Goal: Transaction & Acquisition: Purchase product/service

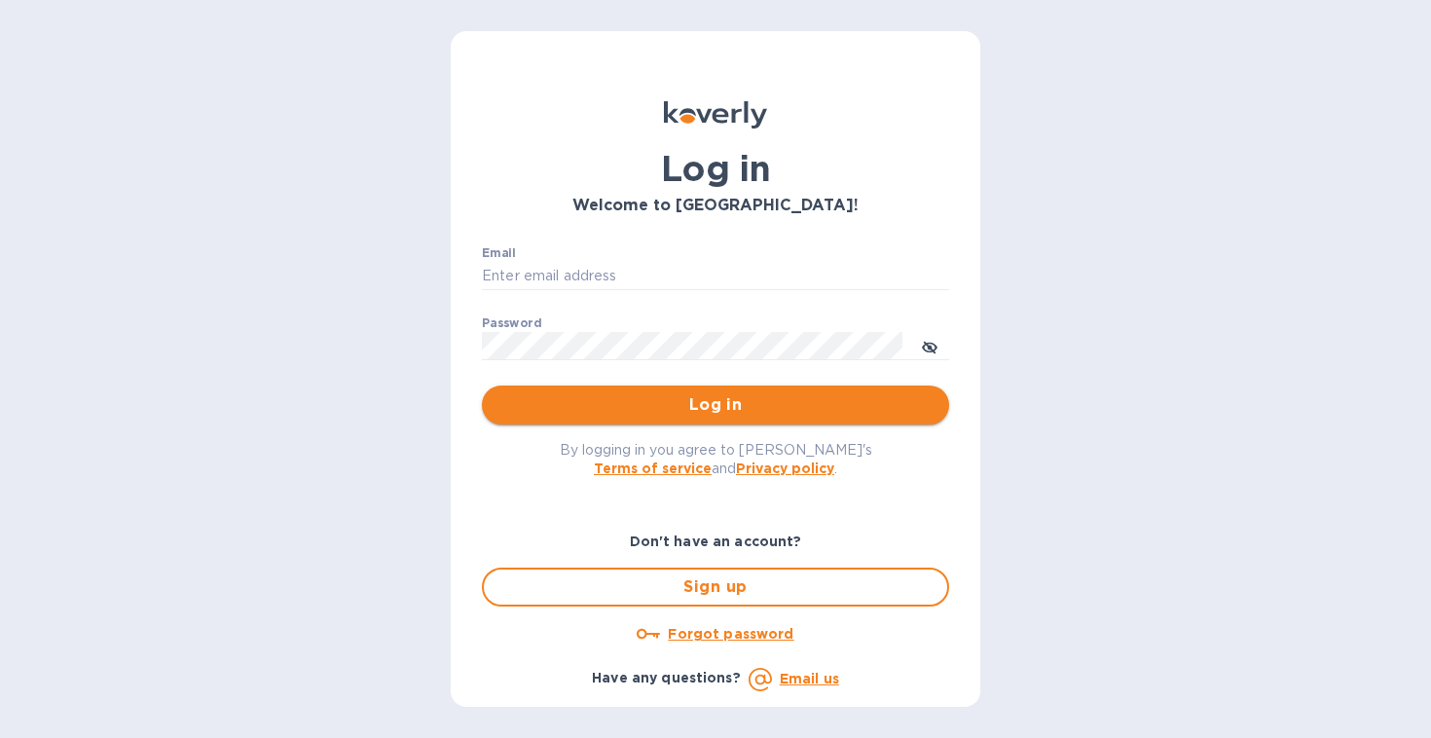
type input "[EMAIL_ADDRESS][DOMAIN_NAME]"
click at [586, 409] on span "Log in" at bounding box center [715, 404] width 436 height 23
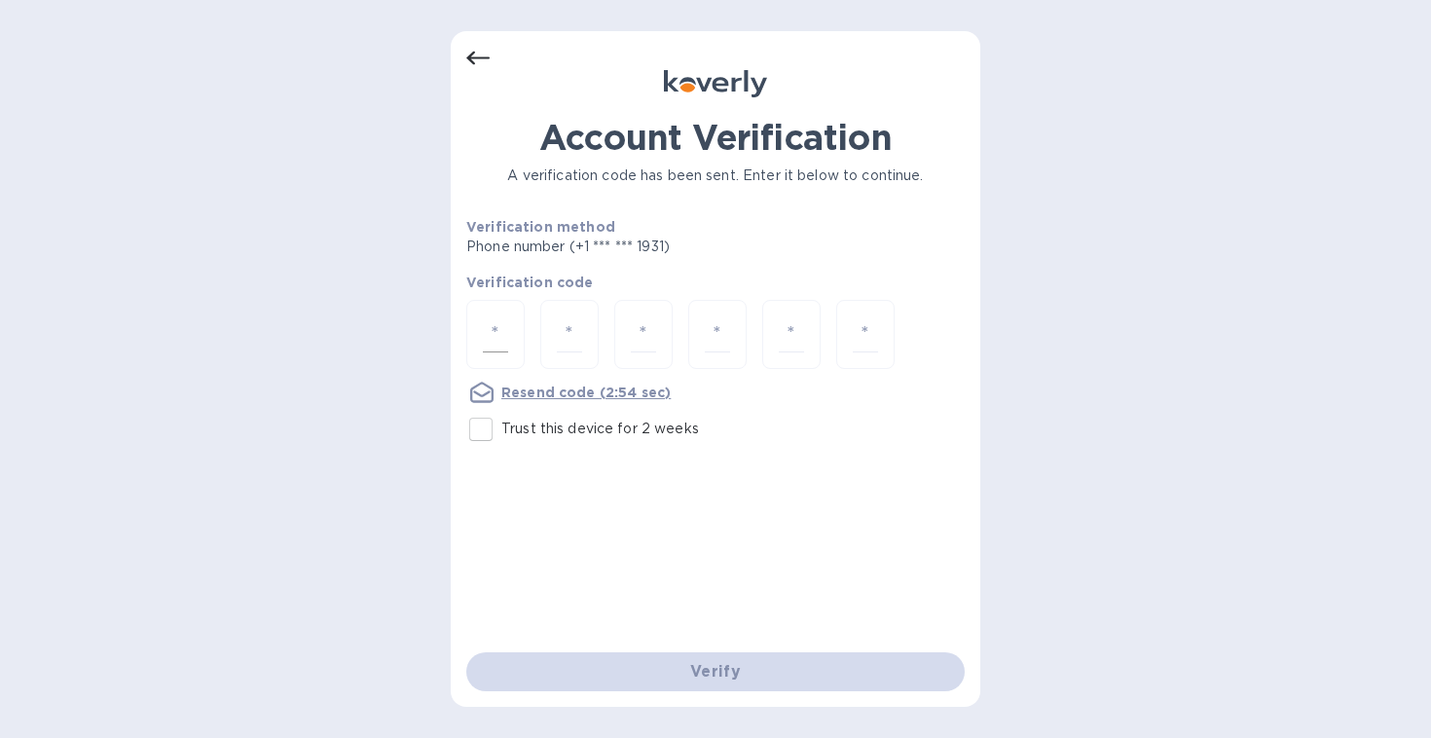
click at [498, 333] on input "number" at bounding box center [495, 334] width 25 height 36
type input "6"
type input "3"
type input "1"
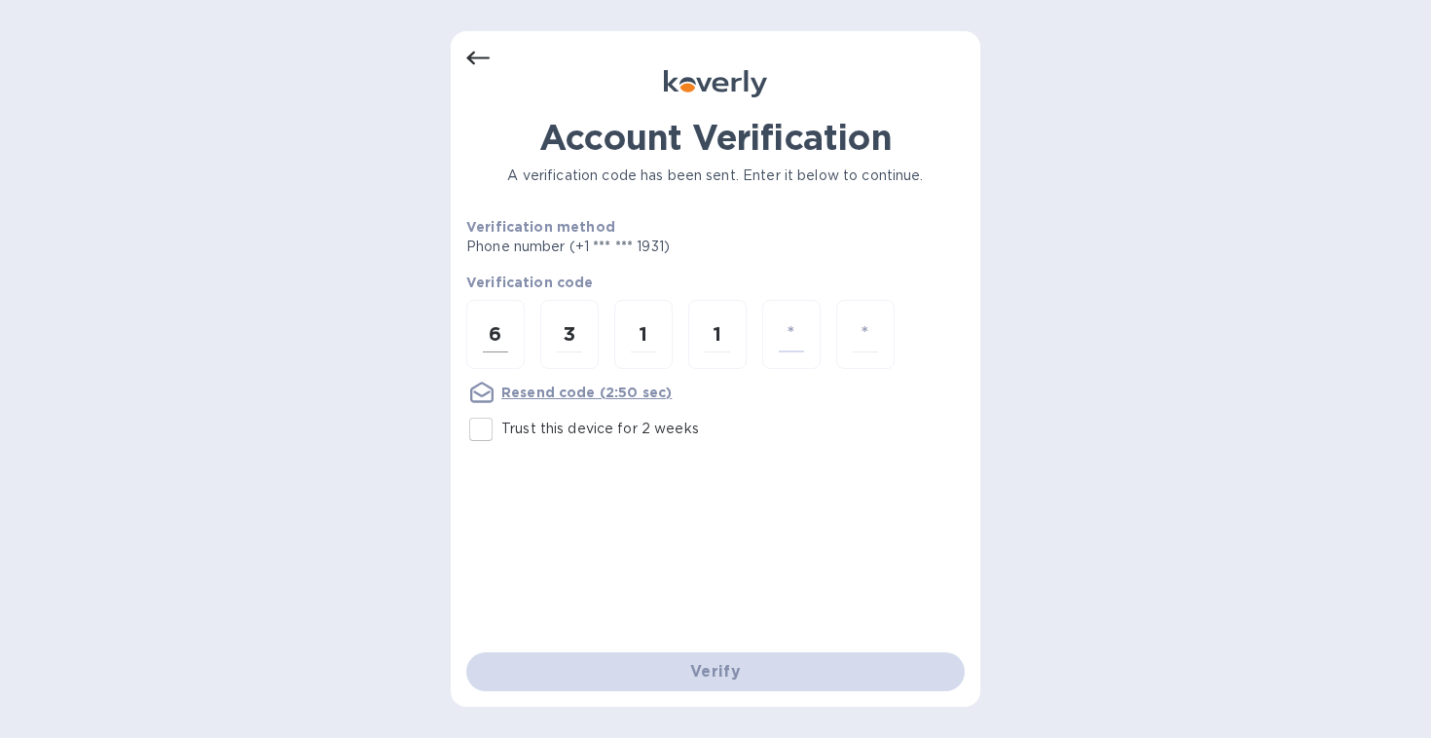
type input "6"
type input "1"
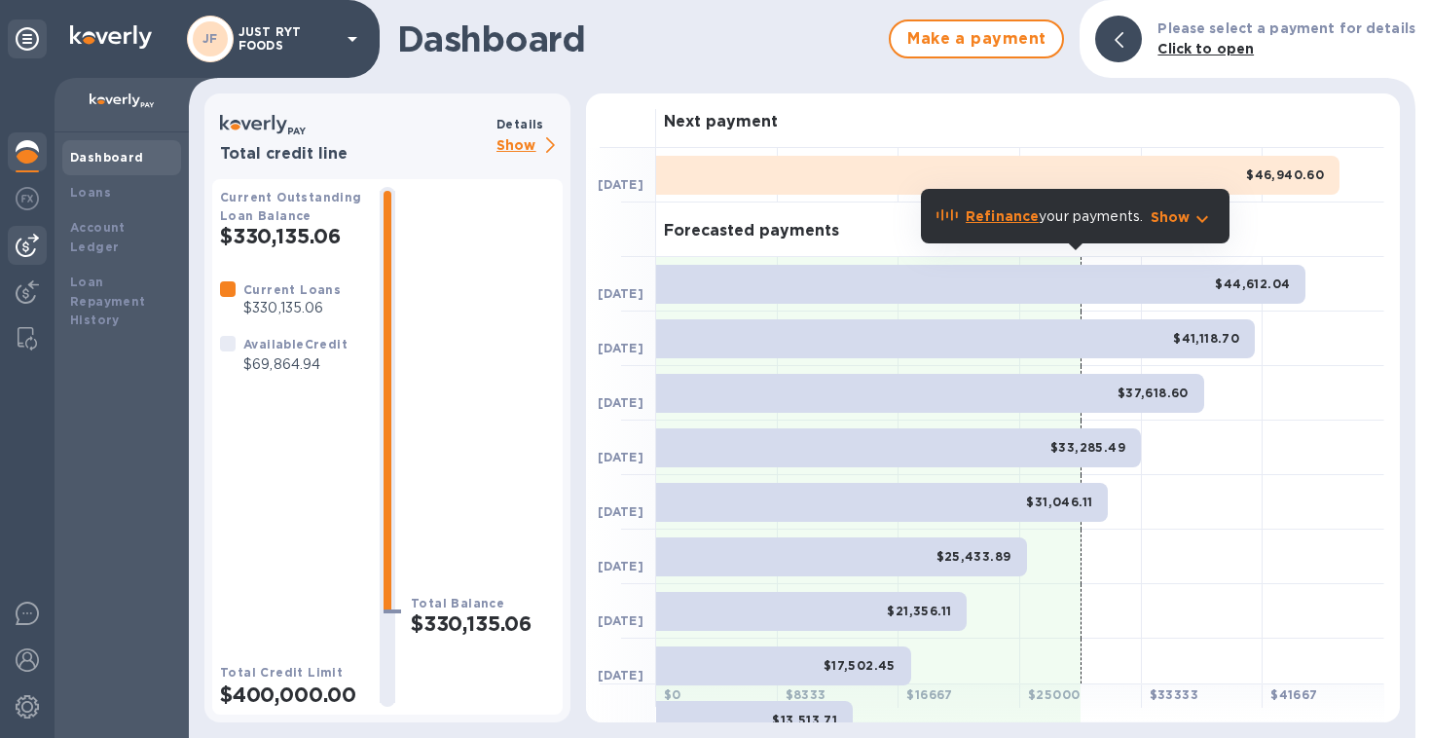
click at [26, 245] on img at bounding box center [27, 245] width 23 height 23
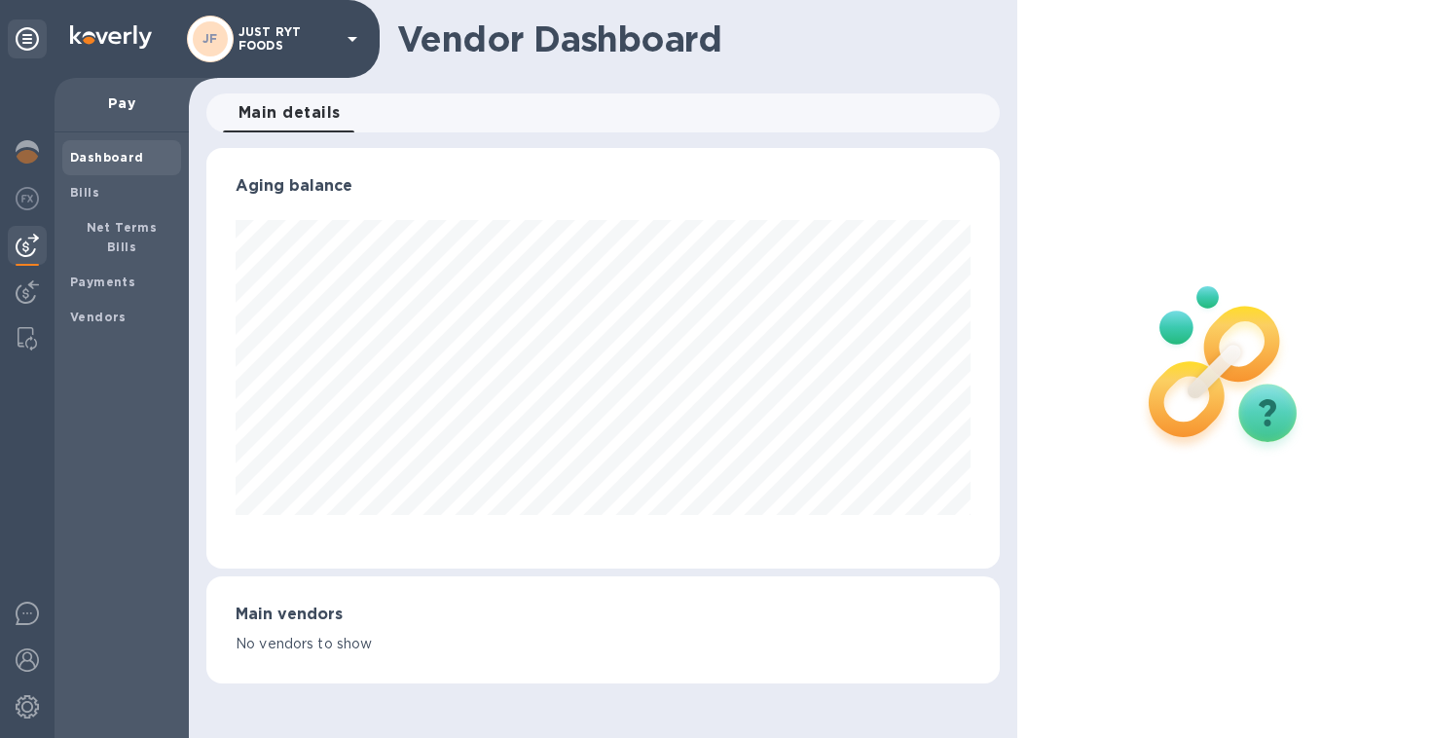
scroll to position [972716, 972351]
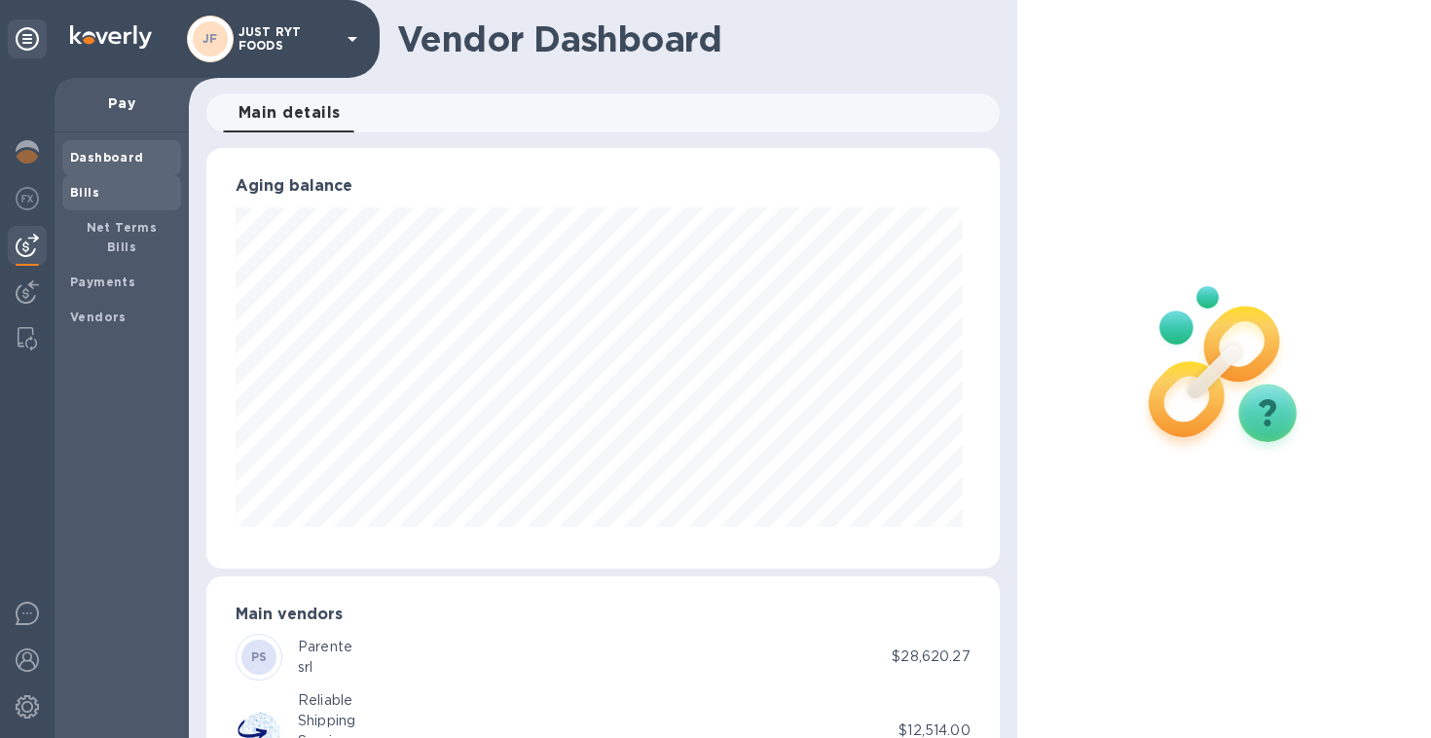
click at [79, 189] on b "Bills" at bounding box center [84, 192] width 29 height 15
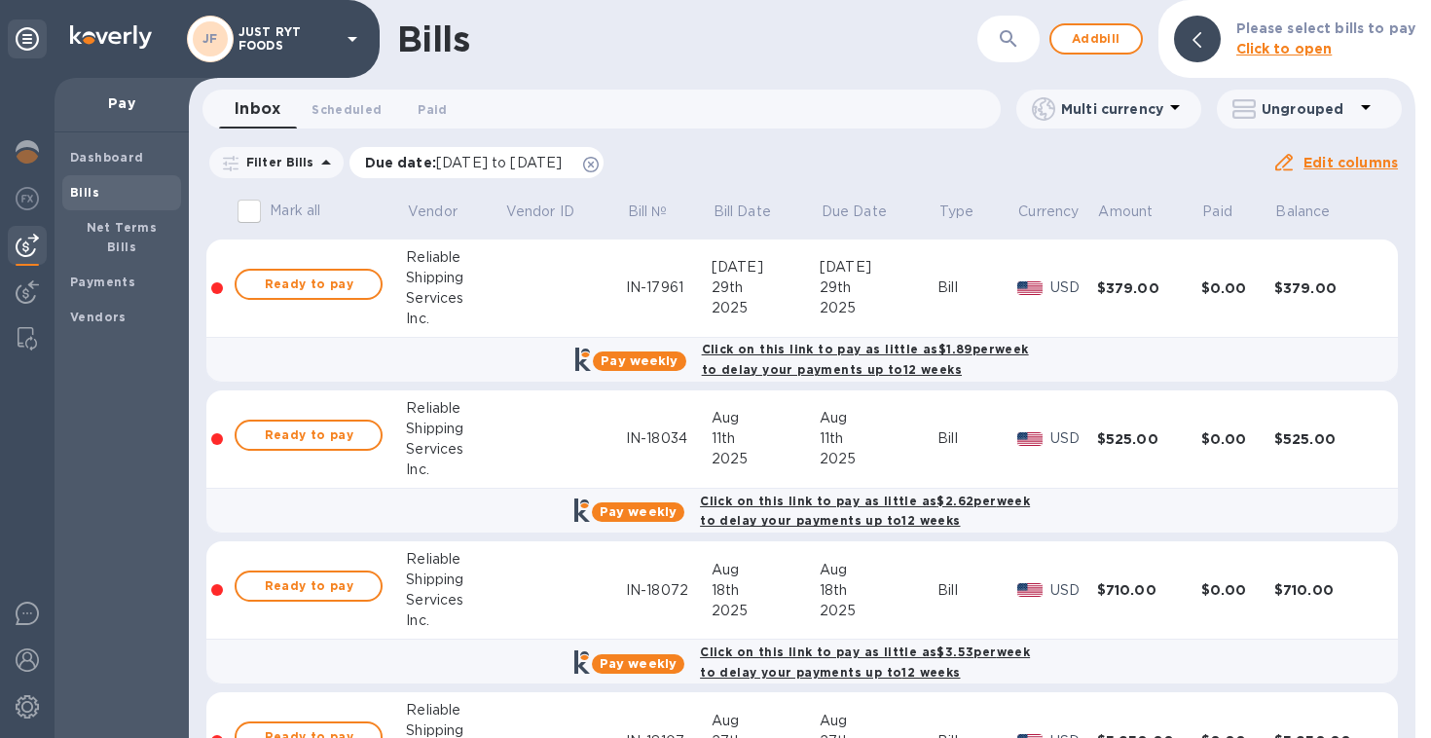
click at [598, 165] on icon at bounding box center [591, 165] width 16 height 16
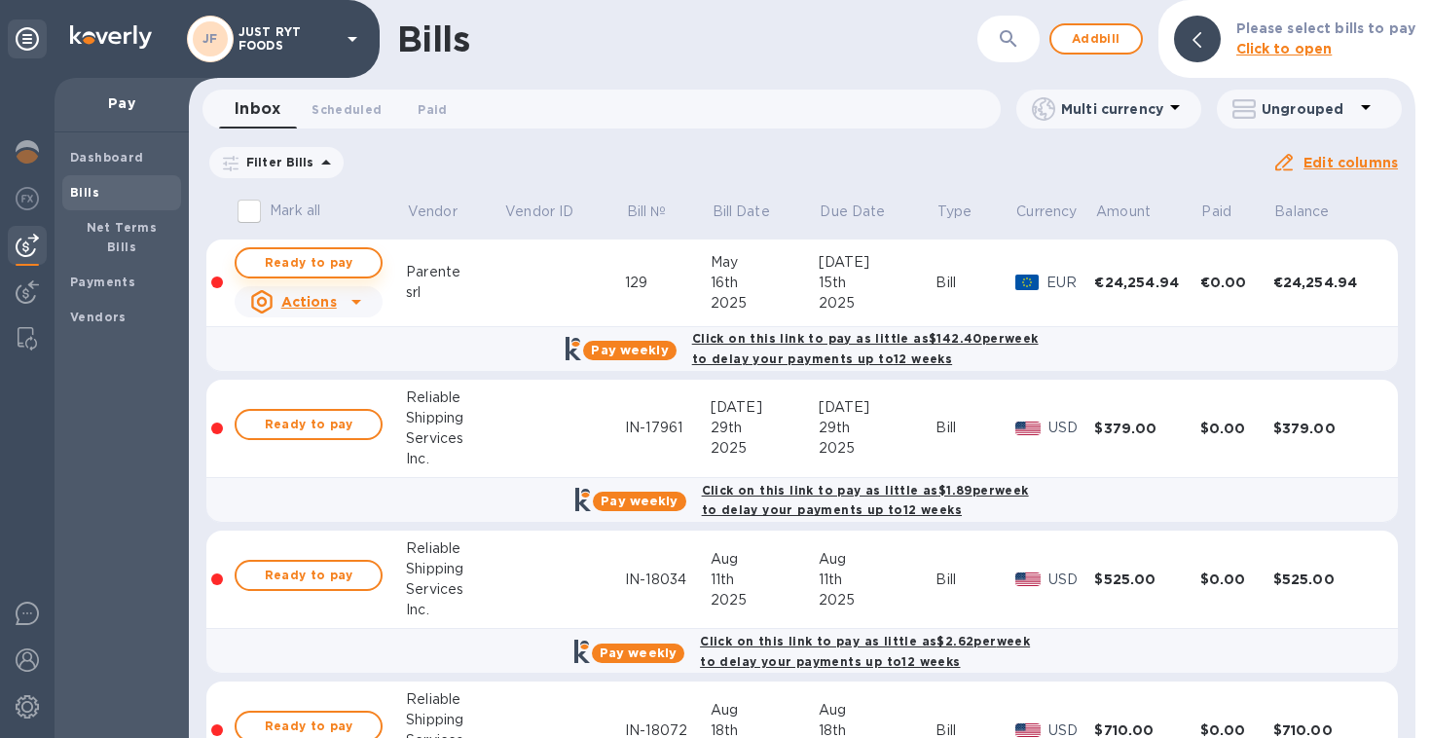
click at [348, 263] on span "Ready to pay" at bounding box center [308, 262] width 113 height 23
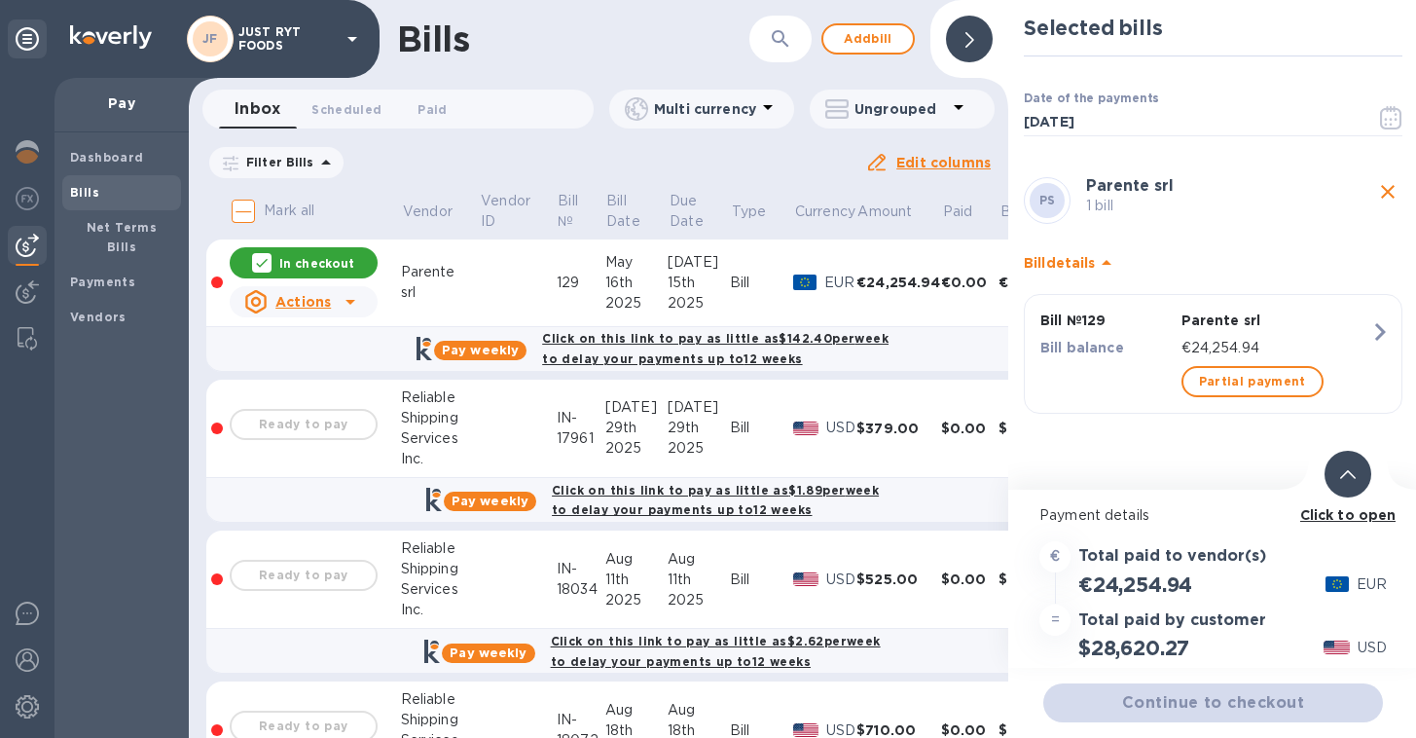
click at [1355, 477] on icon at bounding box center [1348, 474] width 16 height 9
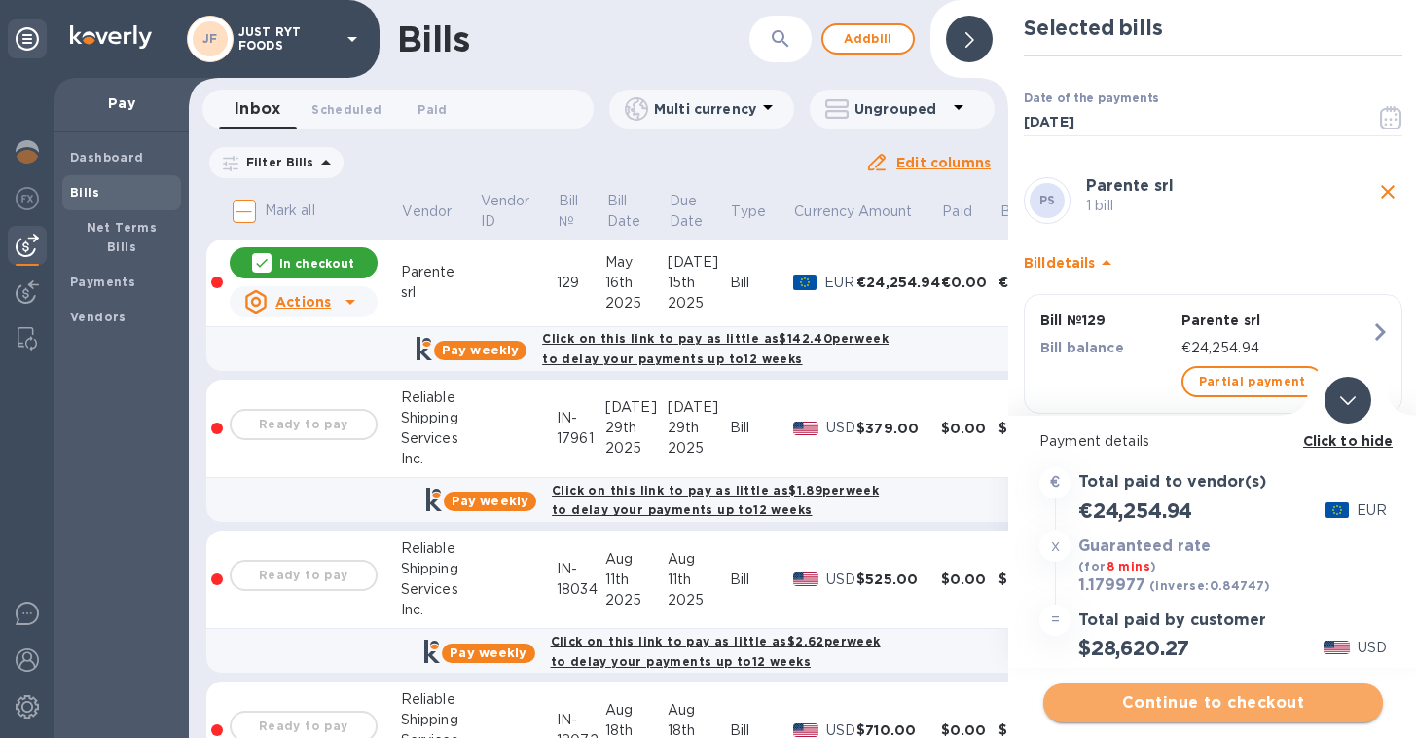
click at [1168, 706] on span "Continue to checkout" at bounding box center [1213, 702] width 308 height 23
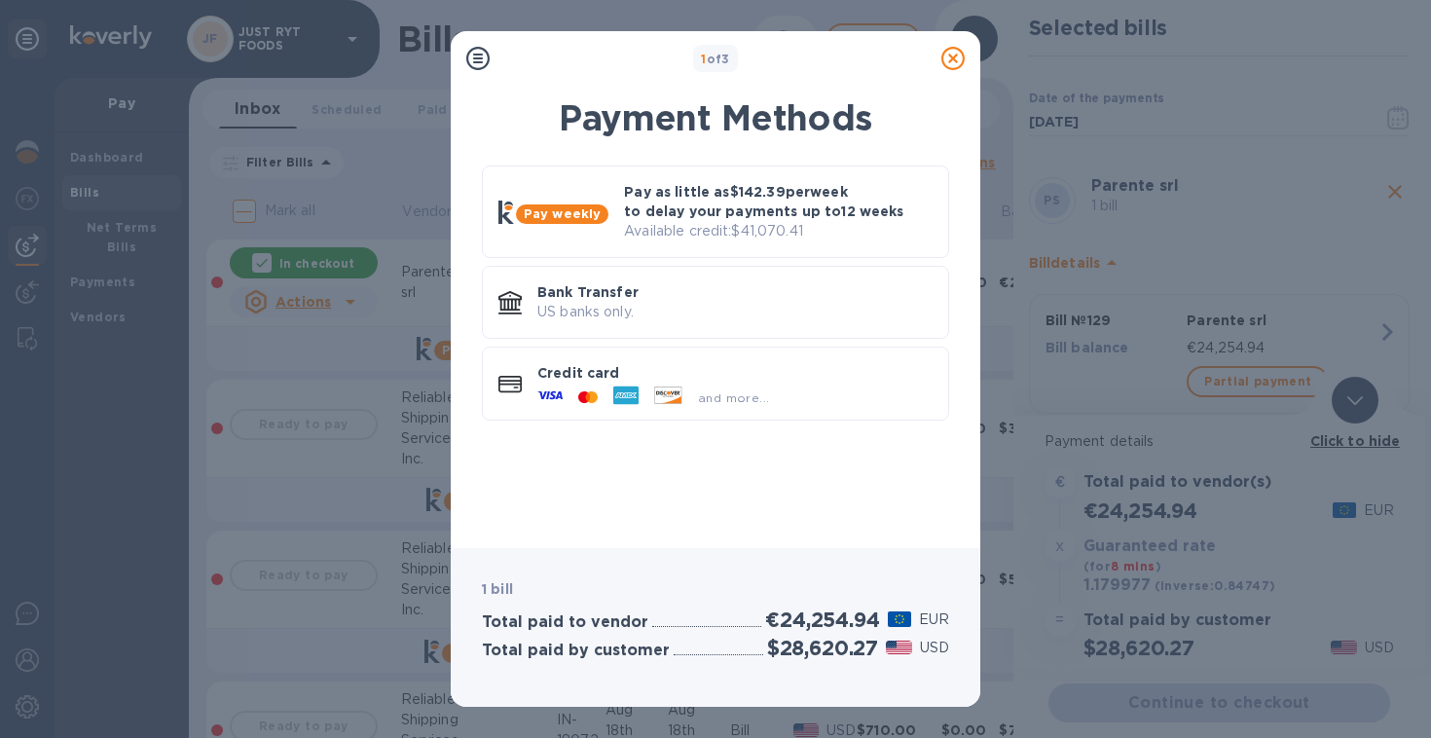
click at [950, 64] on icon at bounding box center [952, 58] width 23 height 23
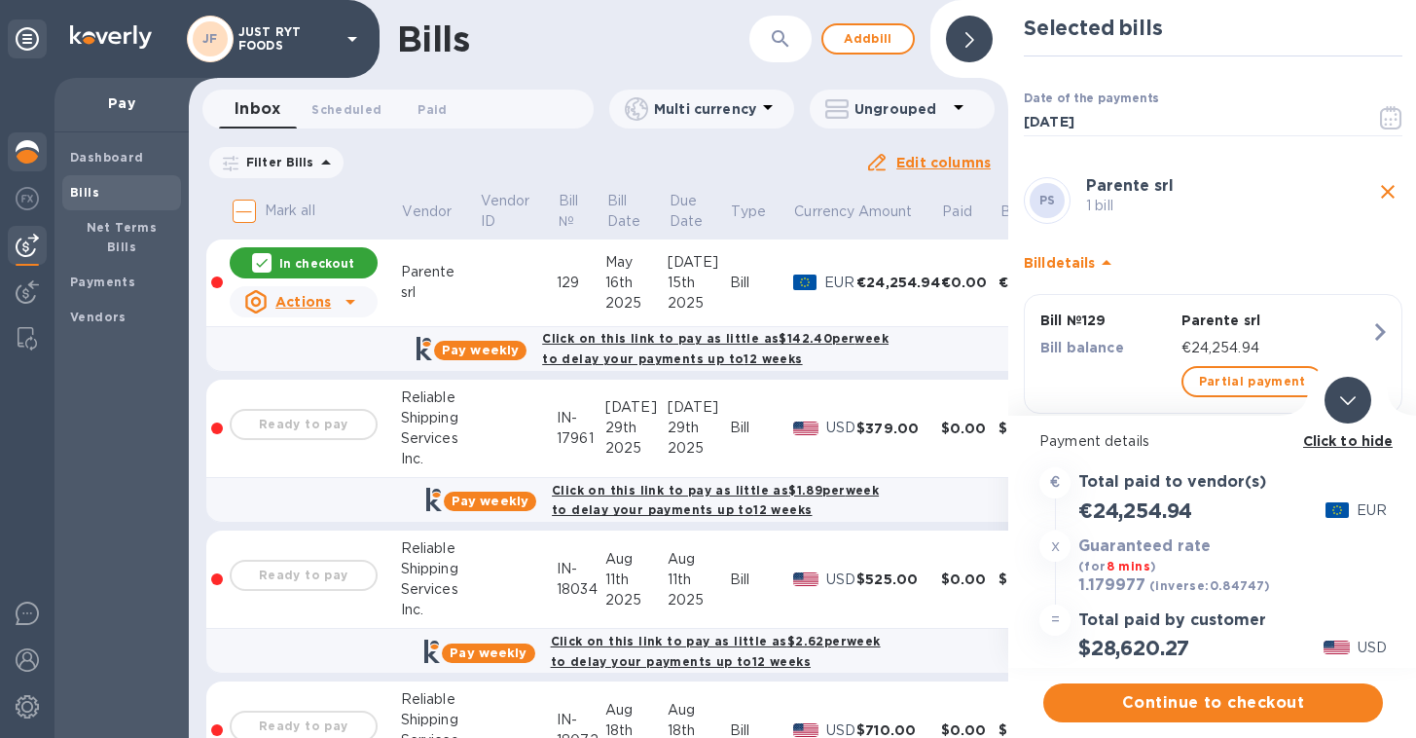
click at [27, 155] on img at bounding box center [27, 151] width 23 height 23
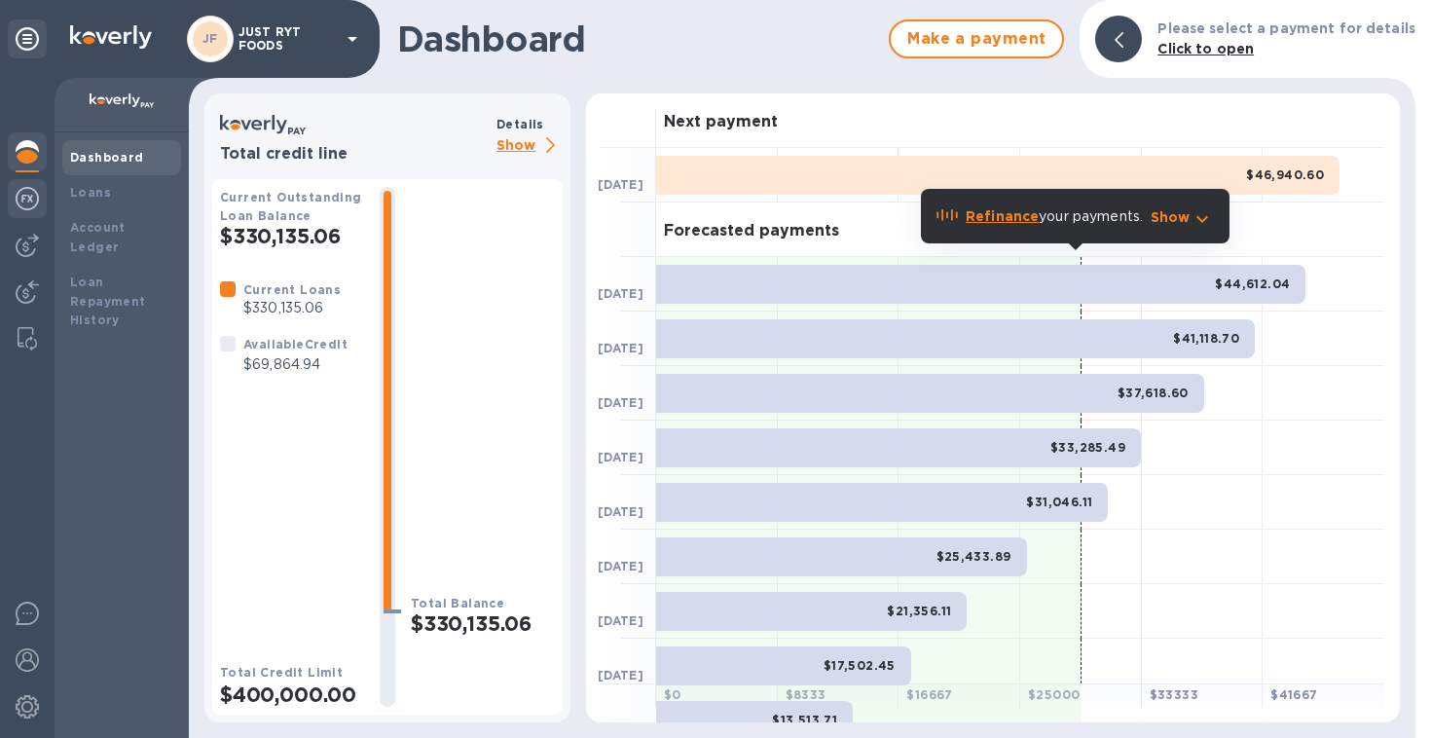
click at [25, 202] on img at bounding box center [27, 198] width 23 height 23
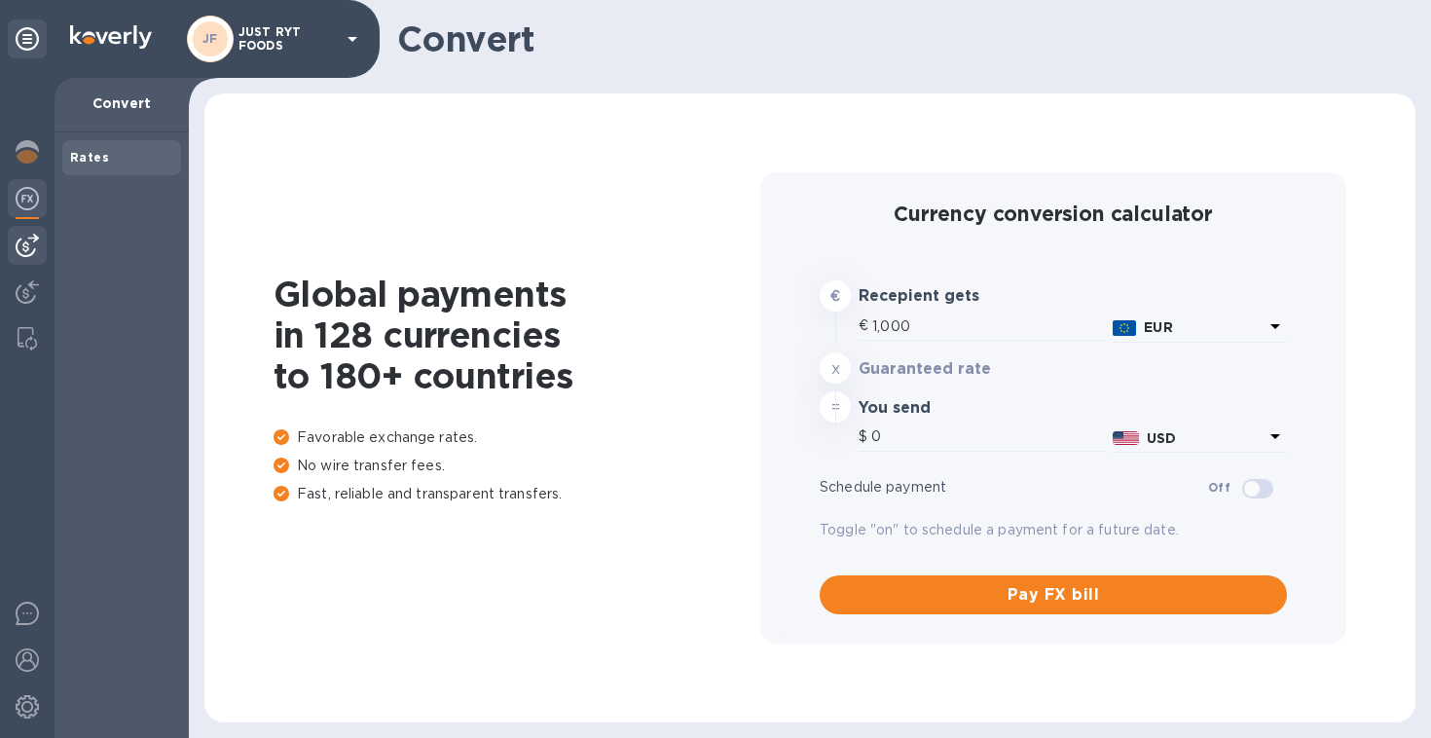
click at [29, 242] on img at bounding box center [27, 245] width 23 height 23
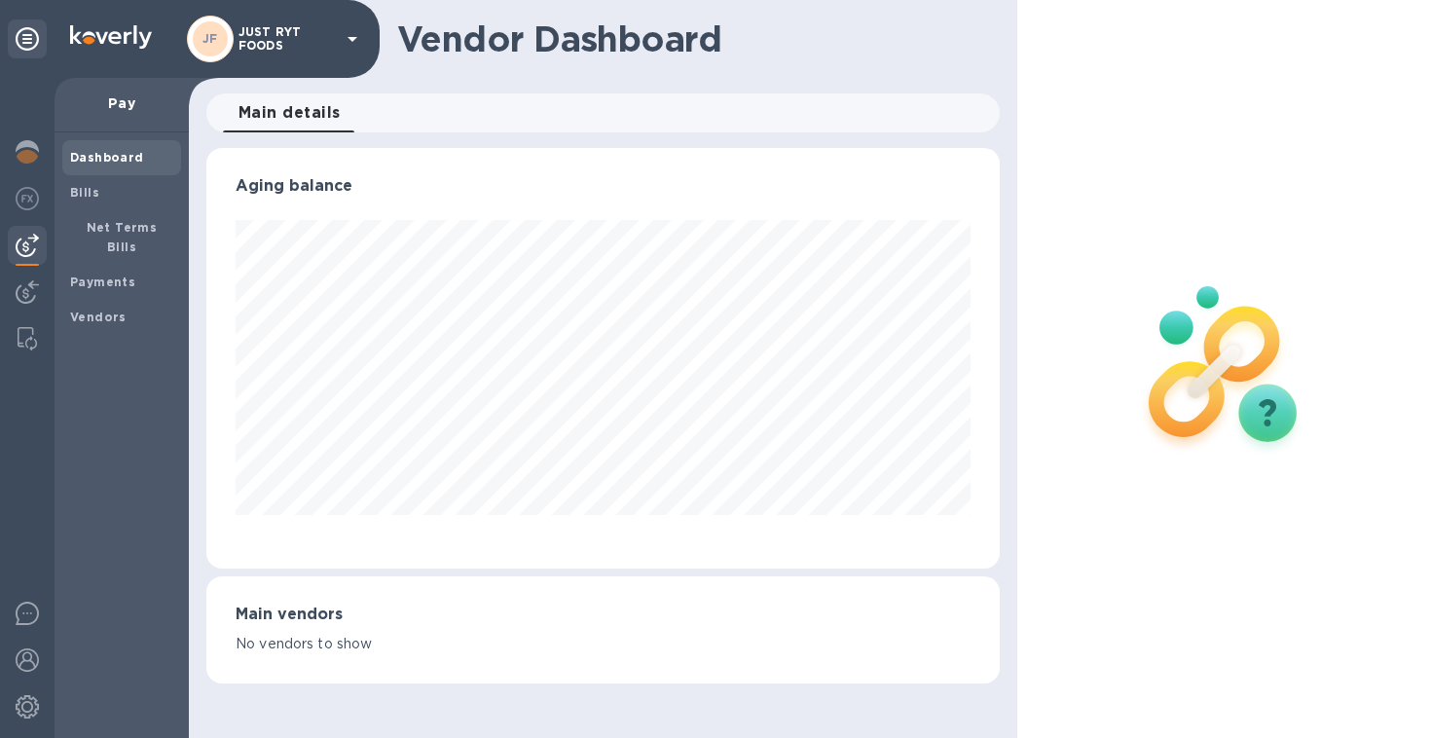
scroll to position [972716, 972351]
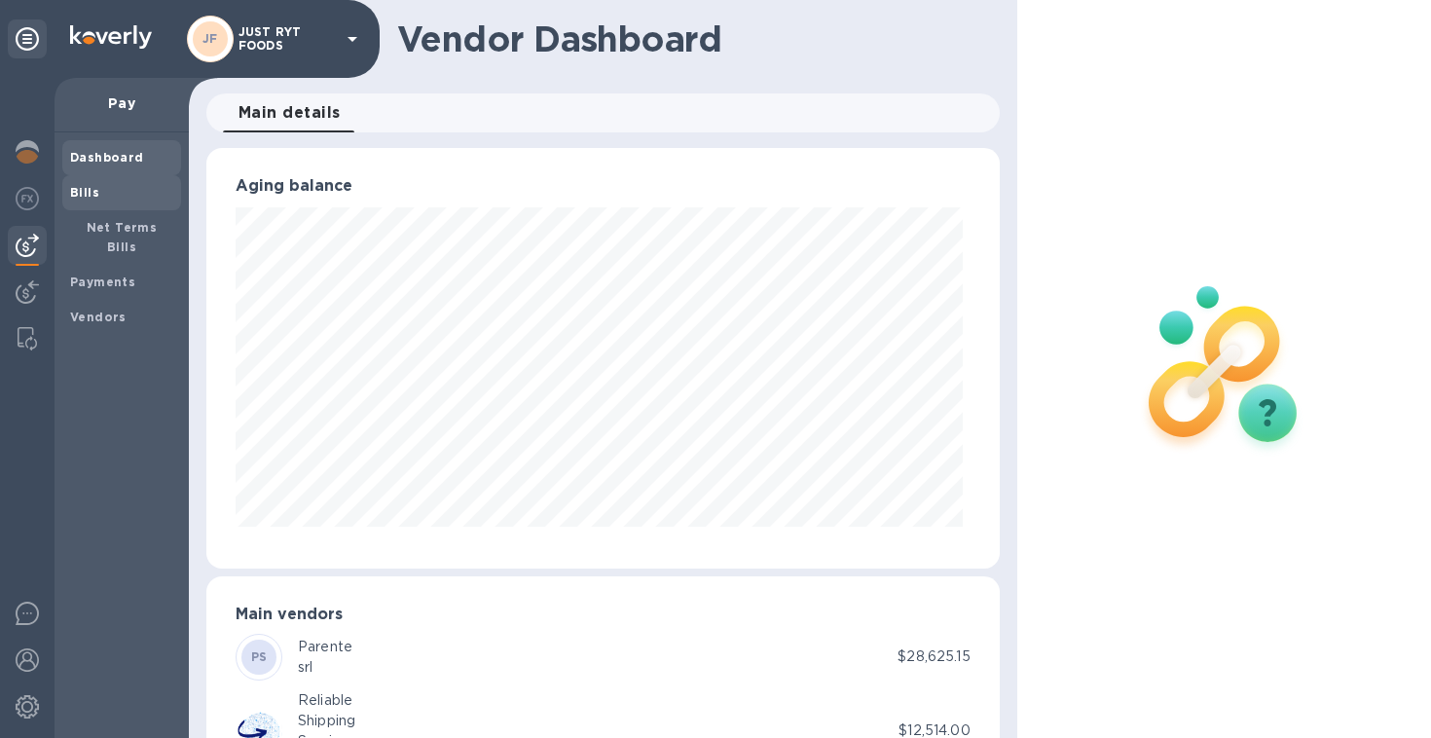
click at [90, 193] on b "Bills" at bounding box center [84, 192] width 29 height 15
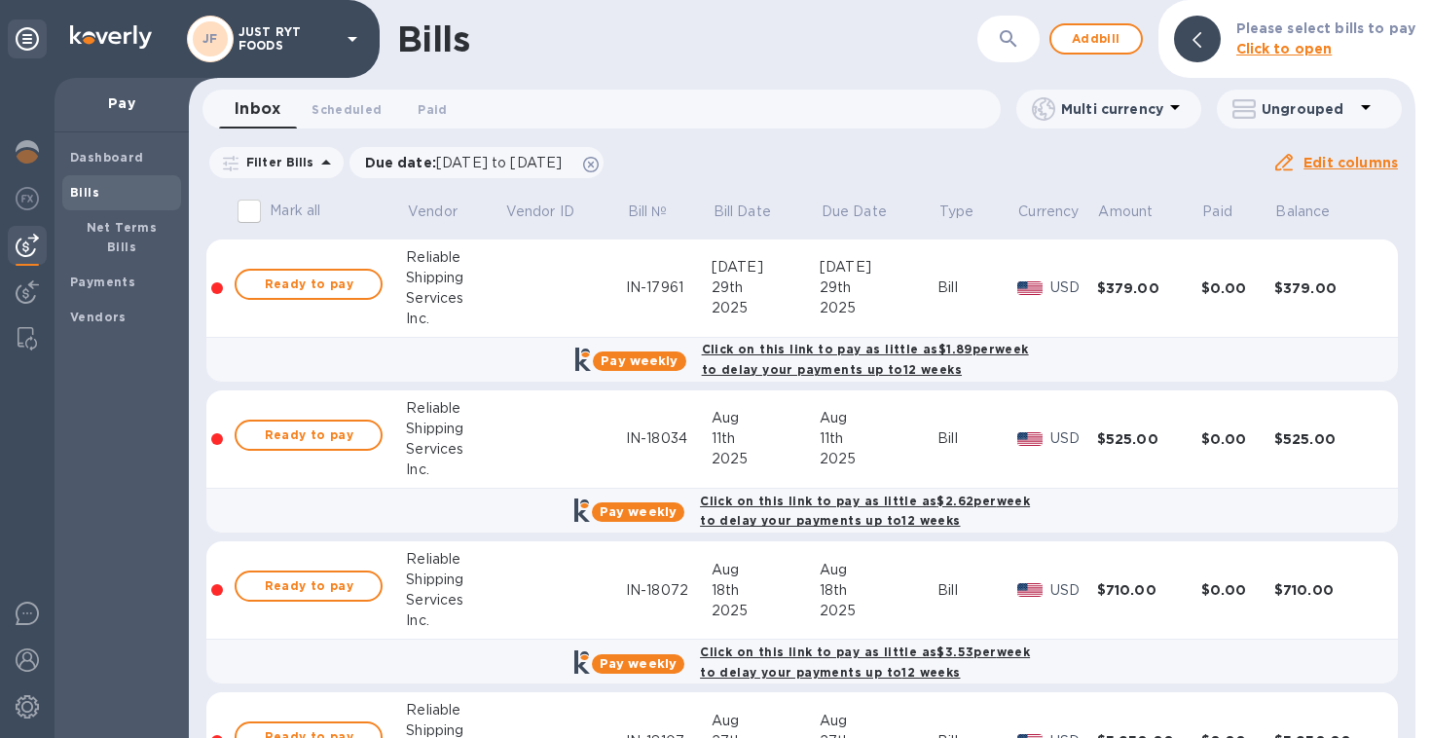
click at [1356, 43] on p "Click to open" at bounding box center [1325, 49] width 179 height 20
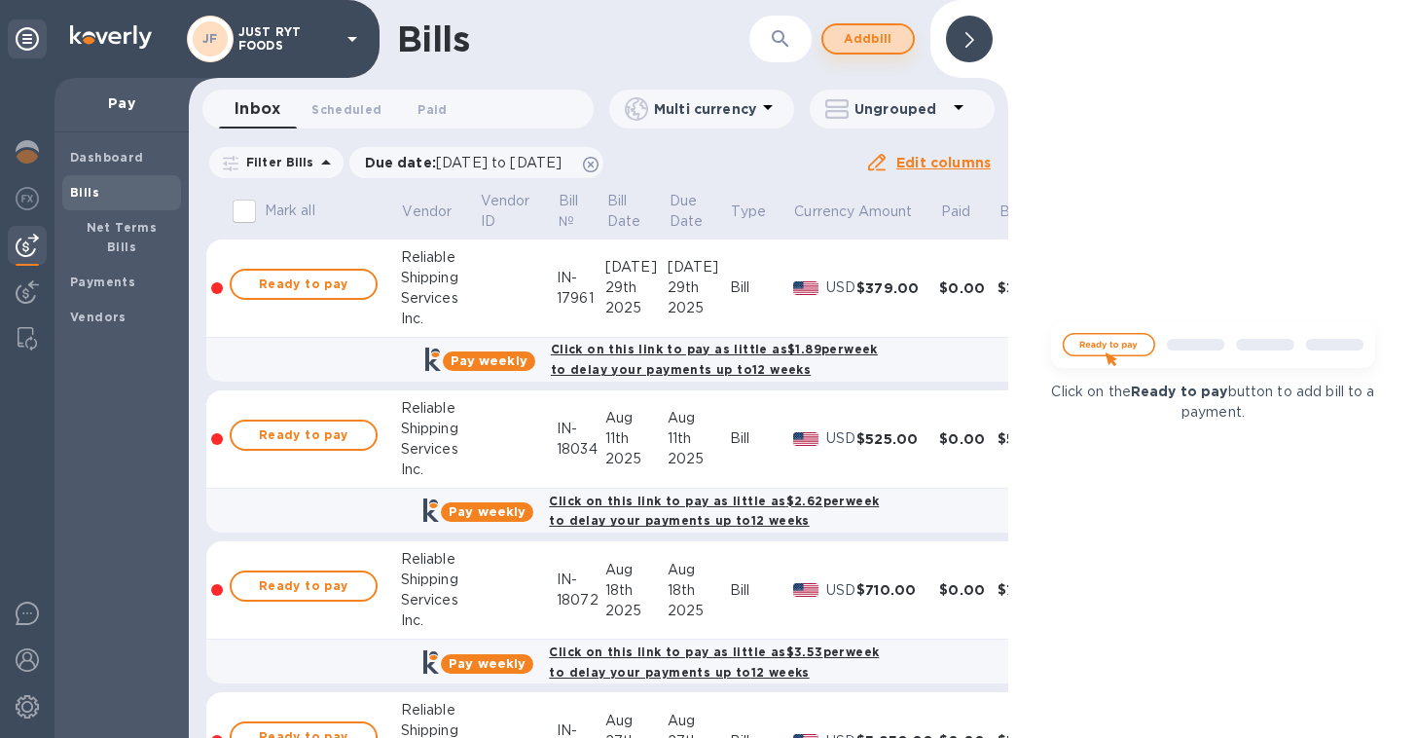
click at [878, 54] on button "Add bill" at bounding box center [867, 38] width 93 height 31
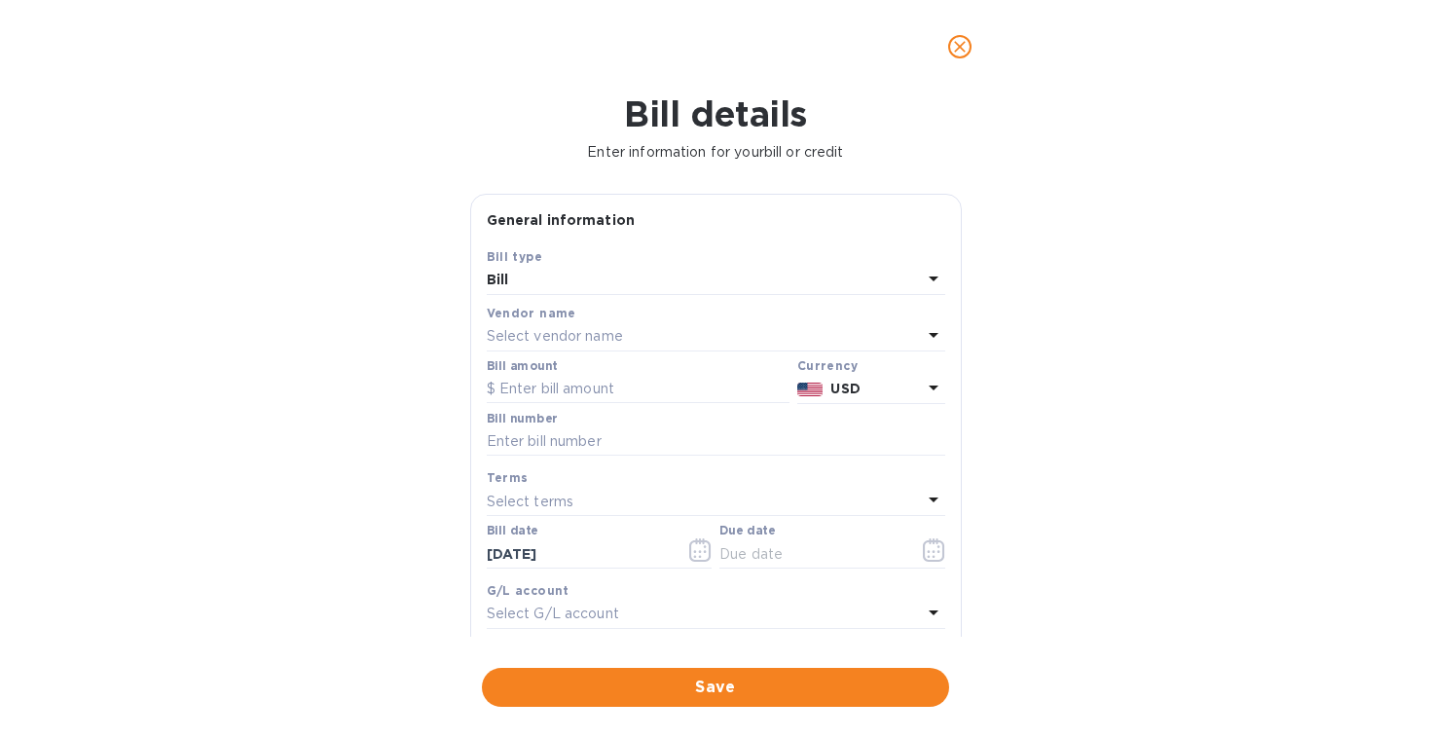
click at [598, 329] on p "Select vendor name" at bounding box center [555, 336] width 136 height 20
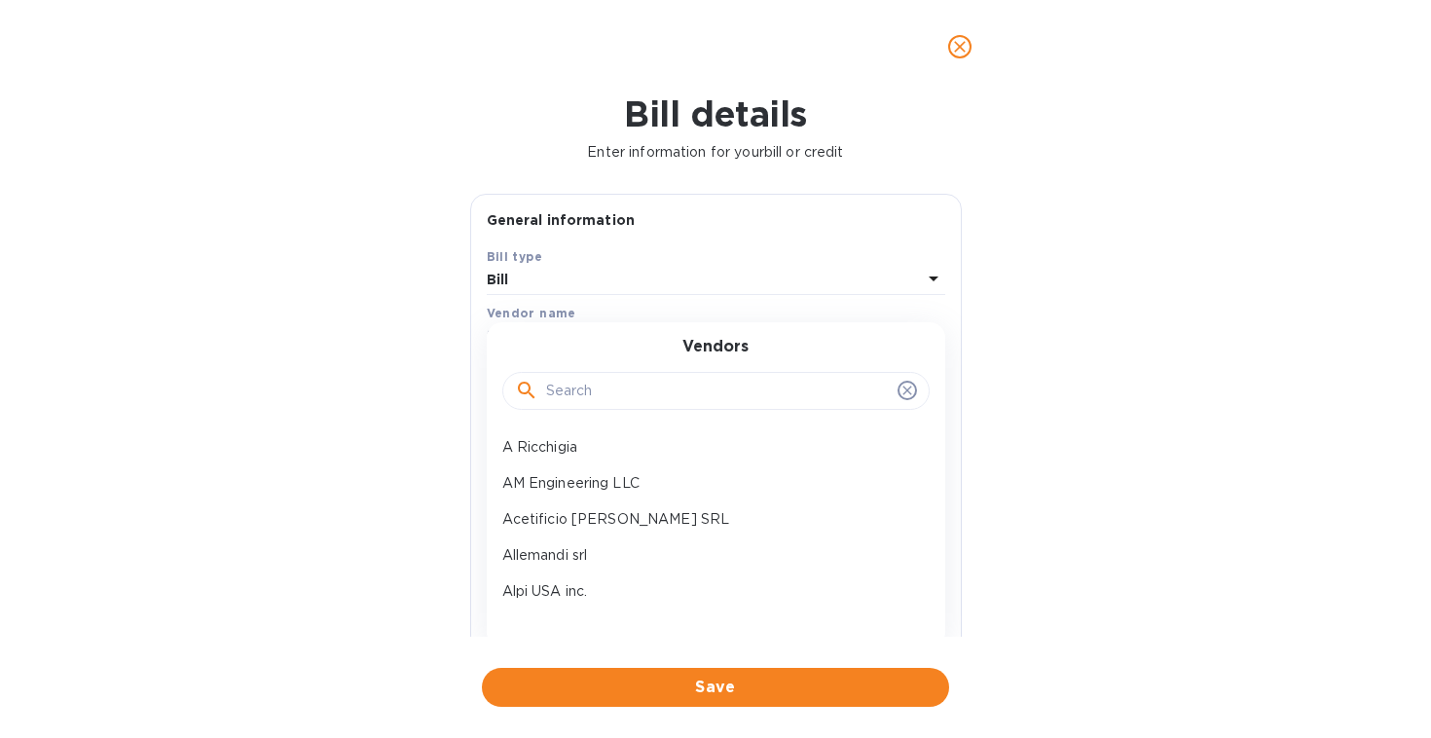
click at [593, 387] on input "text" at bounding box center [718, 391] width 344 height 29
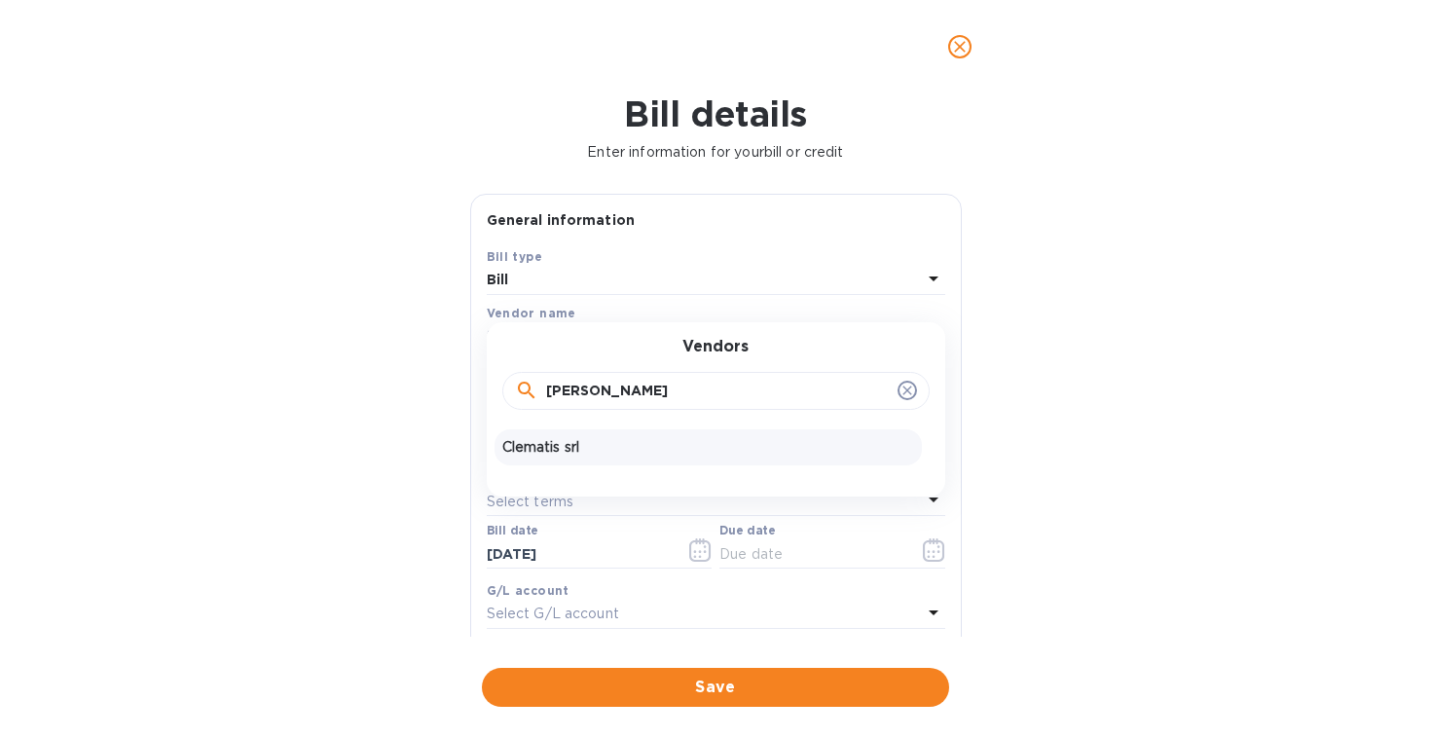
type input "[PERSON_NAME]"
click at [535, 449] on p "Clematis srl" at bounding box center [708, 447] width 412 height 20
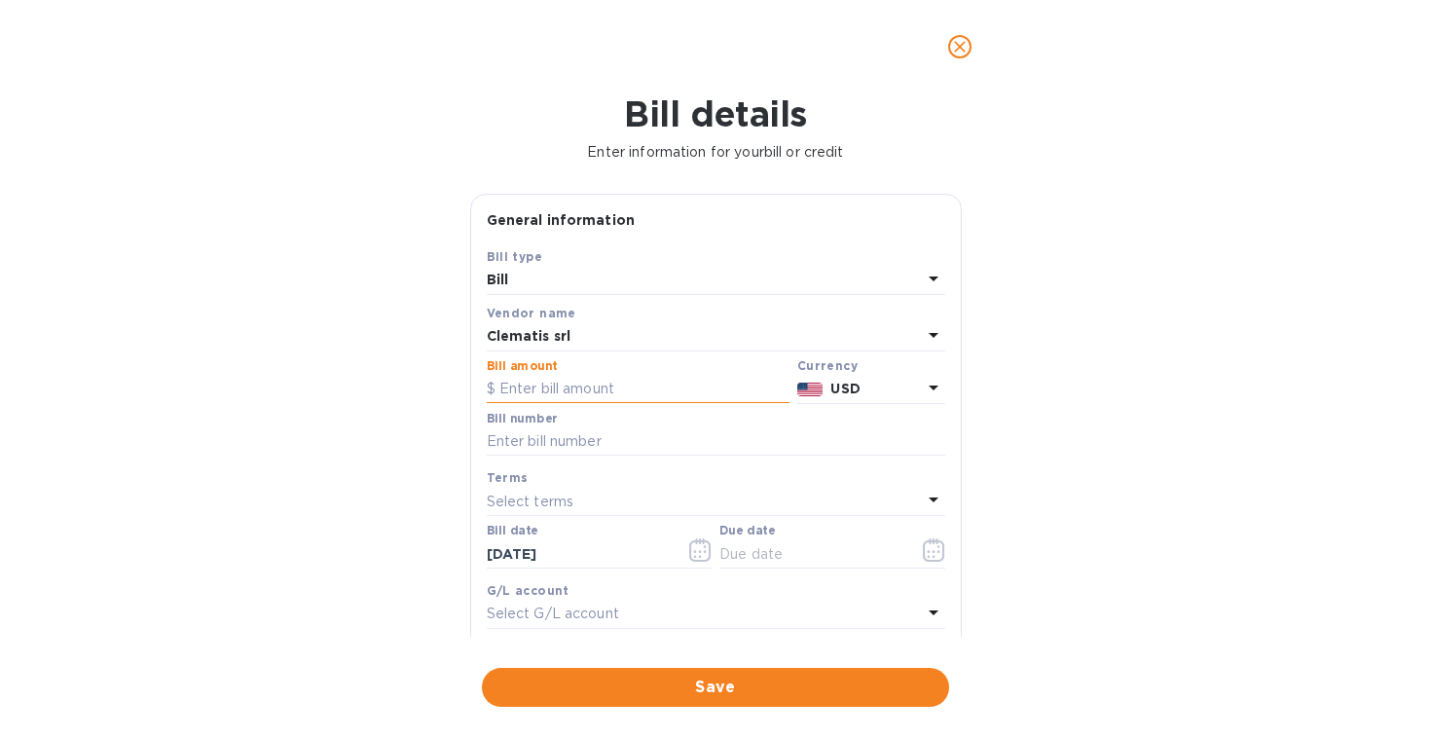
click at [619, 394] on input "text" at bounding box center [638, 389] width 303 height 29
type input "12,978.60"
type input "118"
click at [695, 560] on icon "button" at bounding box center [699, 549] width 21 height 23
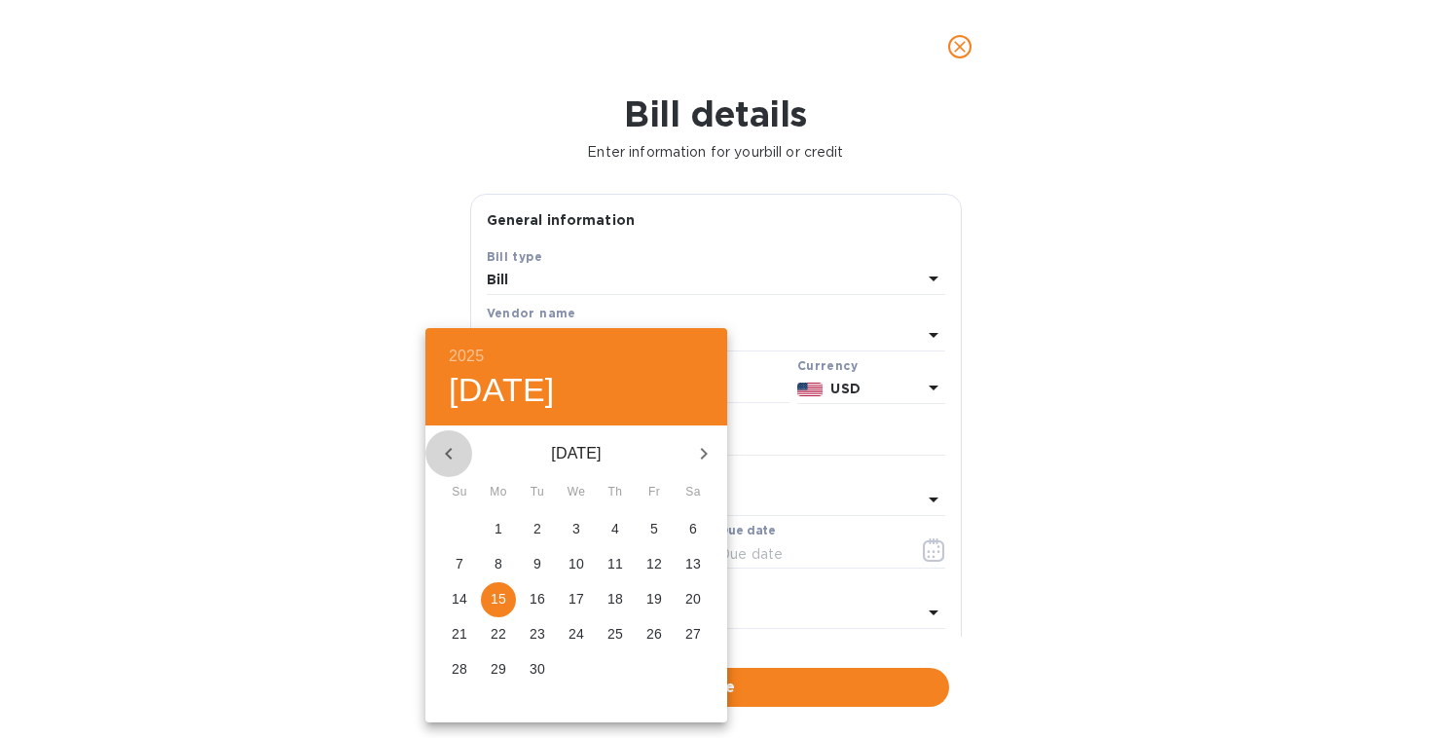
click at [447, 451] on icon "button" at bounding box center [448, 453] width 23 height 23
click at [577, 676] on p "30" at bounding box center [576, 668] width 16 height 19
type input "[DATE]"
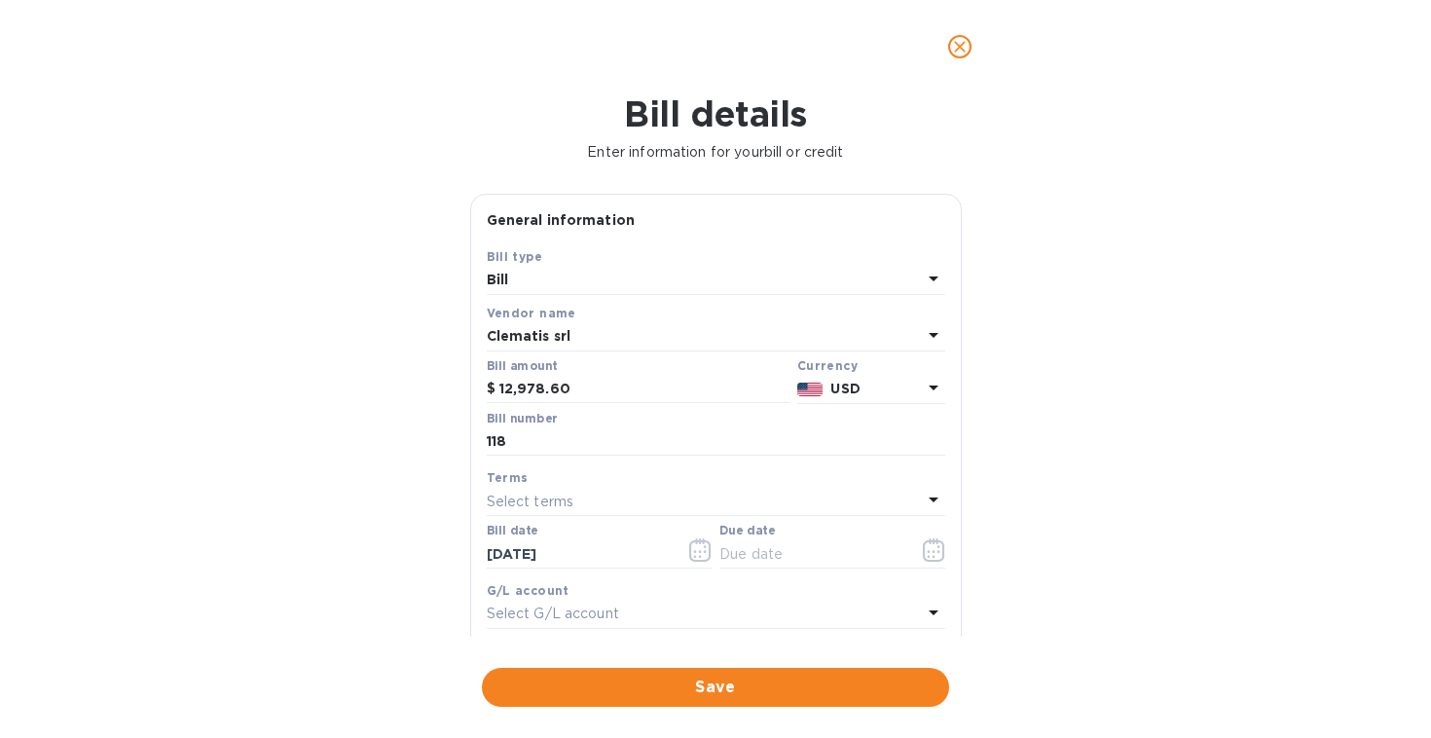
click at [723, 505] on div "Select terms" at bounding box center [704, 501] width 435 height 27
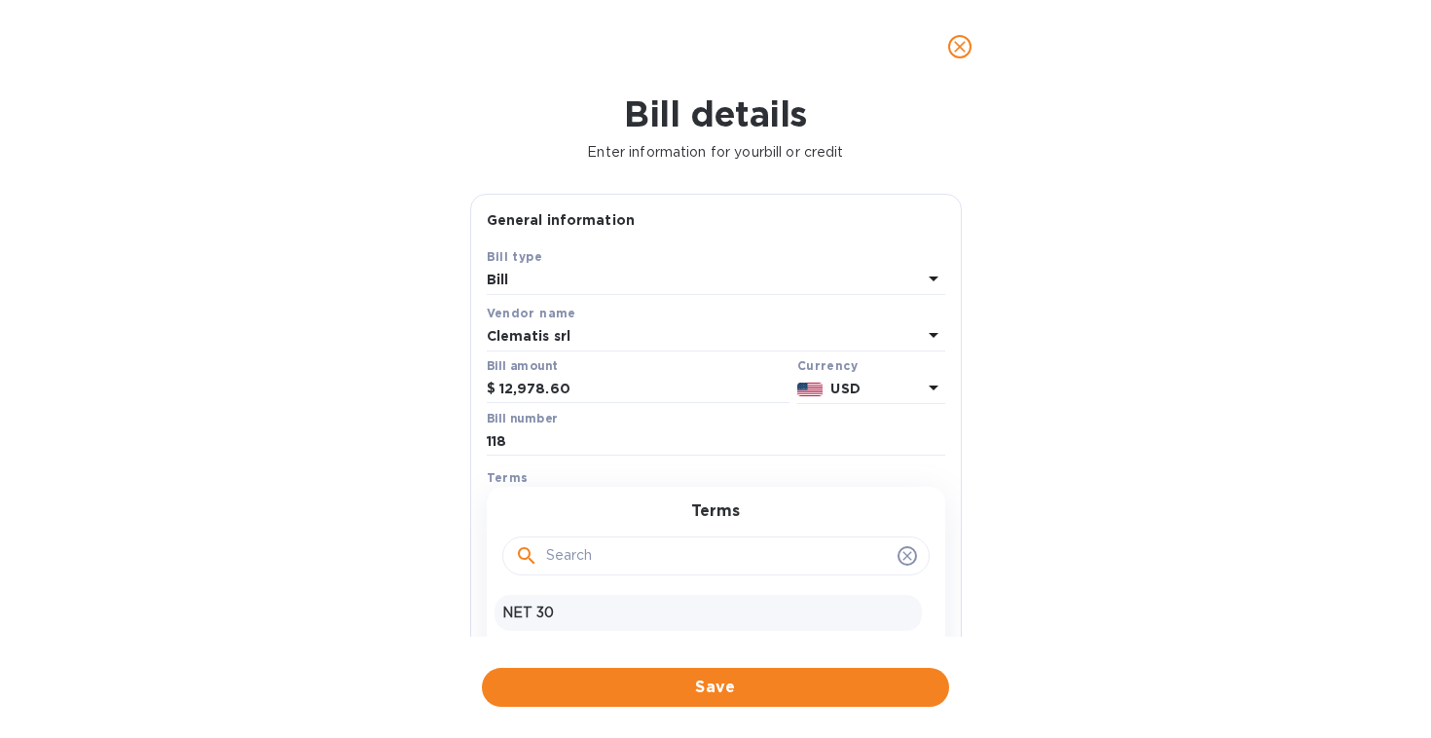
scroll to position [29, 0]
click at [602, 615] on p "NET 60" at bounding box center [708, 619] width 412 height 20
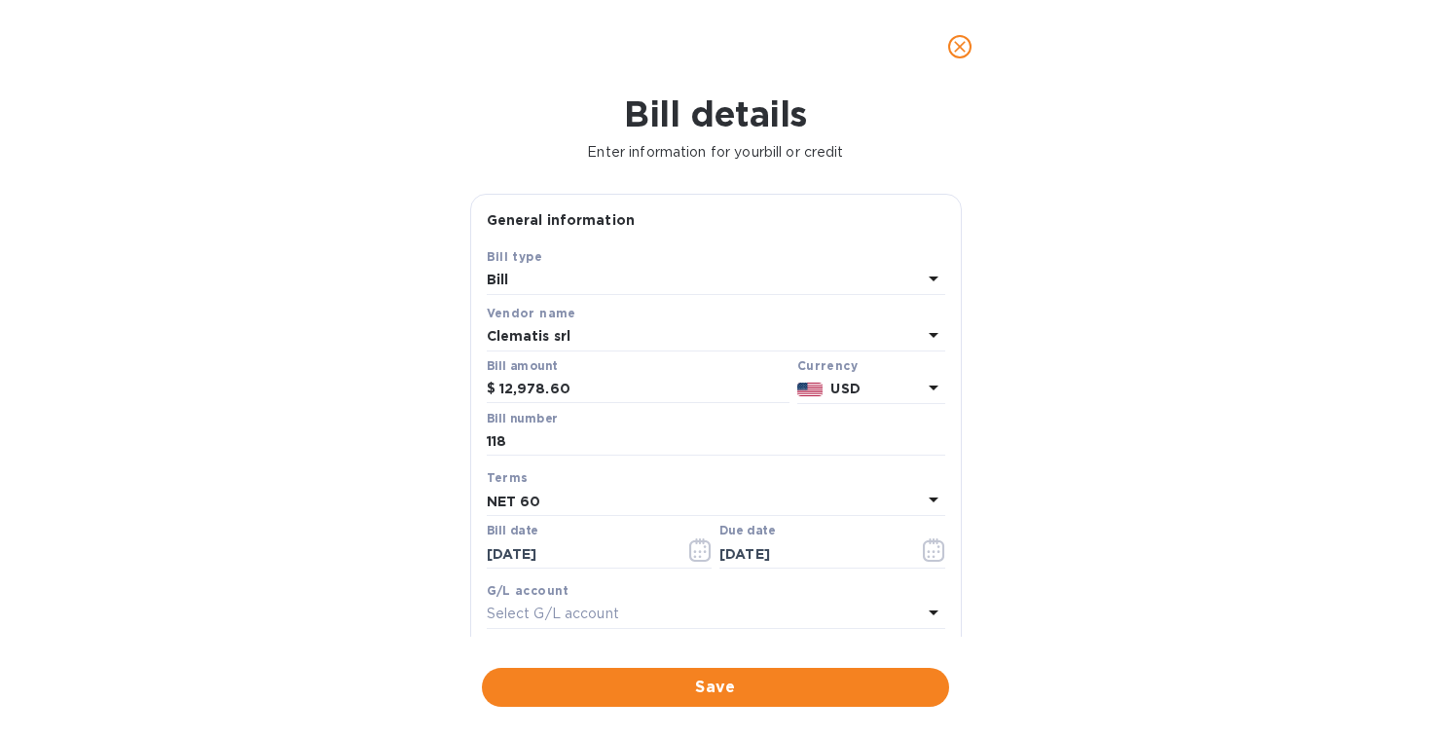
type input "[DATE]"
click at [887, 396] on p "USD" at bounding box center [875, 389] width 91 height 20
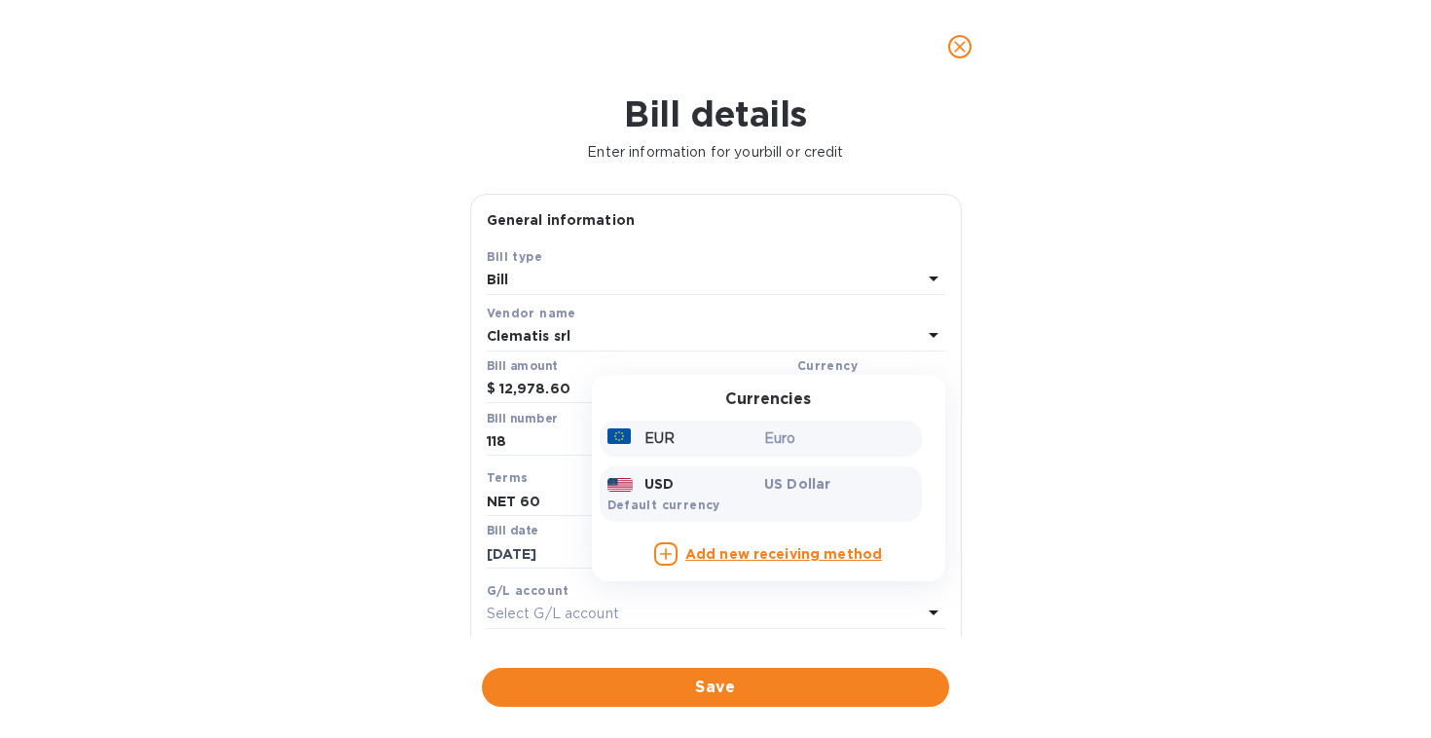
click at [817, 435] on p "Euro" at bounding box center [839, 438] width 150 height 20
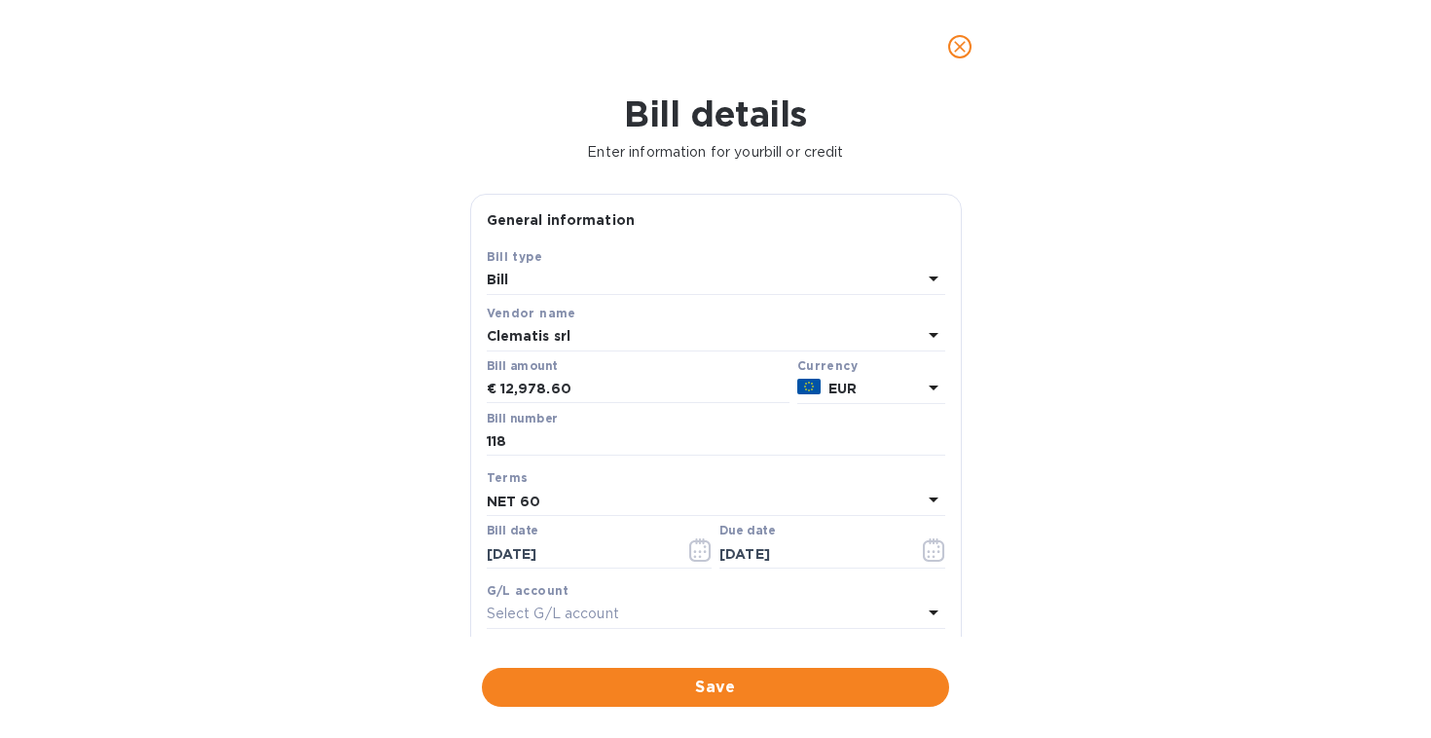
click at [1002, 417] on div "Bill details Enter information for your bill or credit General information Save…" at bounding box center [715, 415] width 1431 height 644
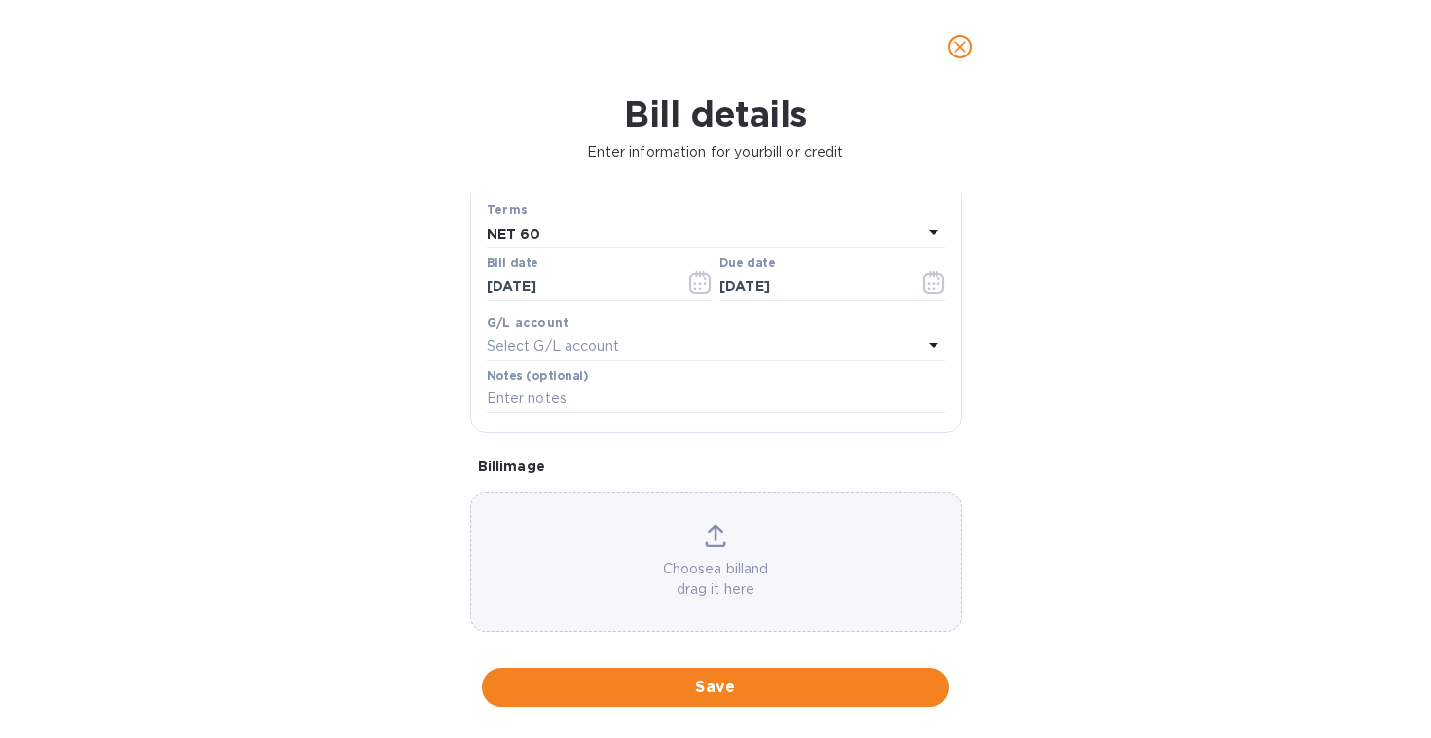
scroll to position [286, 0]
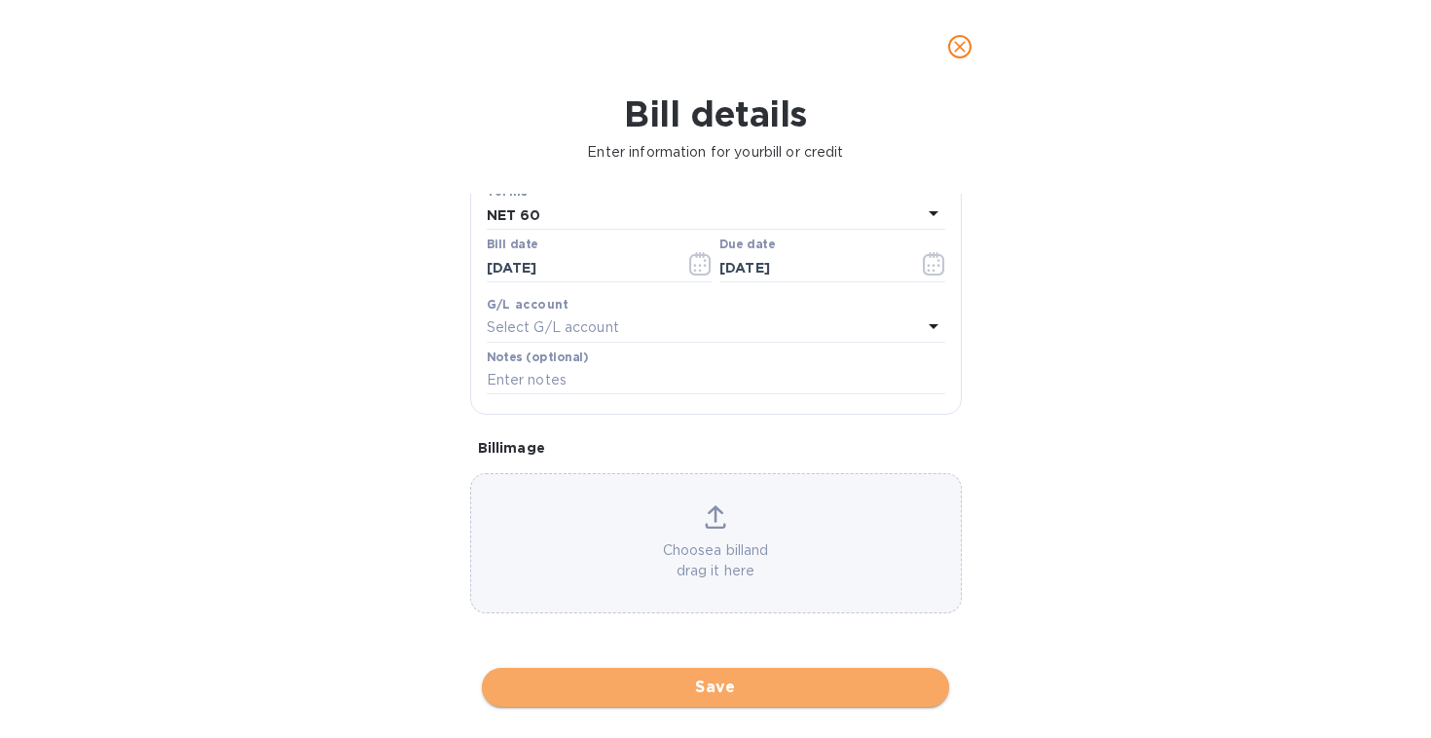
click at [786, 692] on span "Save" at bounding box center [715, 686] width 436 height 23
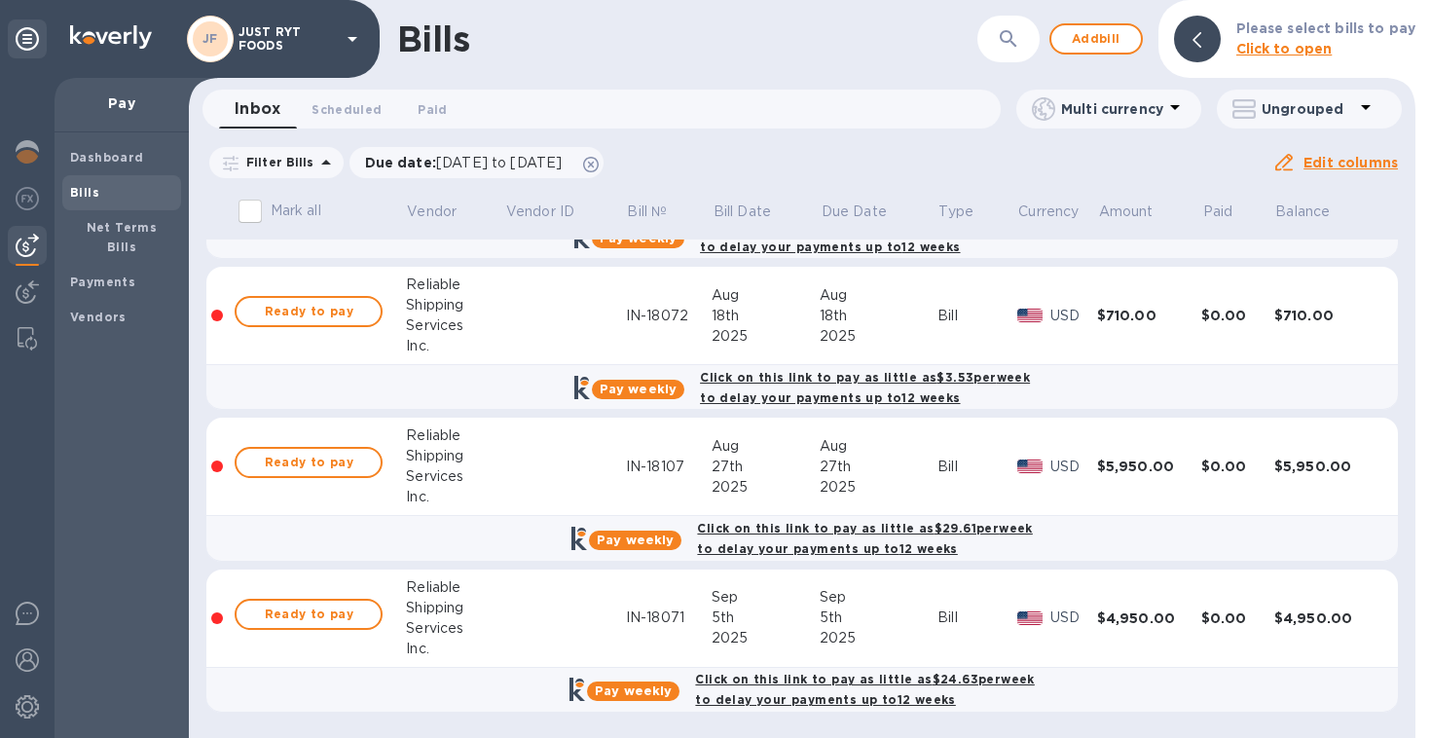
scroll to position [0, 0]
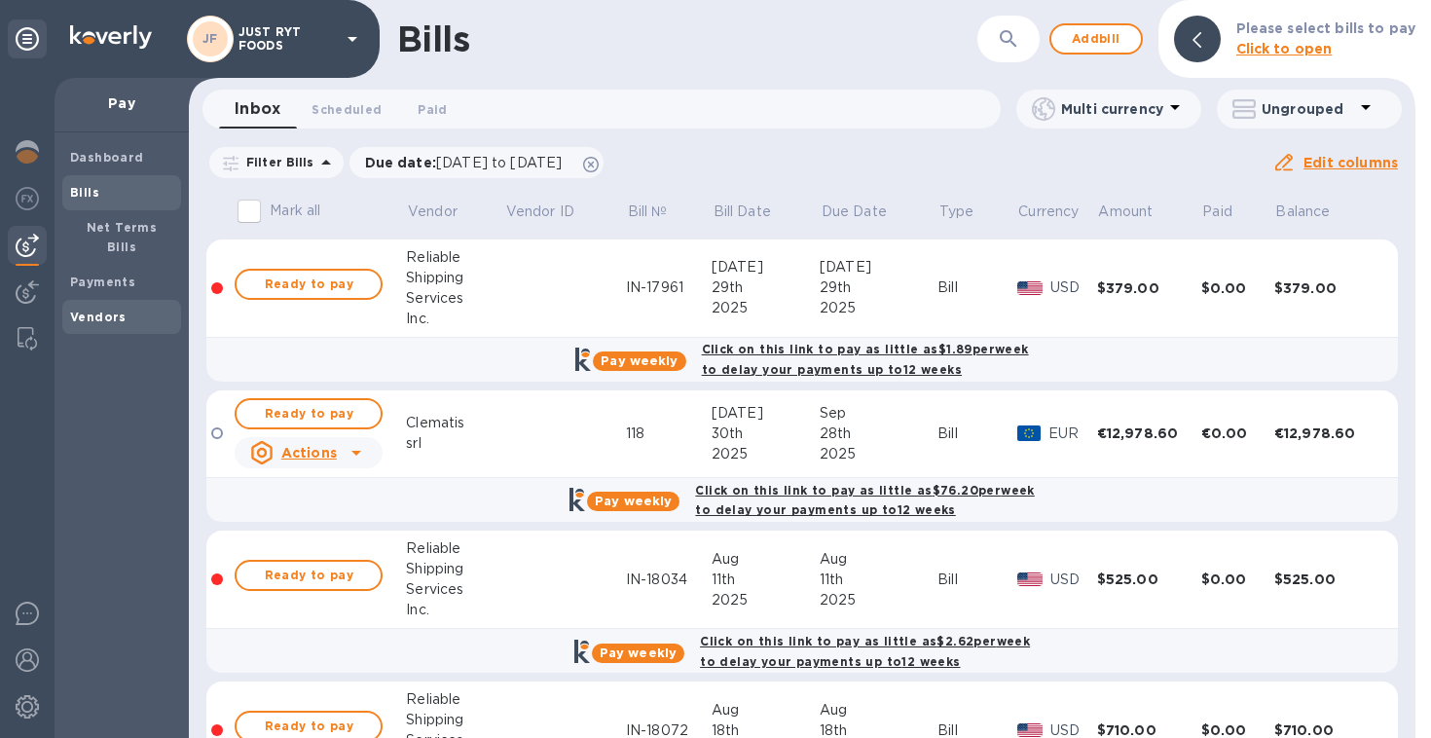
click at [99, 309] on b "Vendors" at bounding box center [98, 316] width 56 height 15
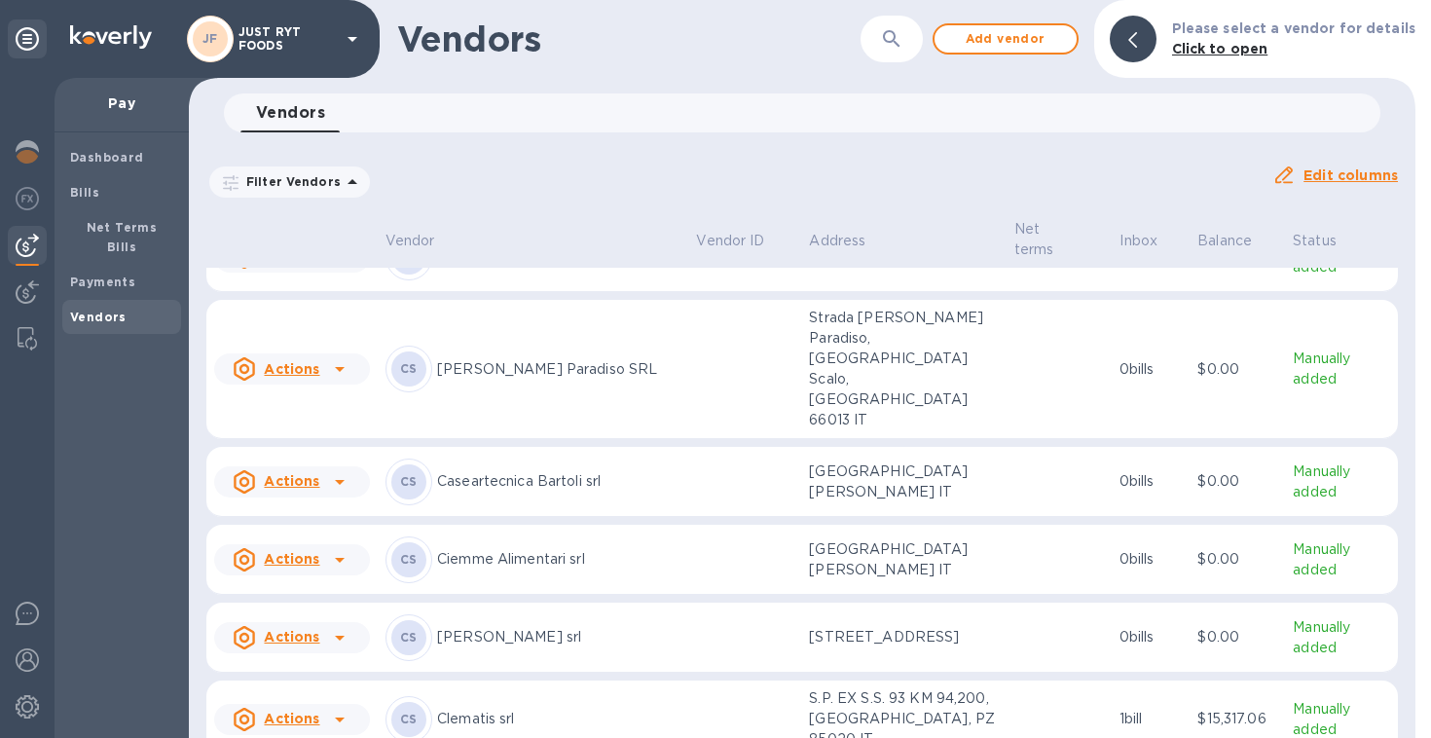
scroll to position [1274, 0]
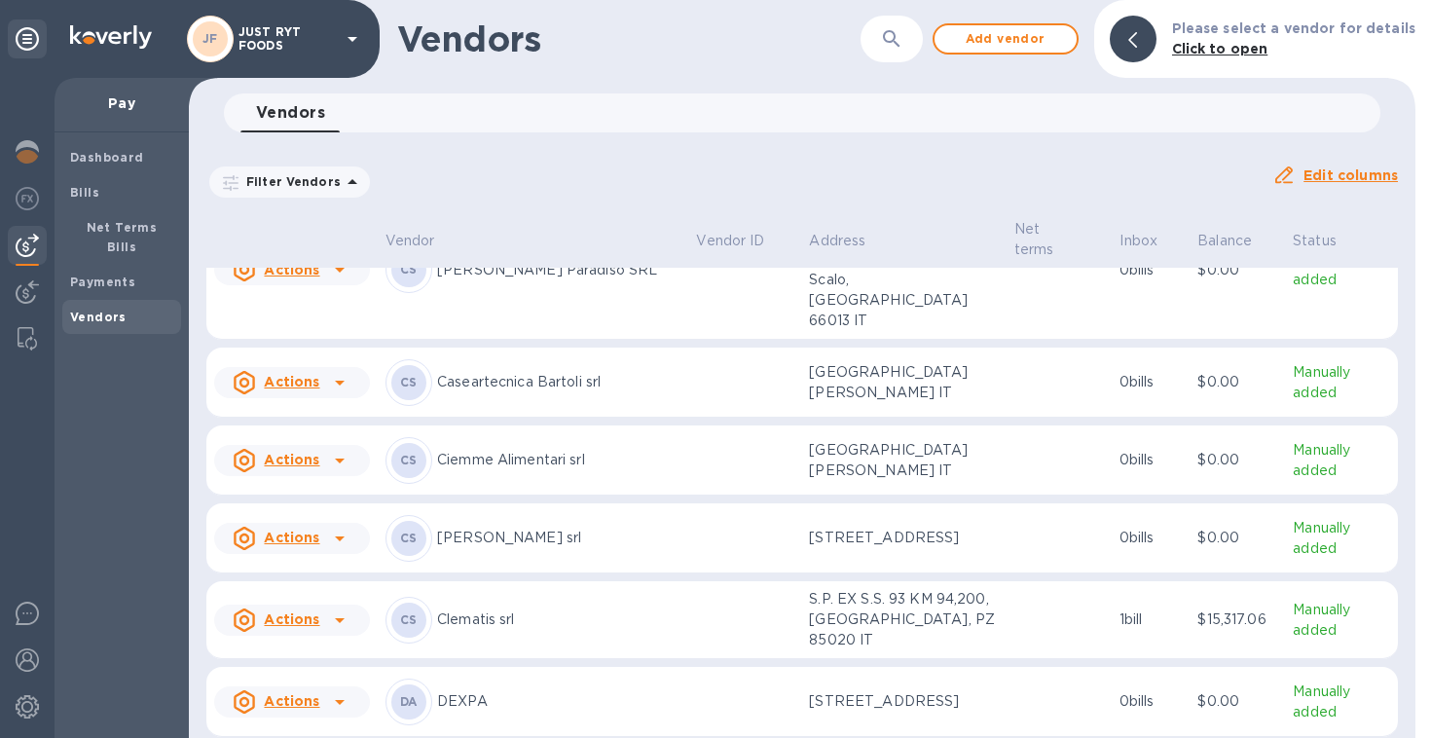
click at [607, 603] on div "CS Clematis srl" at bounding box center [532, 620] width 295 height 47
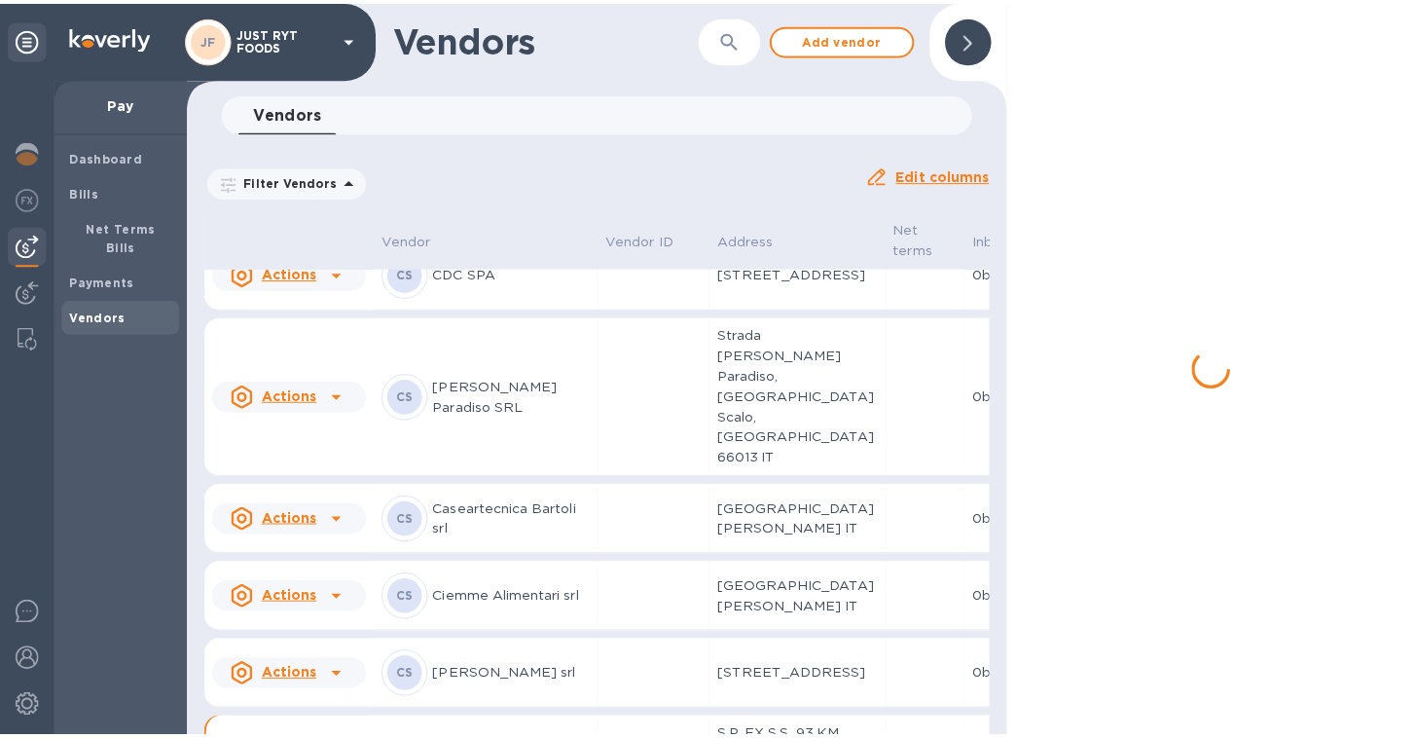
scroll to position [1549, 0]
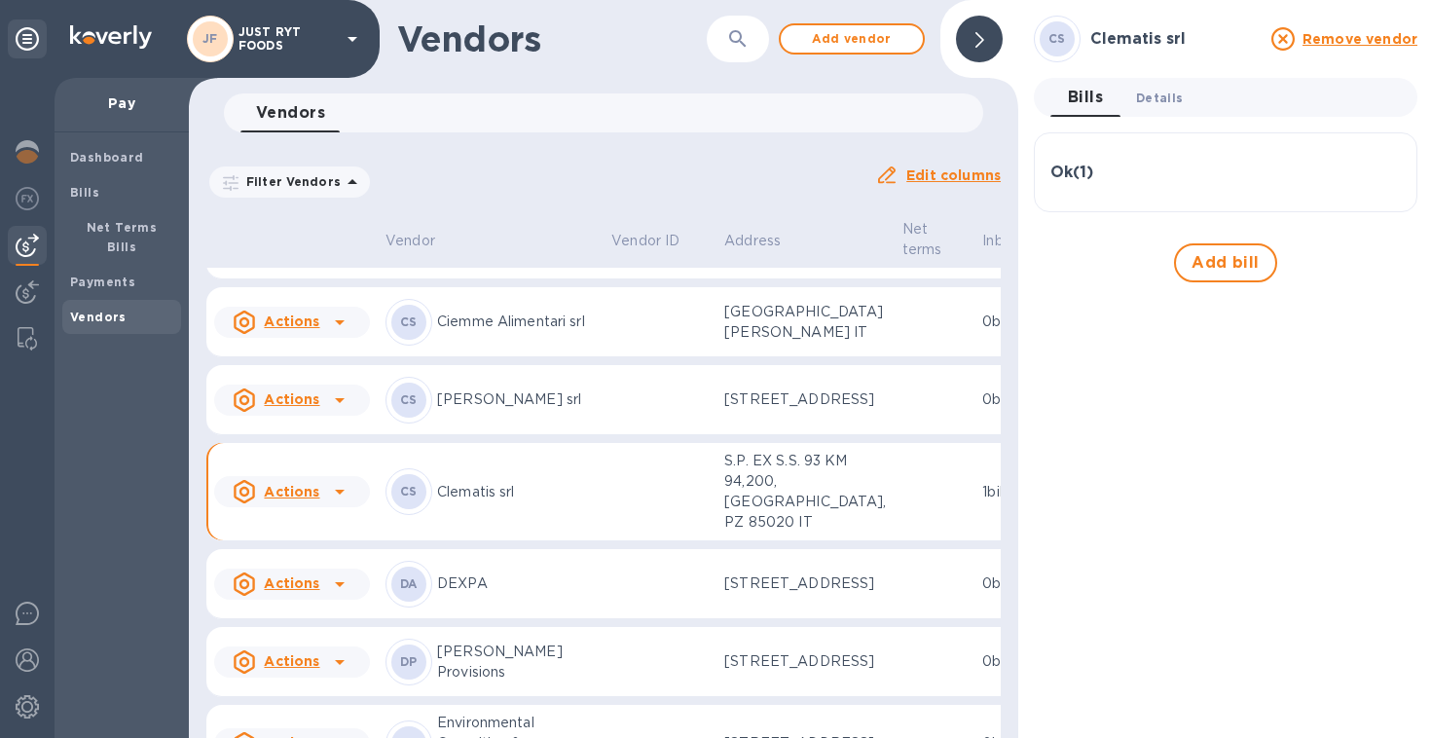
click at [1144, 107] on span "Details 0" at bounding box center [1159, 98] width 47 height 20
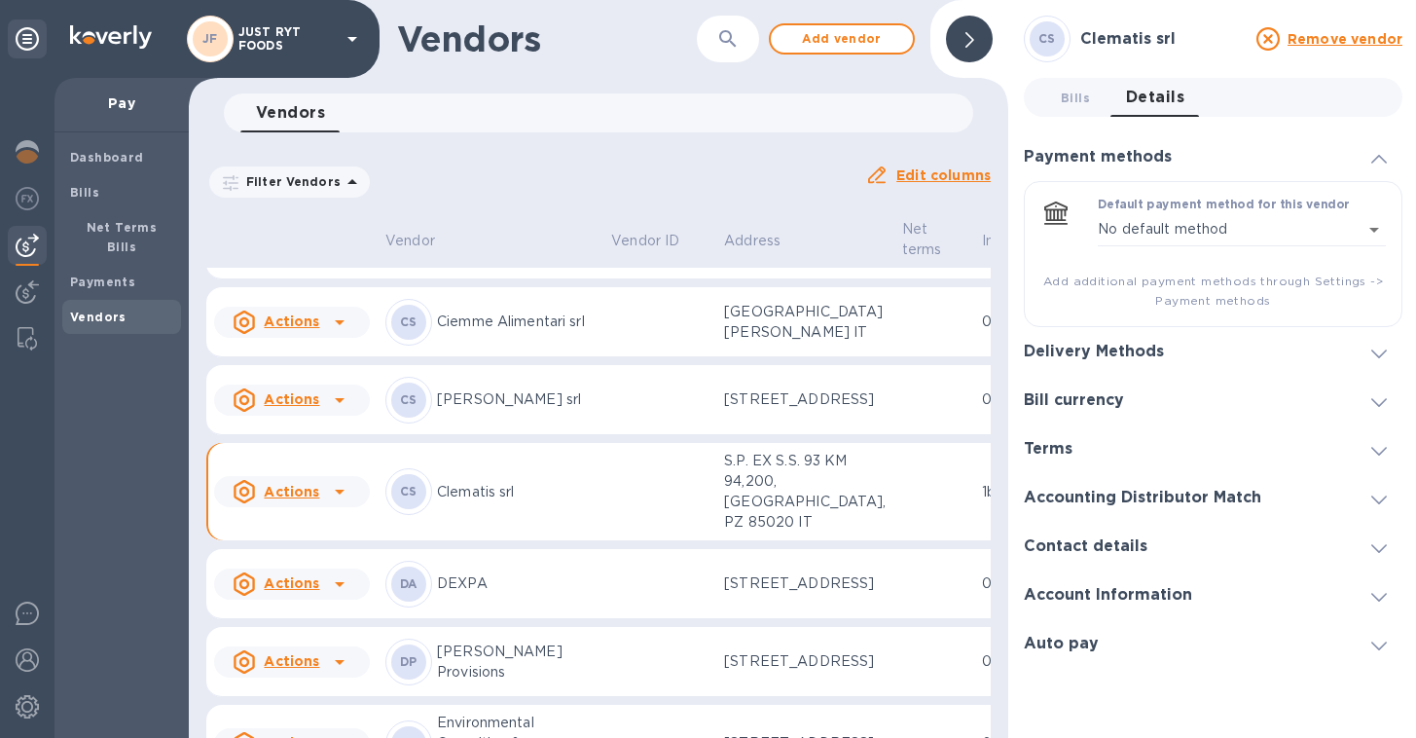
click at [1133, 597] on h3 "Account Information" at bounding box center [1108, 595] width 168 height 18
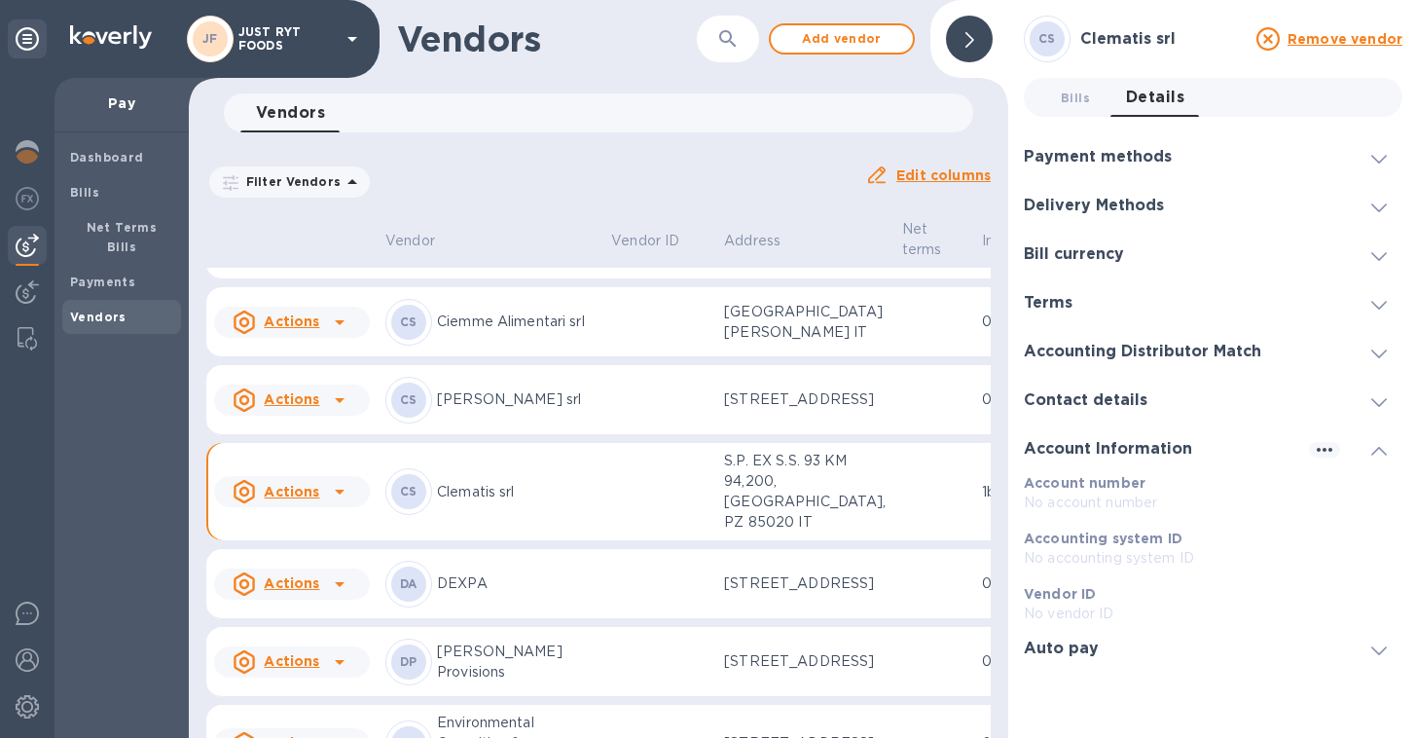
click at [1121, 400] on h3 "Contact details" at bounding box center [1086, 400] width 124 height 18
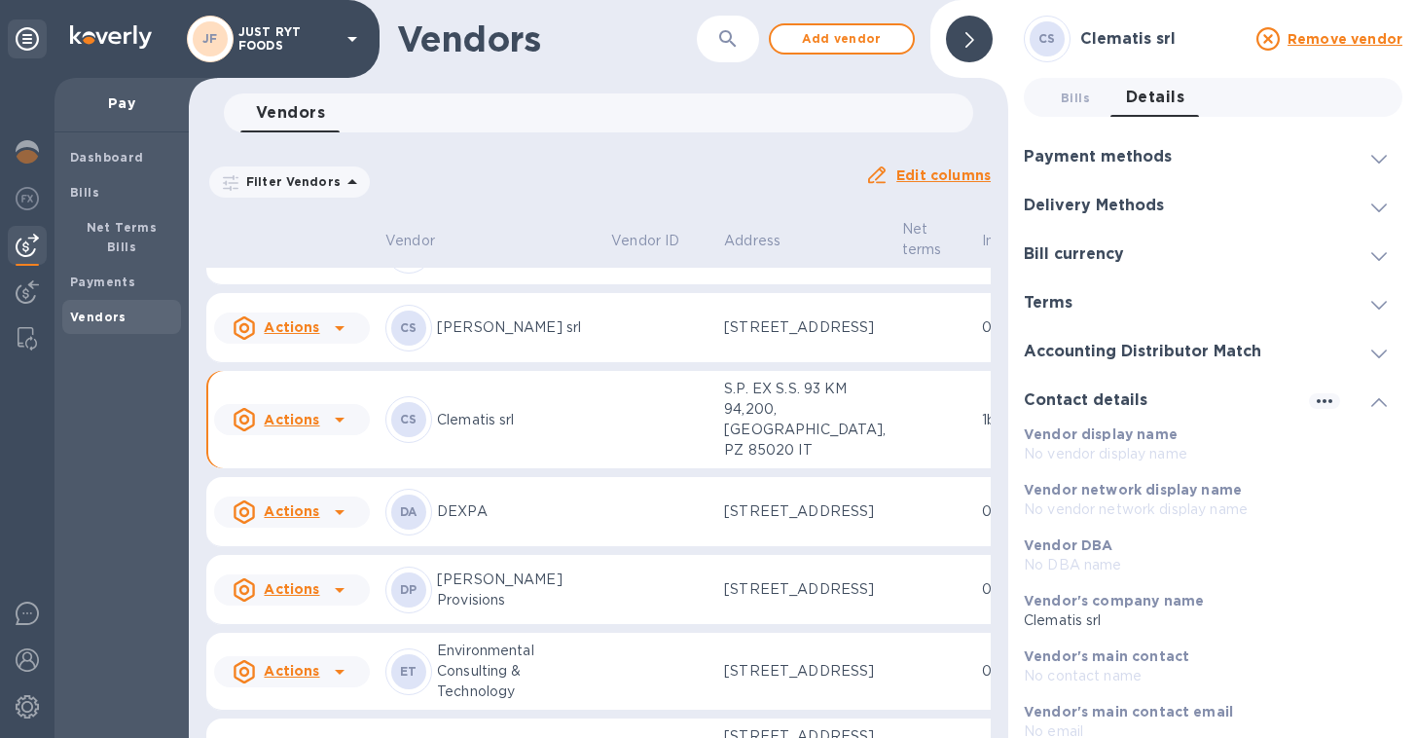
scroll to position [1622, 1]
click at [327, 430] on icon at bounding box center [338, 418] width 23 height 23
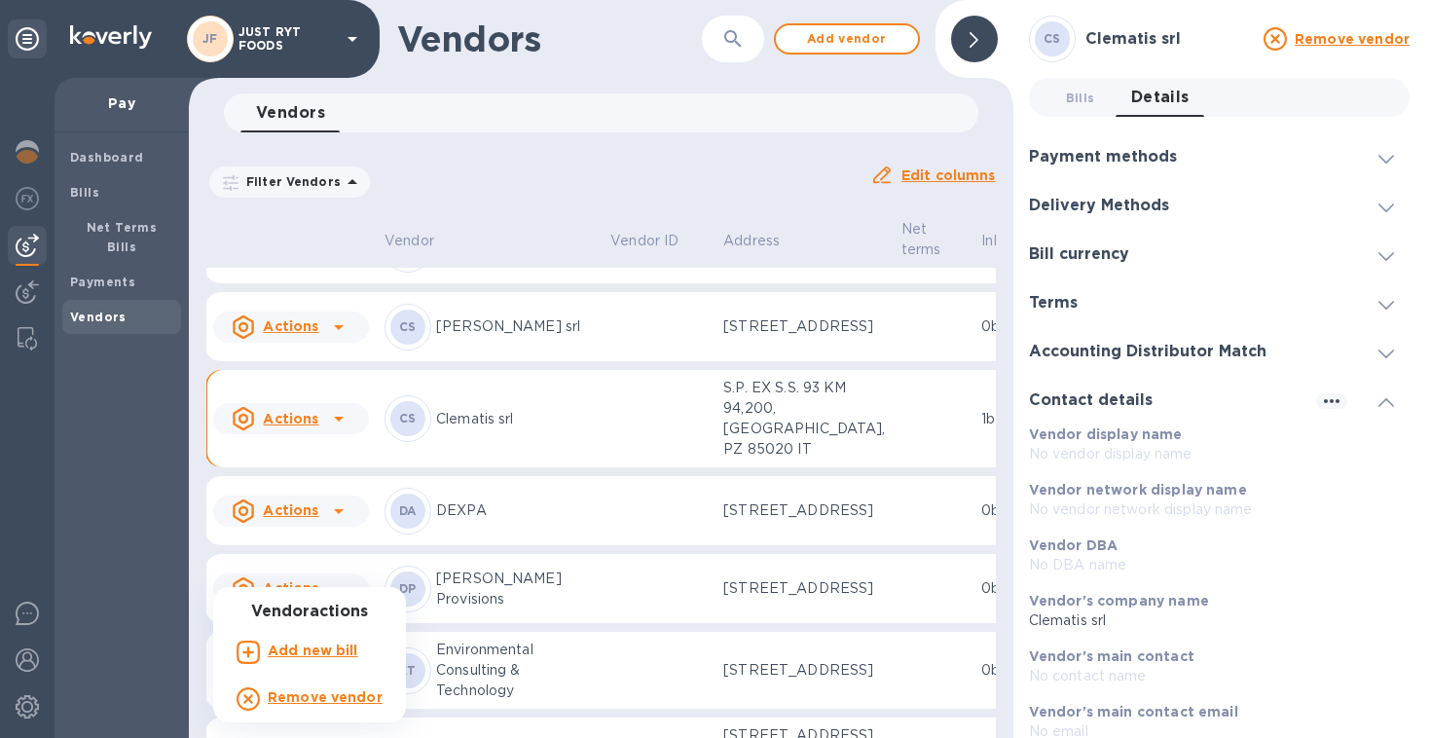
click at [1143, 212] on div at bounding box center [715, 369] width 1431 height 738
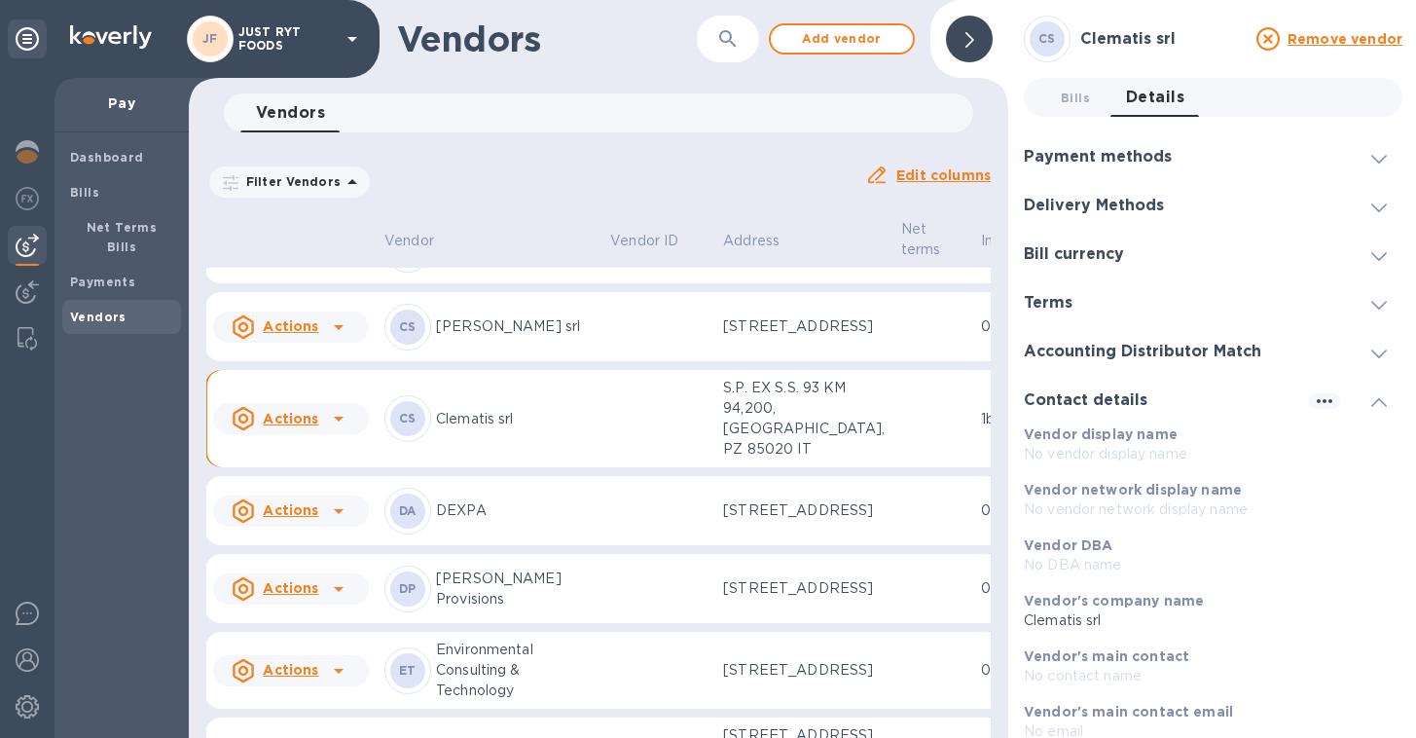
click at [1143, 212] on h3 "Delivery Methods" at bounding box center [1094, 206] width 140 height 18
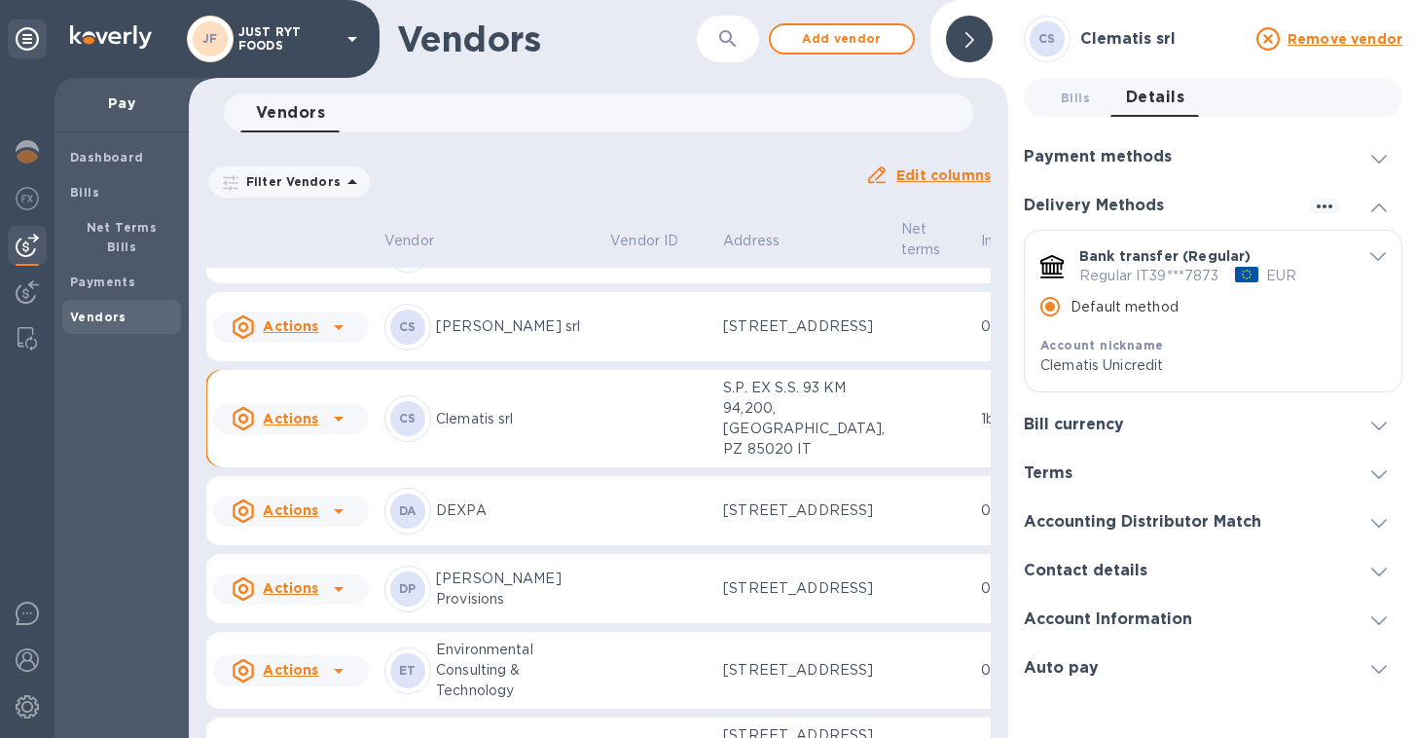
click at [1104, 427] on h3 "Bill currency" at bounding box center [1074, 425] width 100 height 18
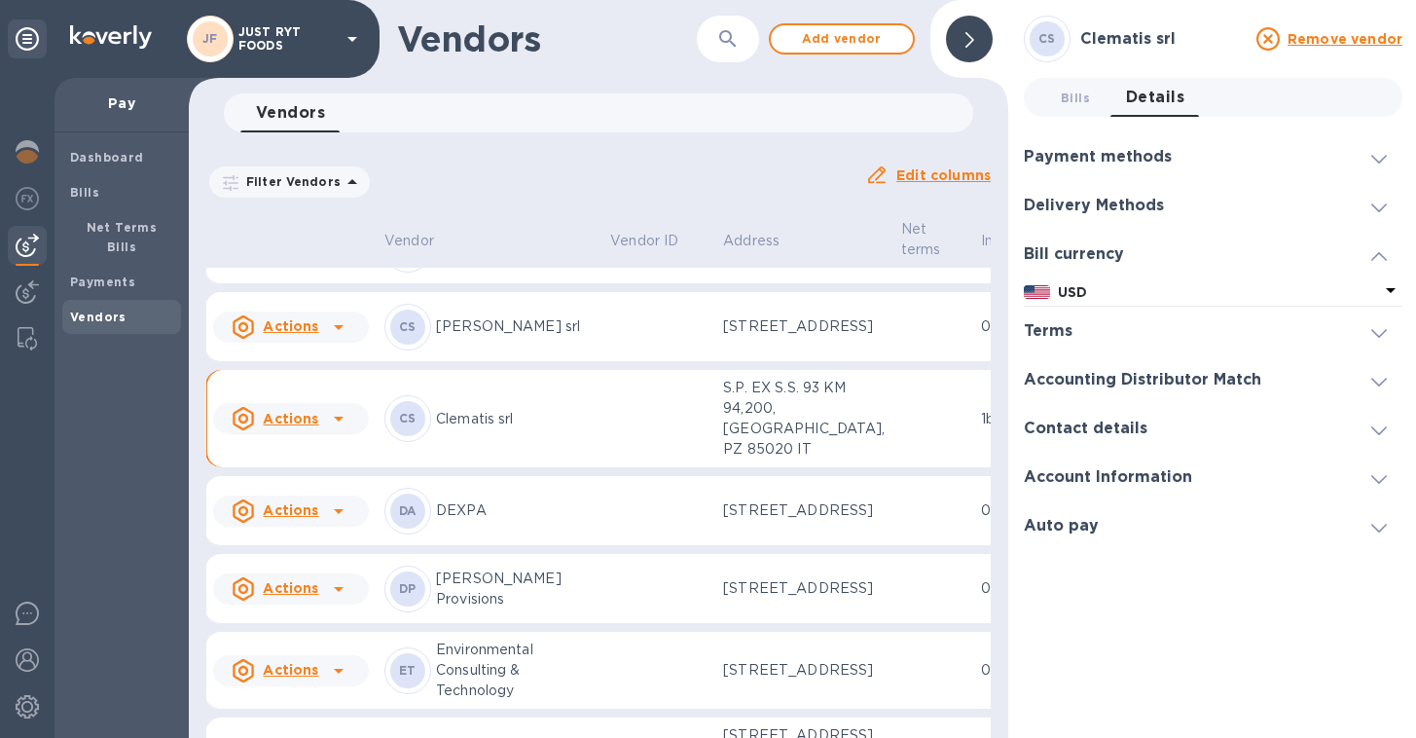
click at [1089, 520] on h3 "Auto pay" at bounding box center [1061, 526] width 75 height 18
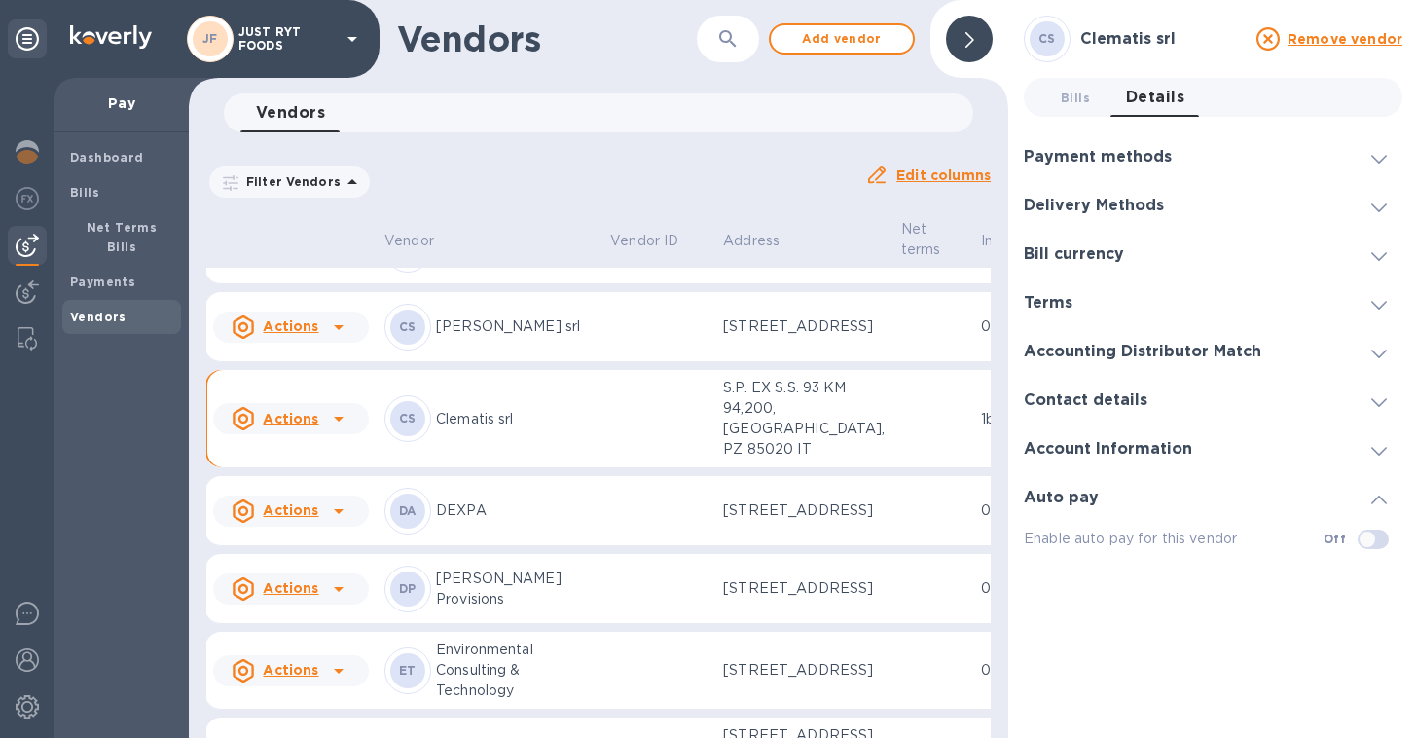
click at [1102, 453] on h3 "Account Information" at bounding box center [1108, 449] width 168 height 18
click at [1104, 453] on h3 "Account Information" at bounding box center [1108, 449] width 168 height 18
click at [1100, 411] on div "Contact details" at bounding box center [1213, 400] width 379 height 49
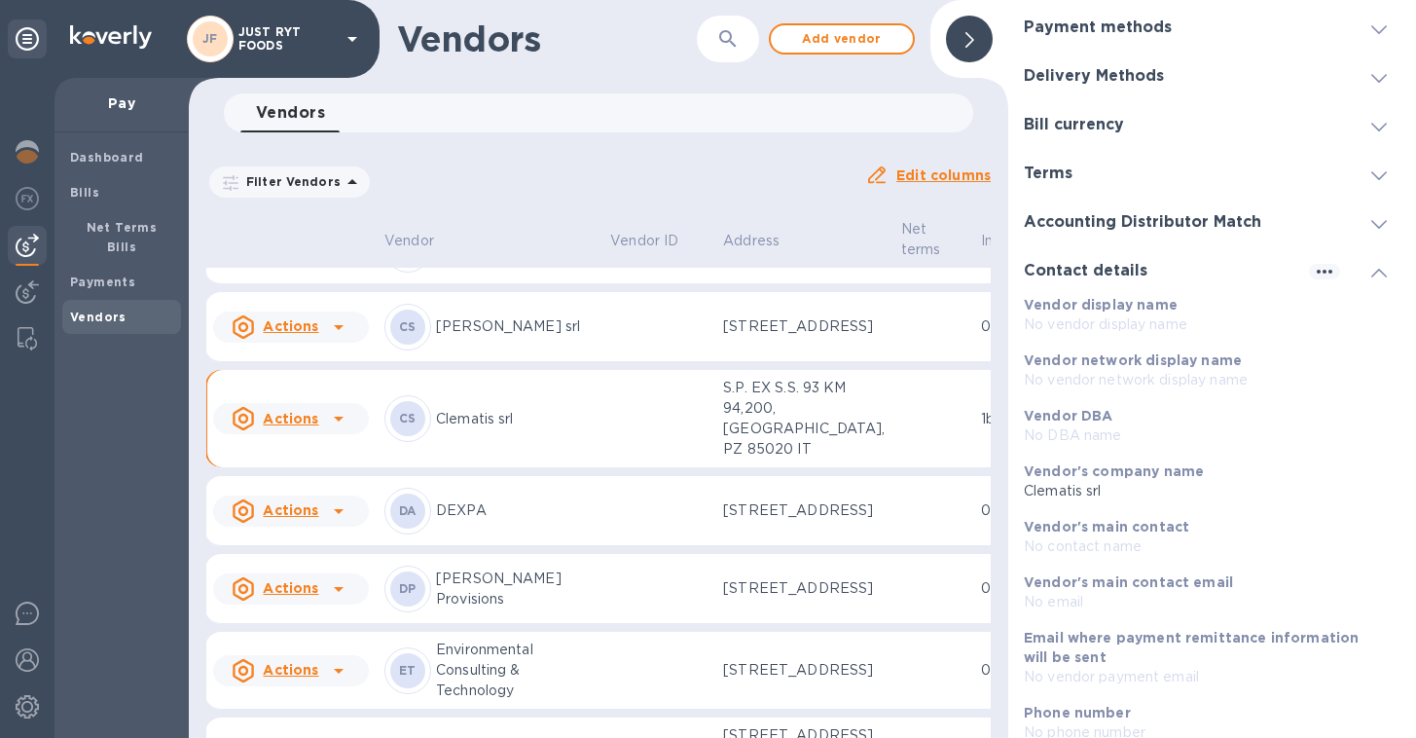
scroll to position [116, 0]
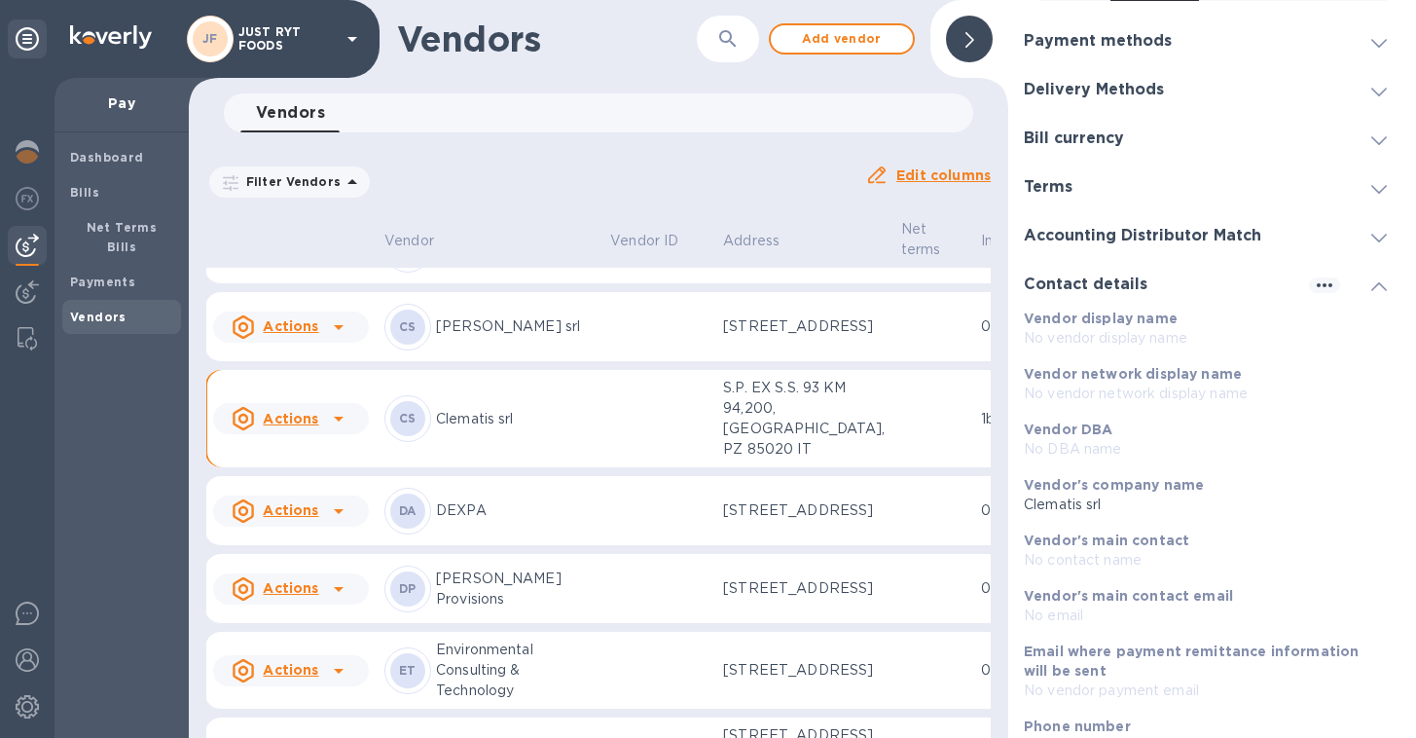
click at [1388, 294] on div at bounding box center [1379, 283] width 47 height 19
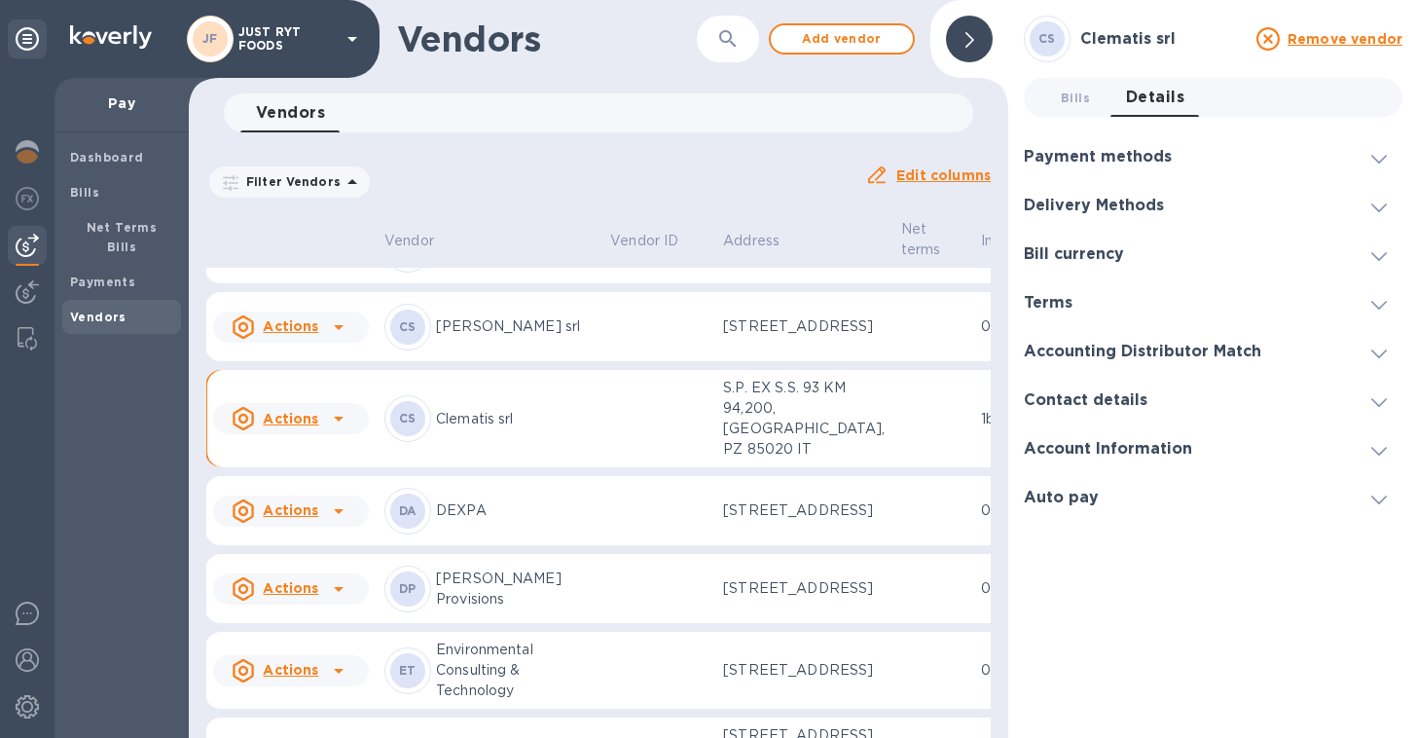
click at [1198, 363] on div "Accounting Distributor Match" at bounding box center [1213, 351] width 379 height 49
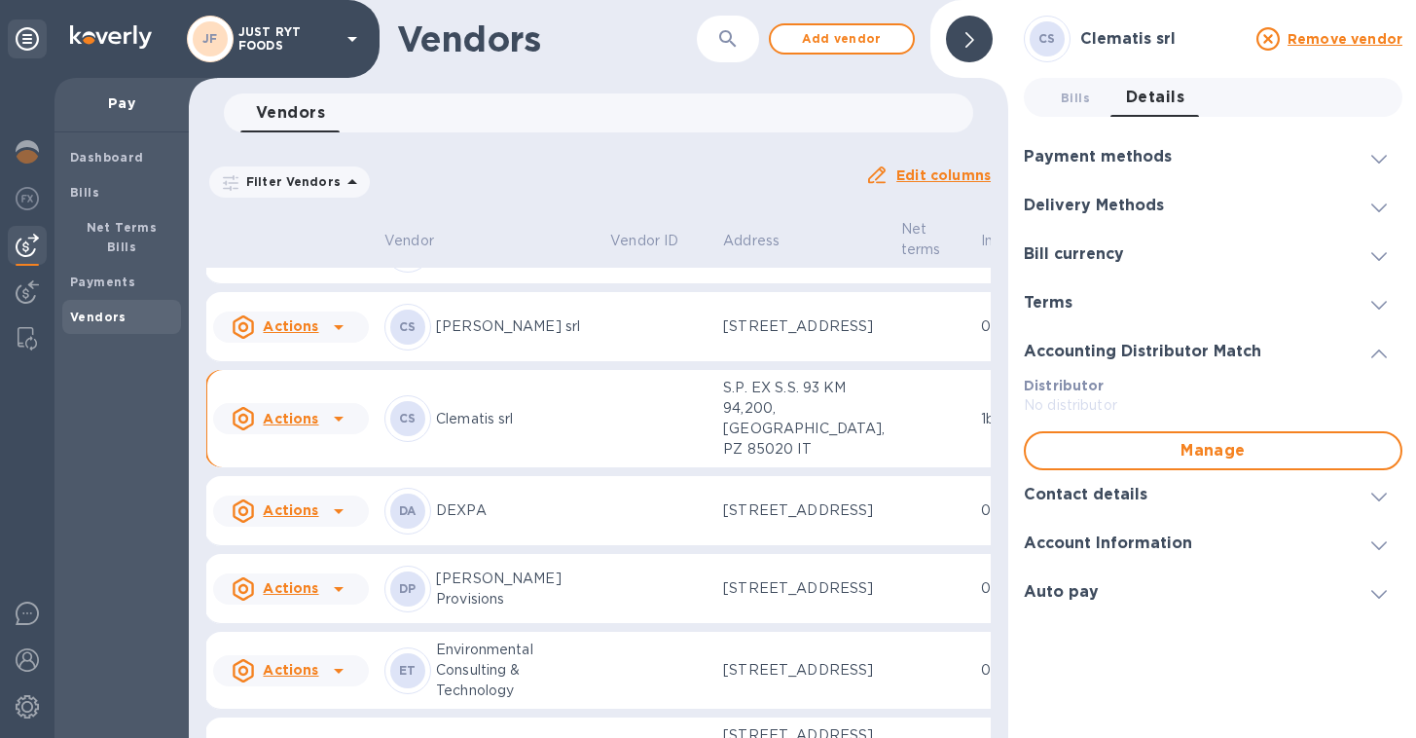
click at [1199, 359] on h3 "Accounting Distributor Match" at bounding box center [1142, 352] width 237 height 18
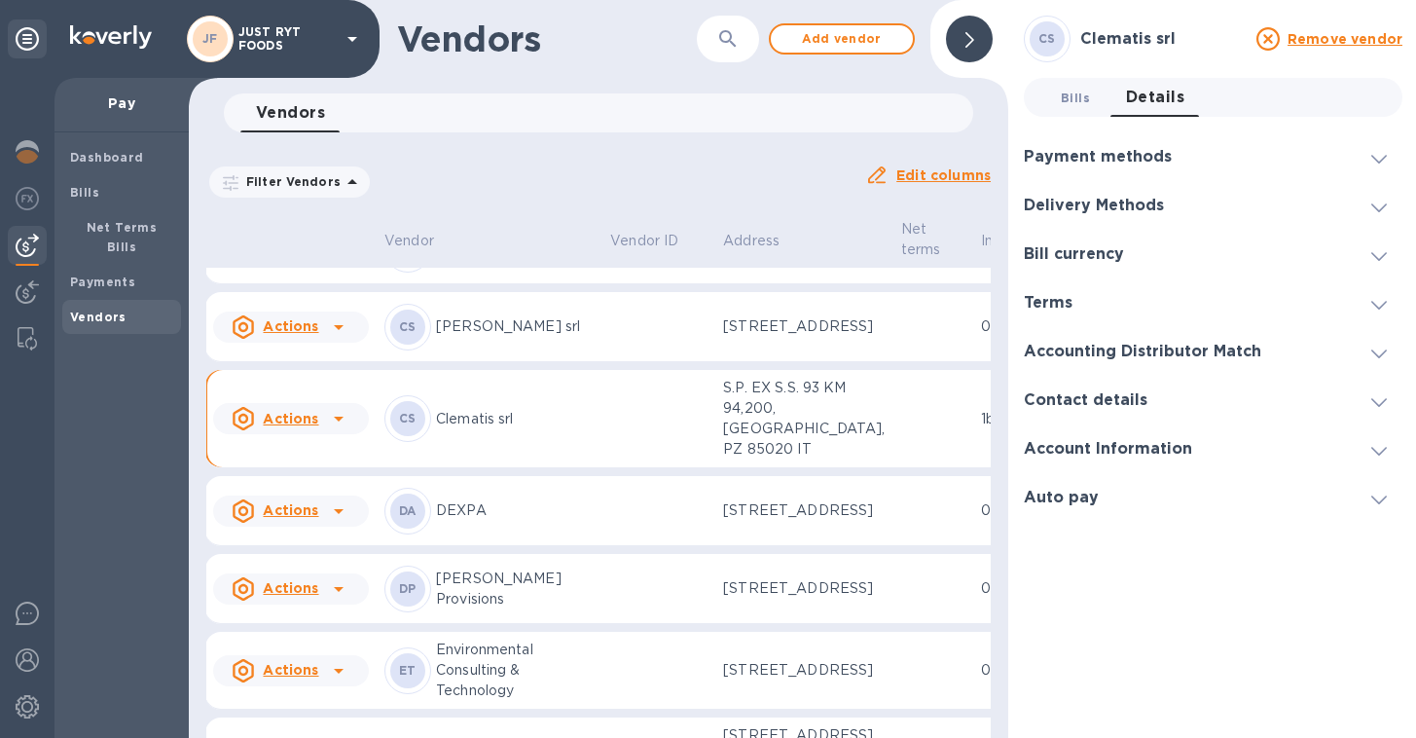
click at [1070, 95] on span "Bills 0" at bounding box center [1075, 98] width 29 height 20
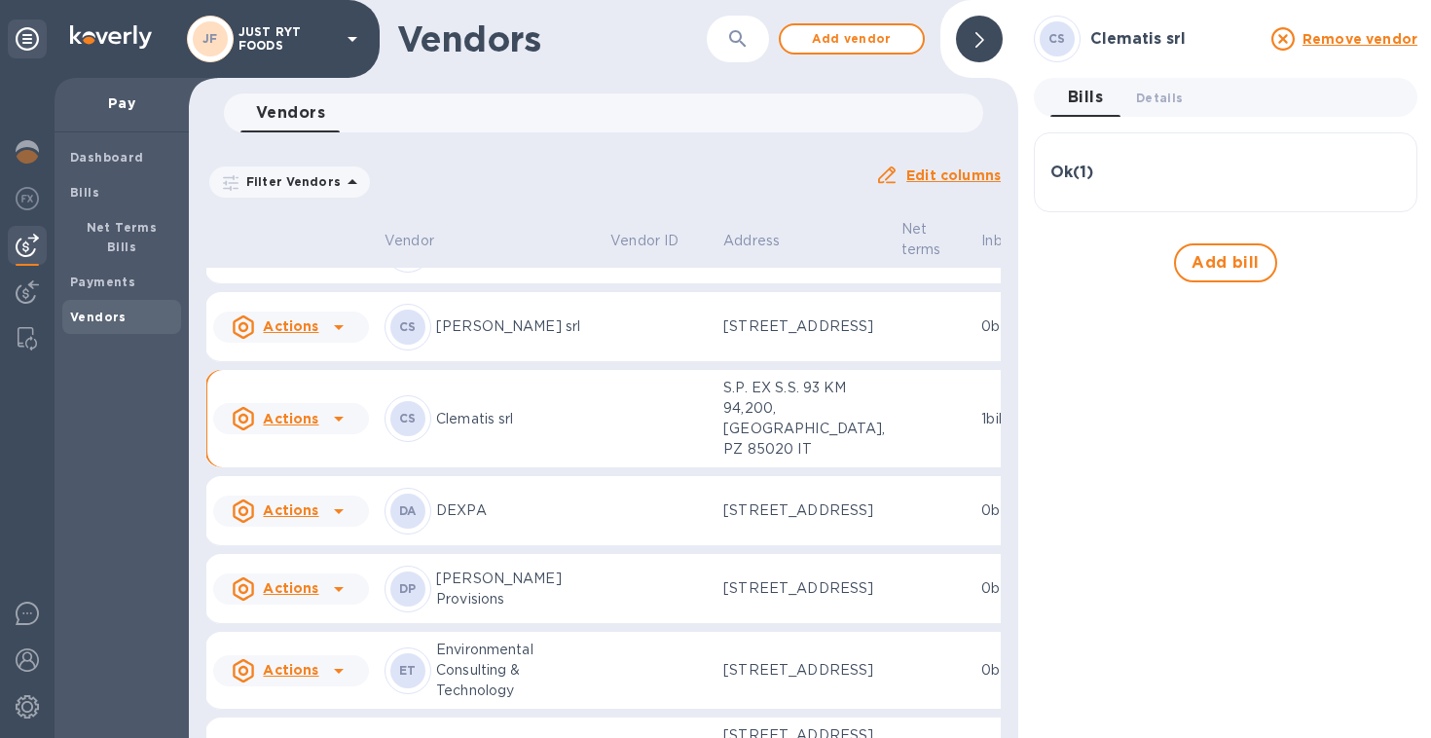
click at [1079, 173] on h3 "Ok ( 1 )" at bounding box center [1071, 172] width 43 height 18
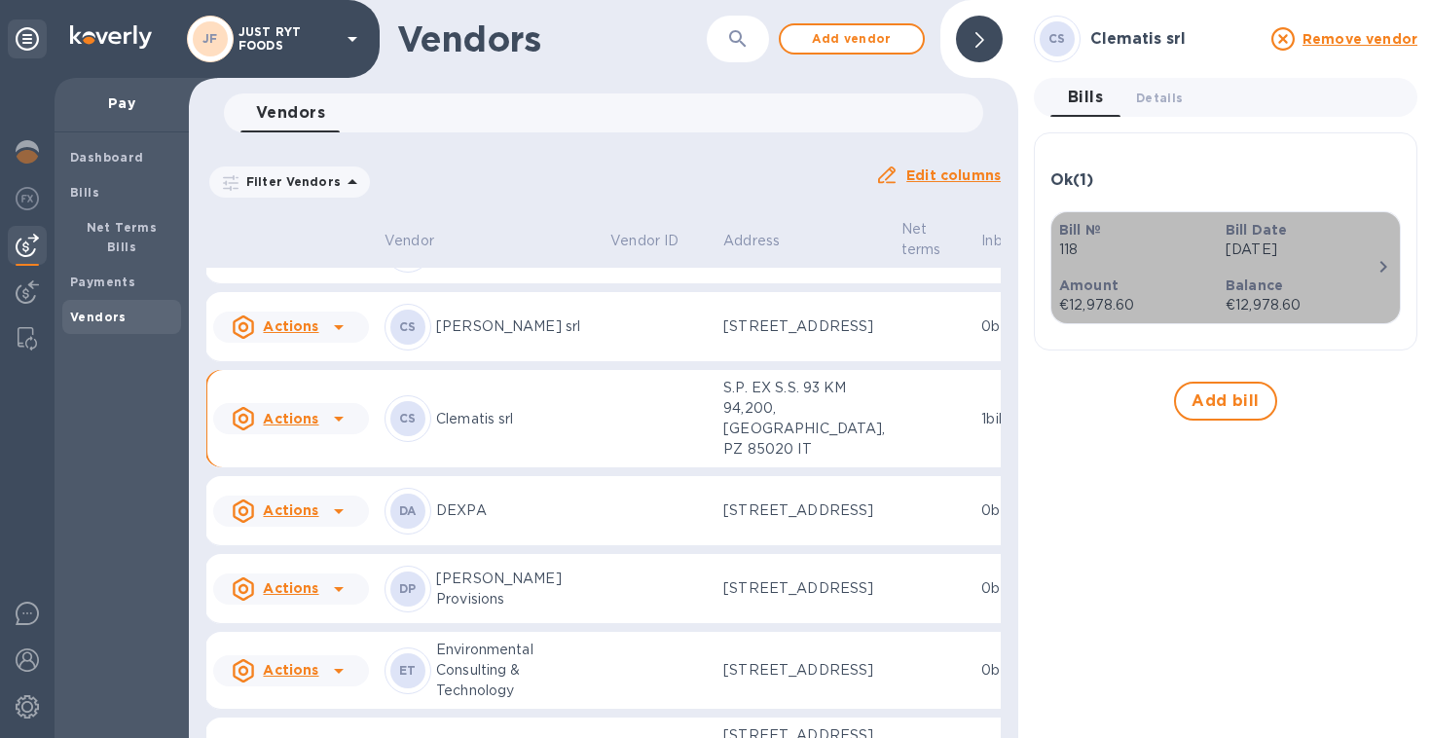
click at [1186, 255] on p "118" at bounding box center [1134, 249] width 151 height 20
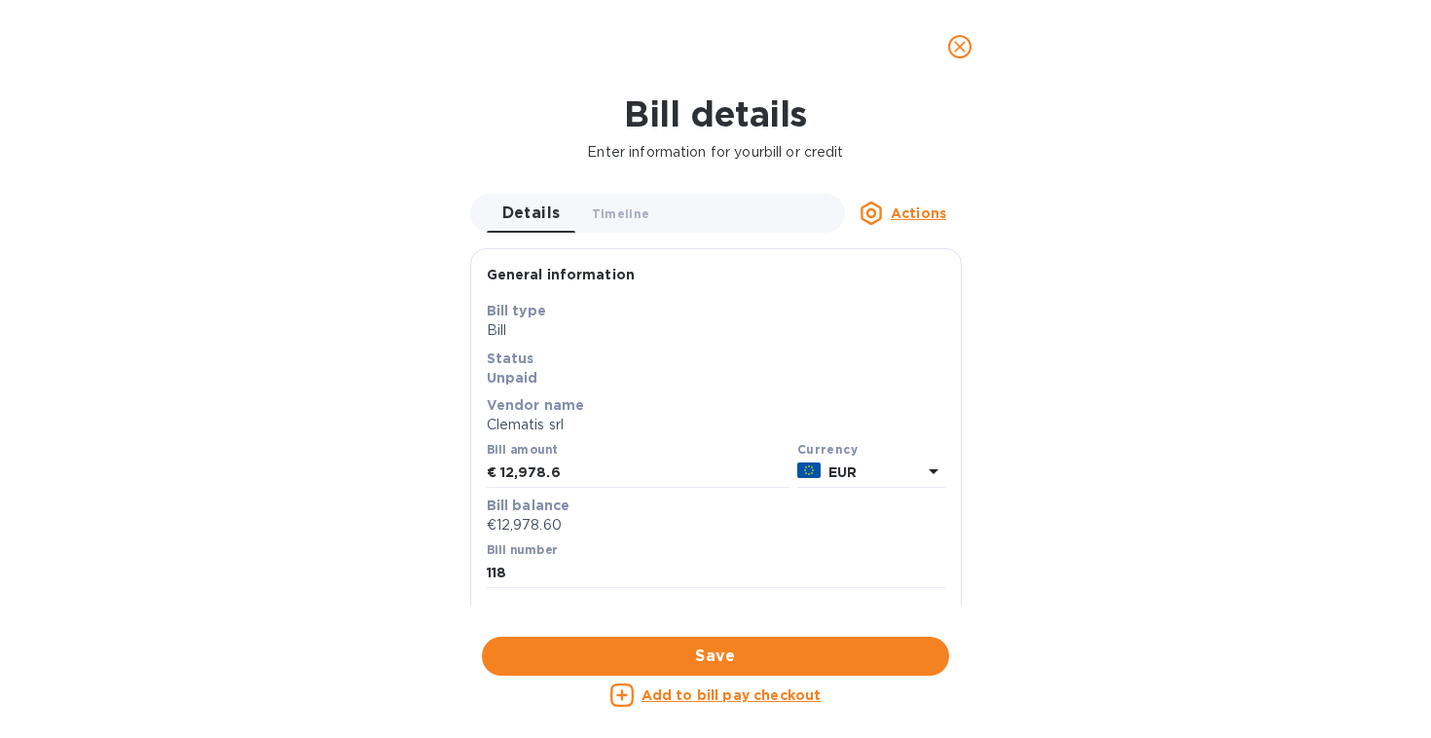
click at [926, 220] on u "Actions" at bounding box center [917, 213] width 55 height 16
click at [946, 118] on div at bounding box center [715, 369] width 1431 height 738
click at [962, 31] on button "close" at bounding box center [959, 46] width 47 height 47
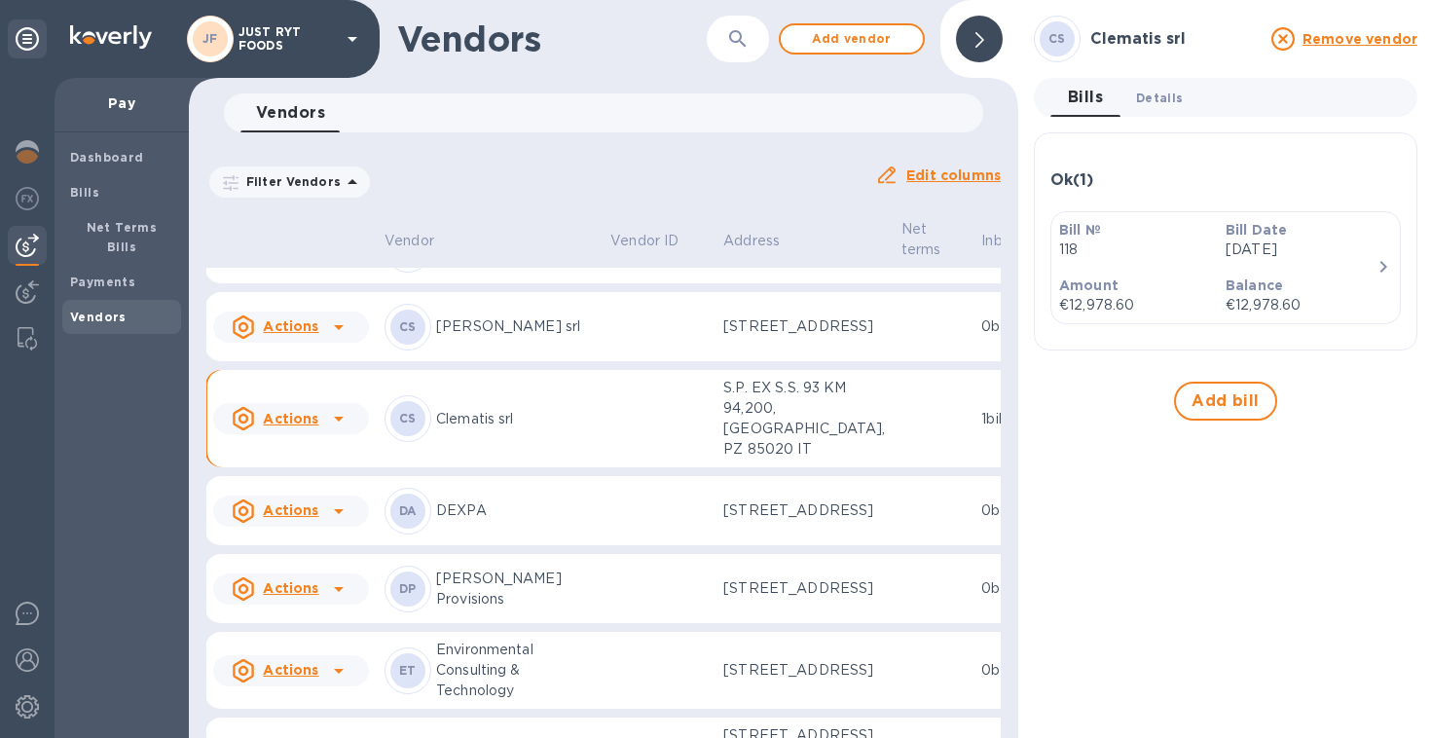
click at [1142, 97] on span "Details 0" at bounding box center [1159, 98] width 47 height 20
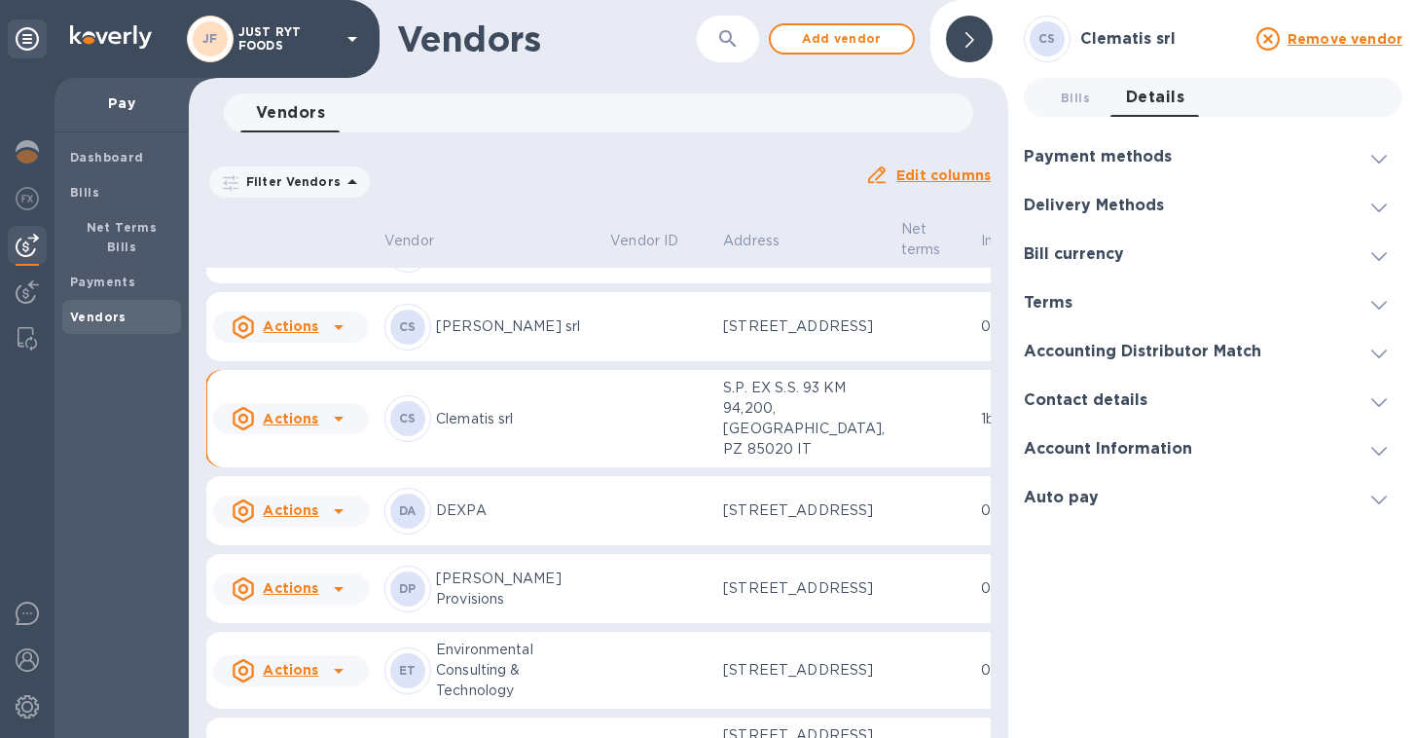
click at [965, 42] on icon at bounding box center [969, 40] width 9 height 16
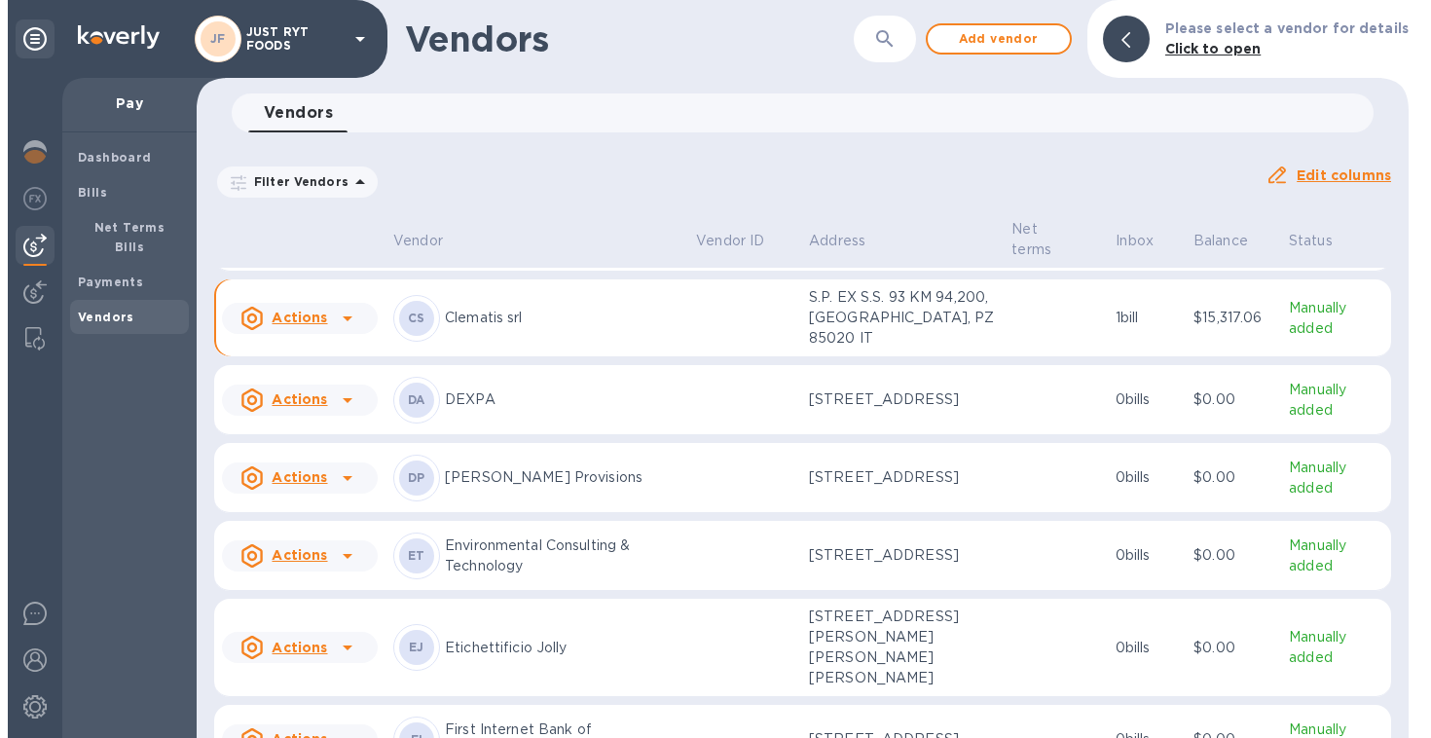
scroll to position [1356, 0]
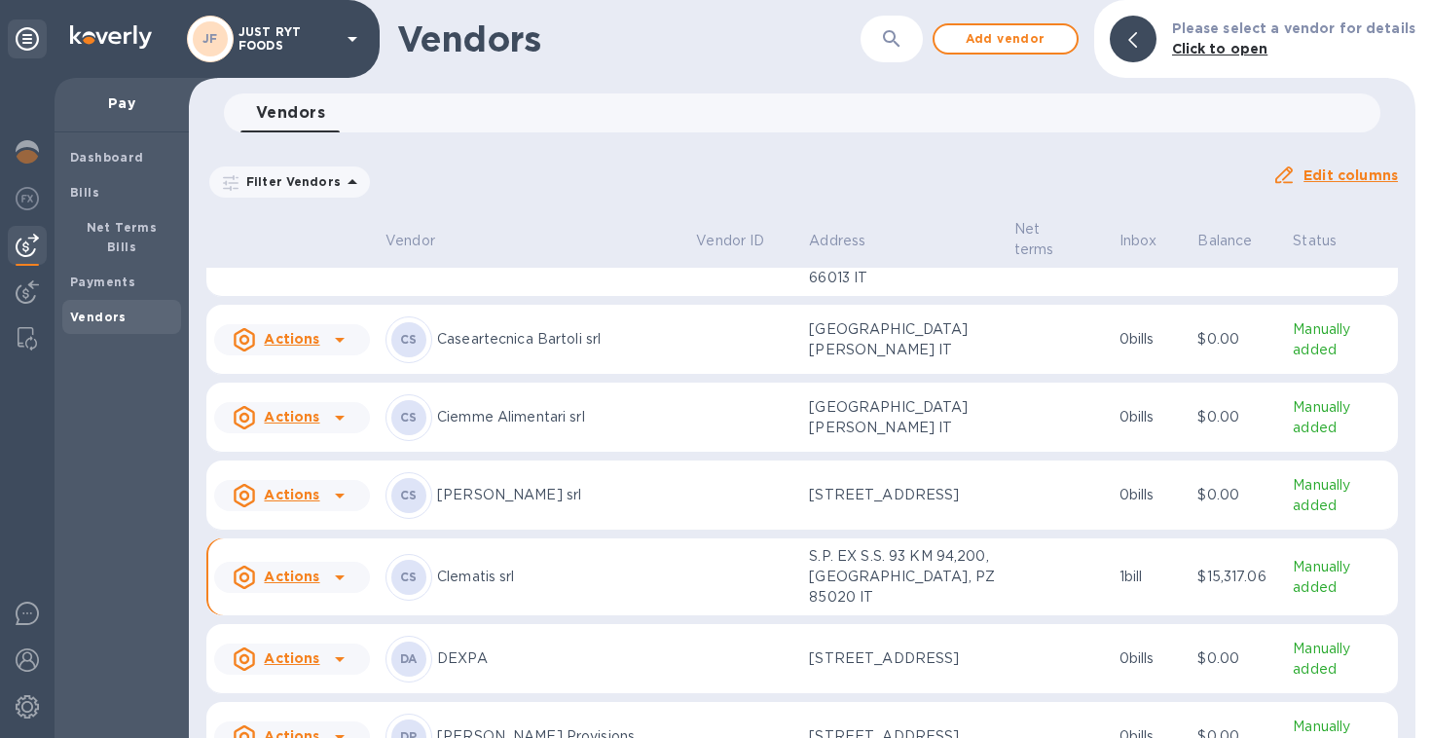
click at [311, 568] on u "Actions" at bounding box center [291, 576] width 55 height 16
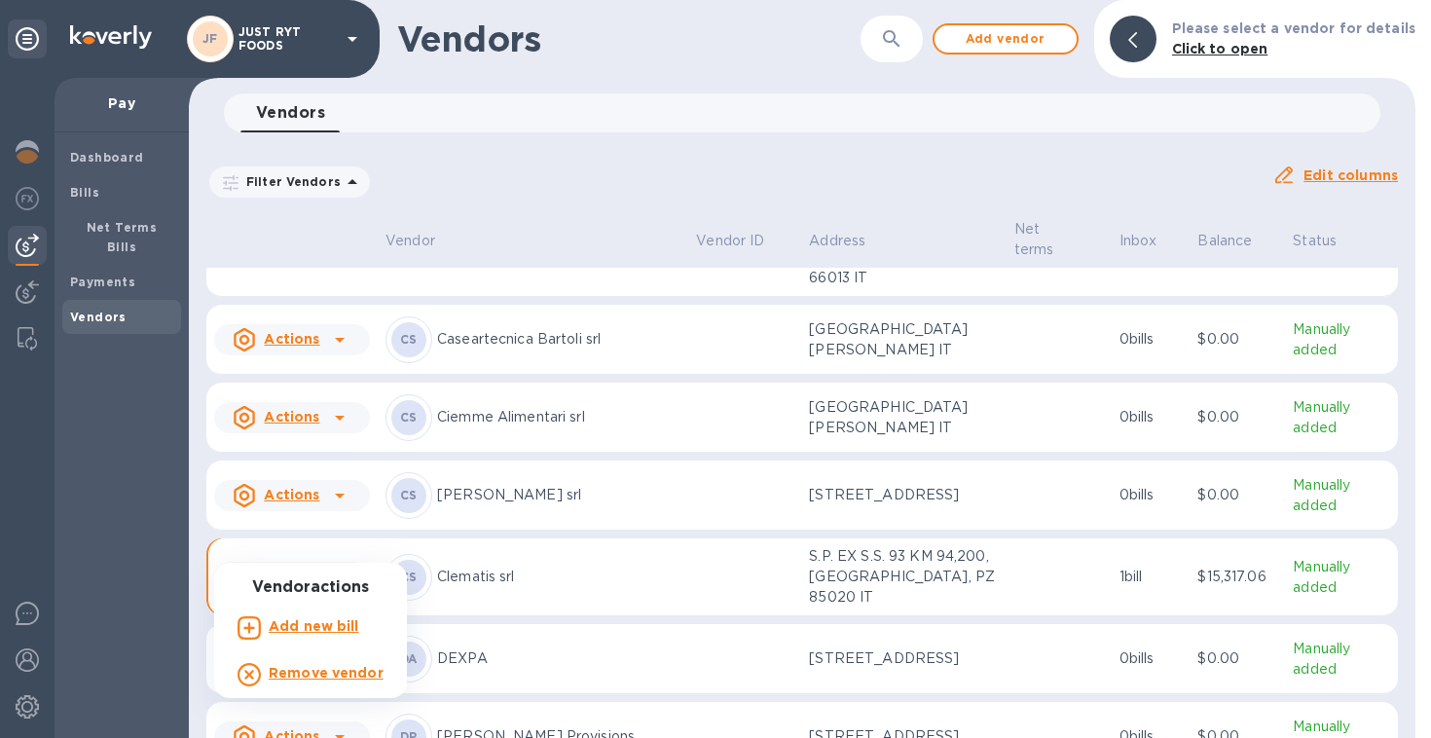
click at [331, 543] on div at bounding box center [715, 369] width 1431 height 738
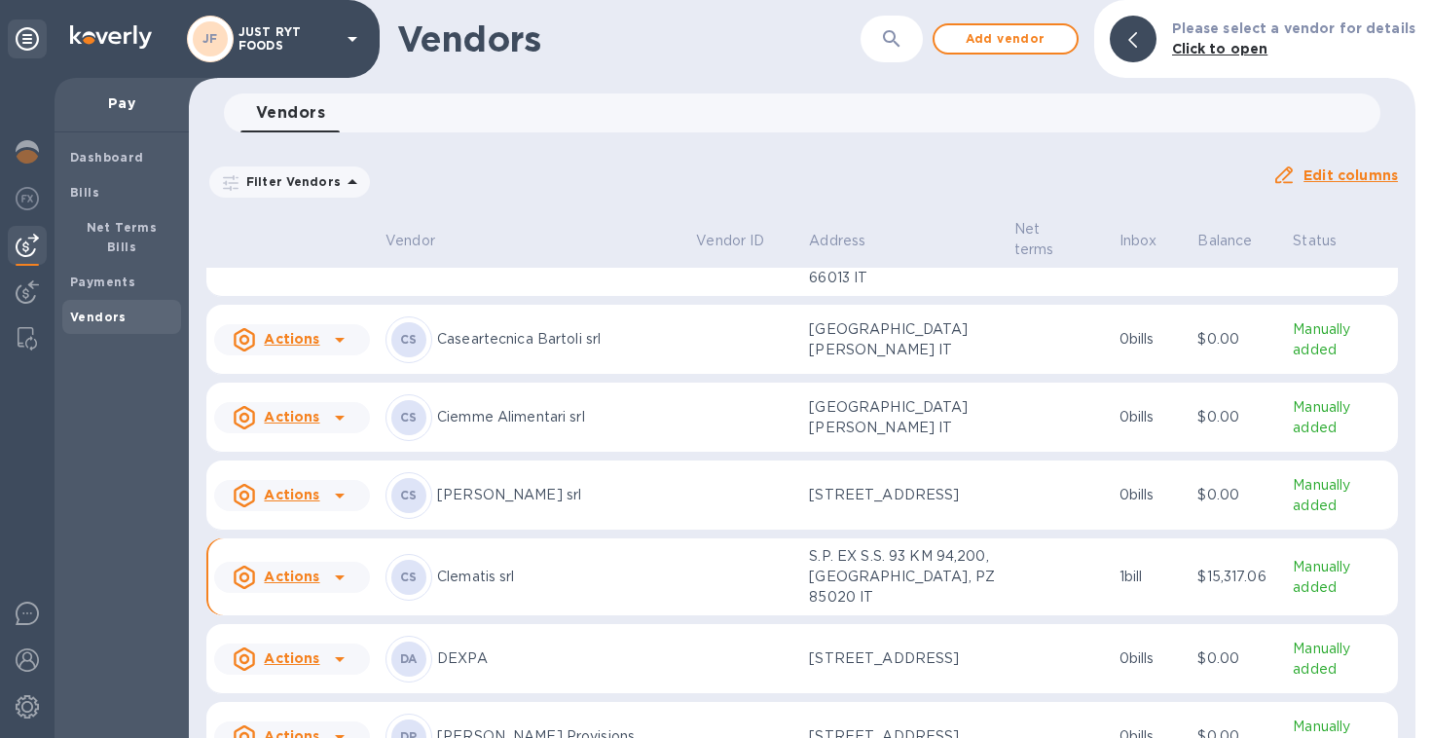
click at [336, 575] on icon at bounding box center [340, 577] width 10 height 5
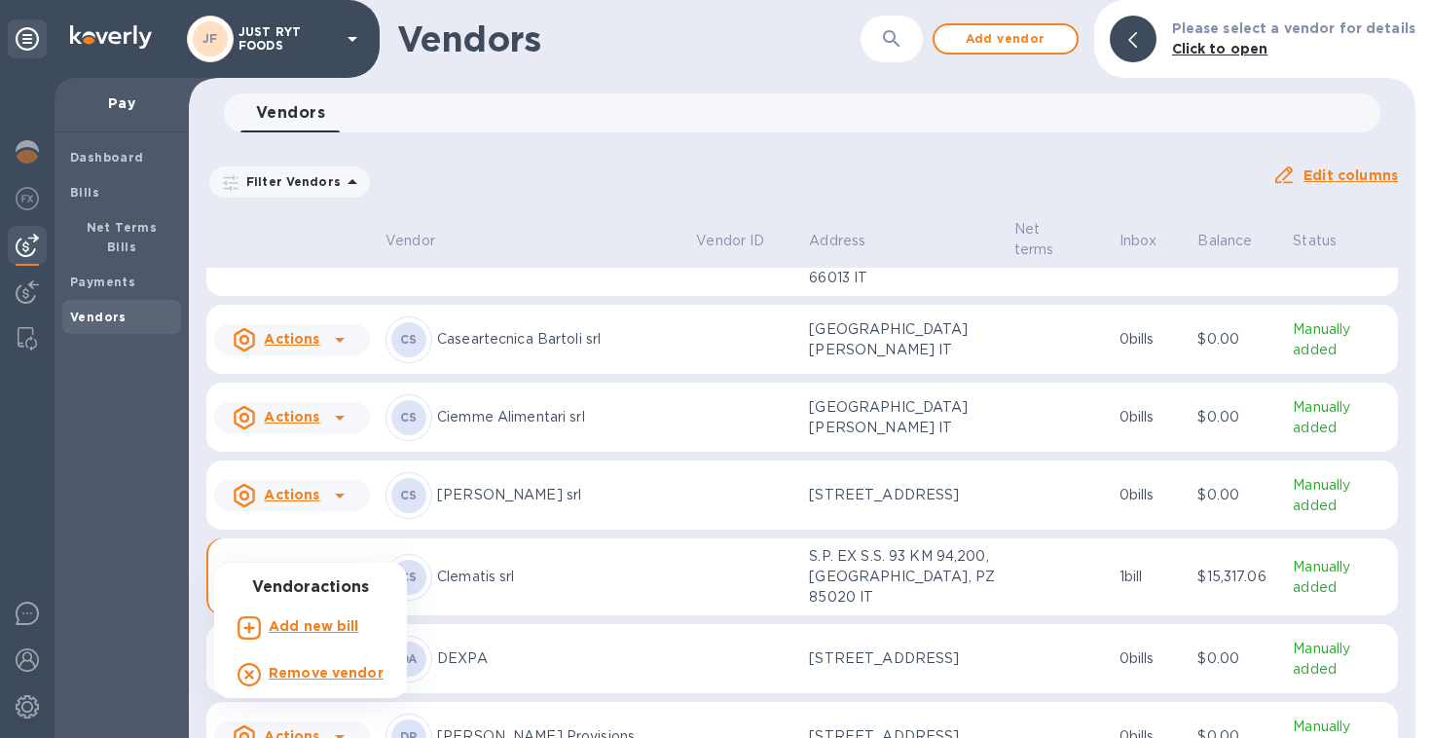
click at [336, 545] on div at bounding box center [715, 369] width 1431 height 738
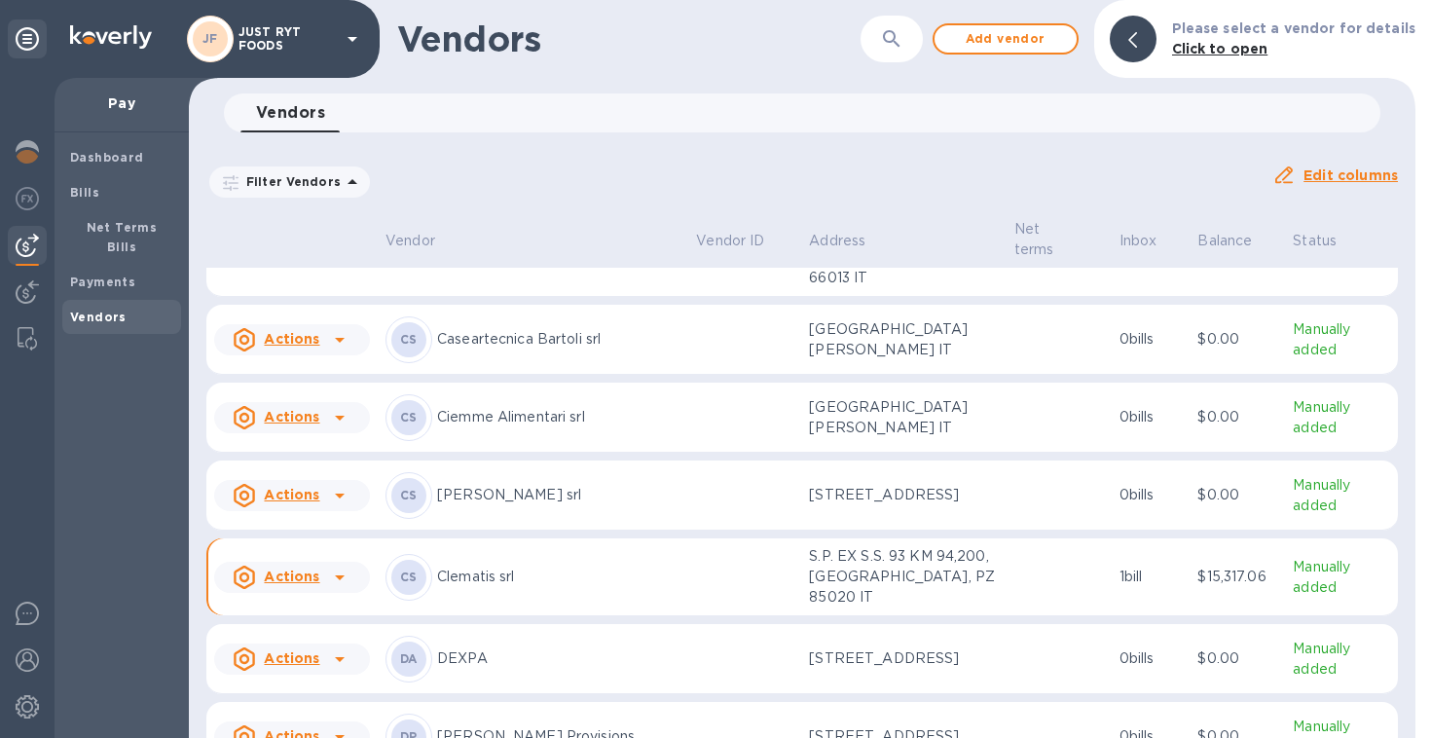
click at [872, 551] on p "S.P. EX S.S. 93 KM 94,200, [GEOGRAPHIC_DATA], PZ 85020 IT" at bounding box center [903, 576] width 189 height 61
click at [815, 546] on p "S.P. EX S.S. 93 KM 94,200, [GEOGRAPHIC_DATA], PZ 85020 IT" at bounding box center [903, 576] width 189 height 61
click at [806, 538] on td "S.P. EX S.S. 93 KM 94,200, [GEOGRAPHIC_DATA], PZ 85020 IT" at bounding box center [903, 577] width 204 height 78
click at [682, 544] on td "CS Clematis srl" at bounding box center [533, 577] width 310 height 78
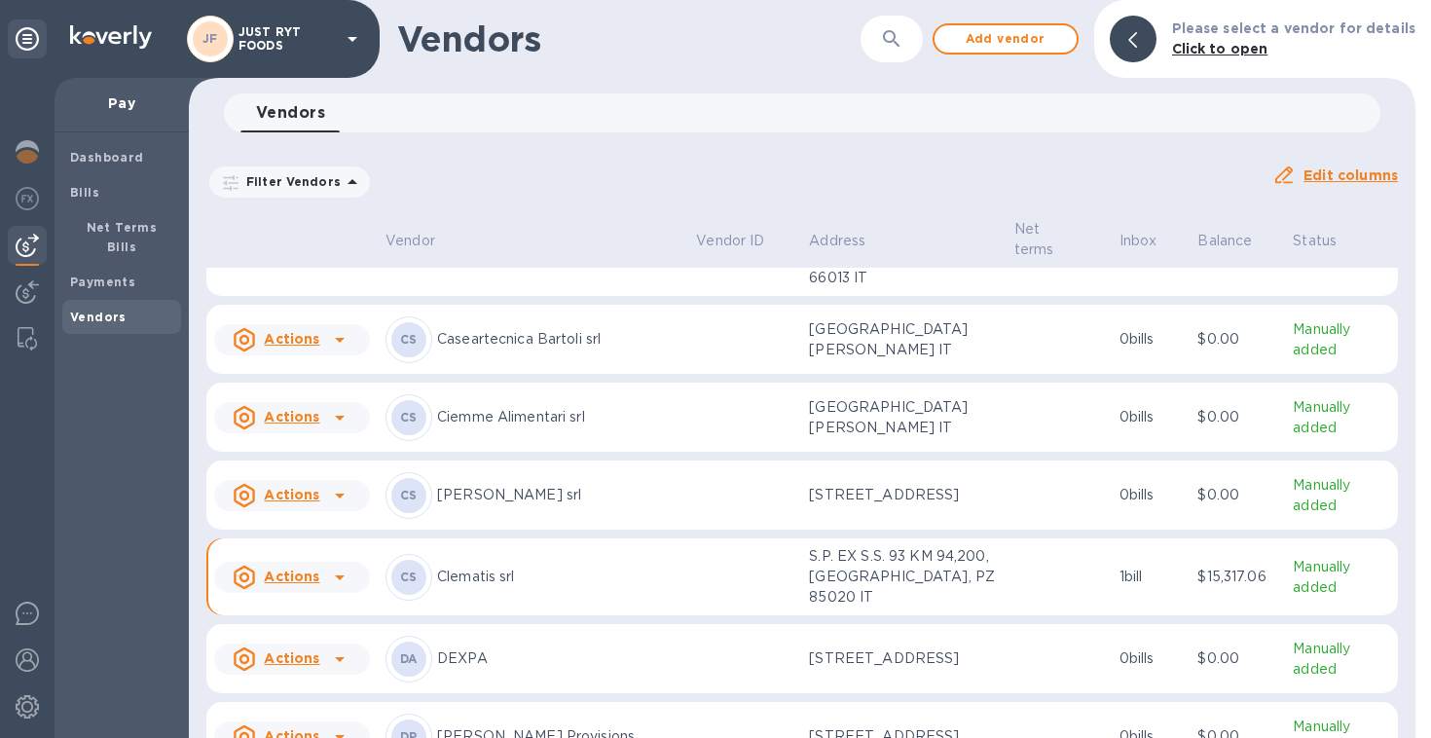
click at [682, 544] on td "CS Clematis srl" at bounding box center [533, 577] width 310 height 78
click at [671, 474] on div "CS [PERSON_NAME] srl" at bounding box center [532, 495] width 295 height 47
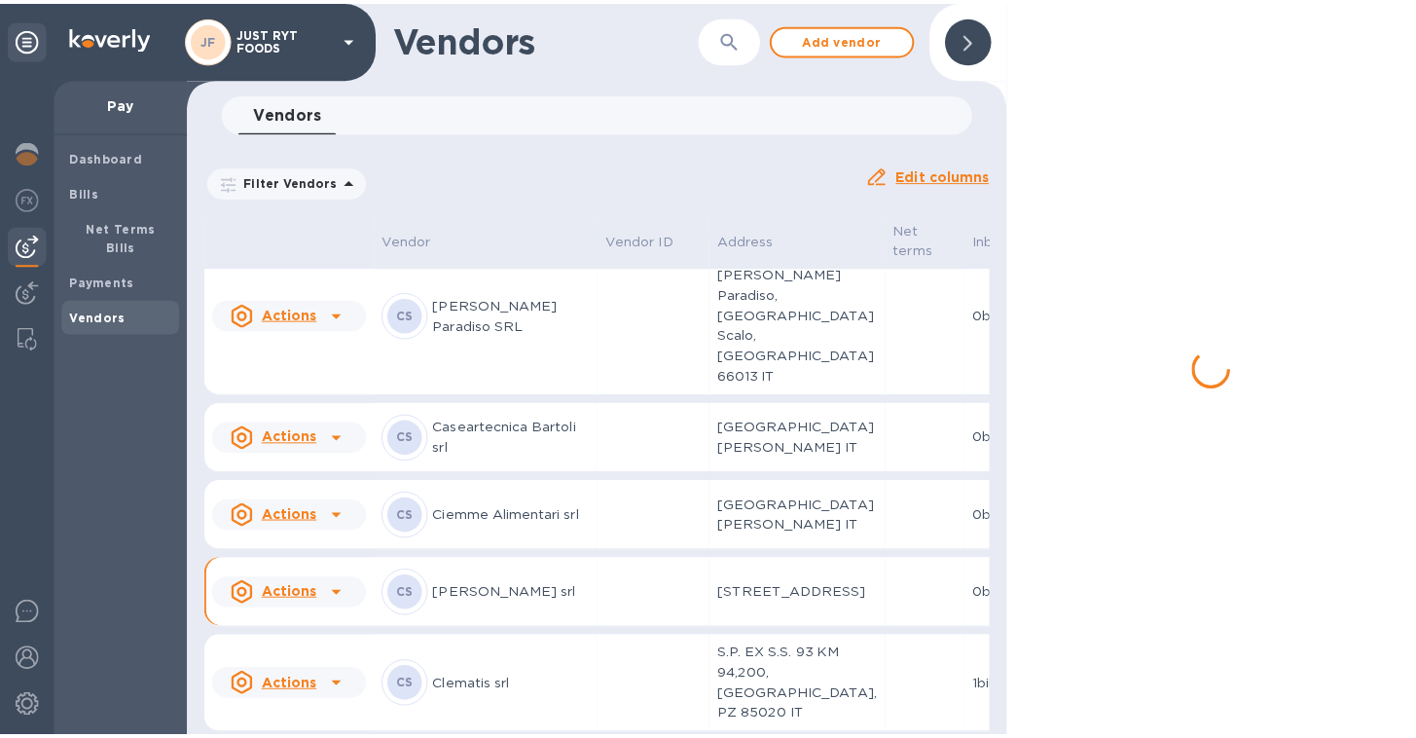
scroll to position [1622, 0]
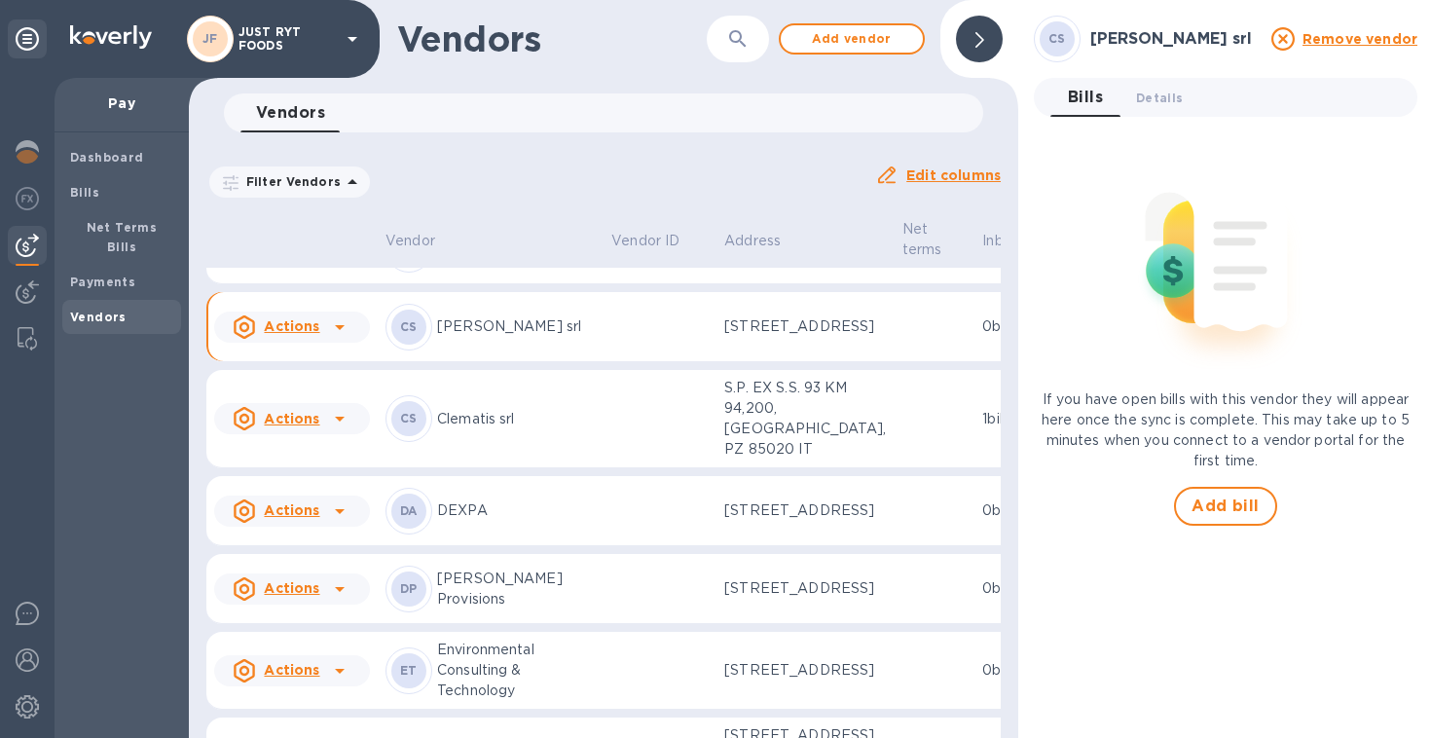
click at [630, 362] on td at bounding box center [659, 327] width 113 height 70
click at [603, 468] on td at bounding box center [659, 419] width 113 height 98
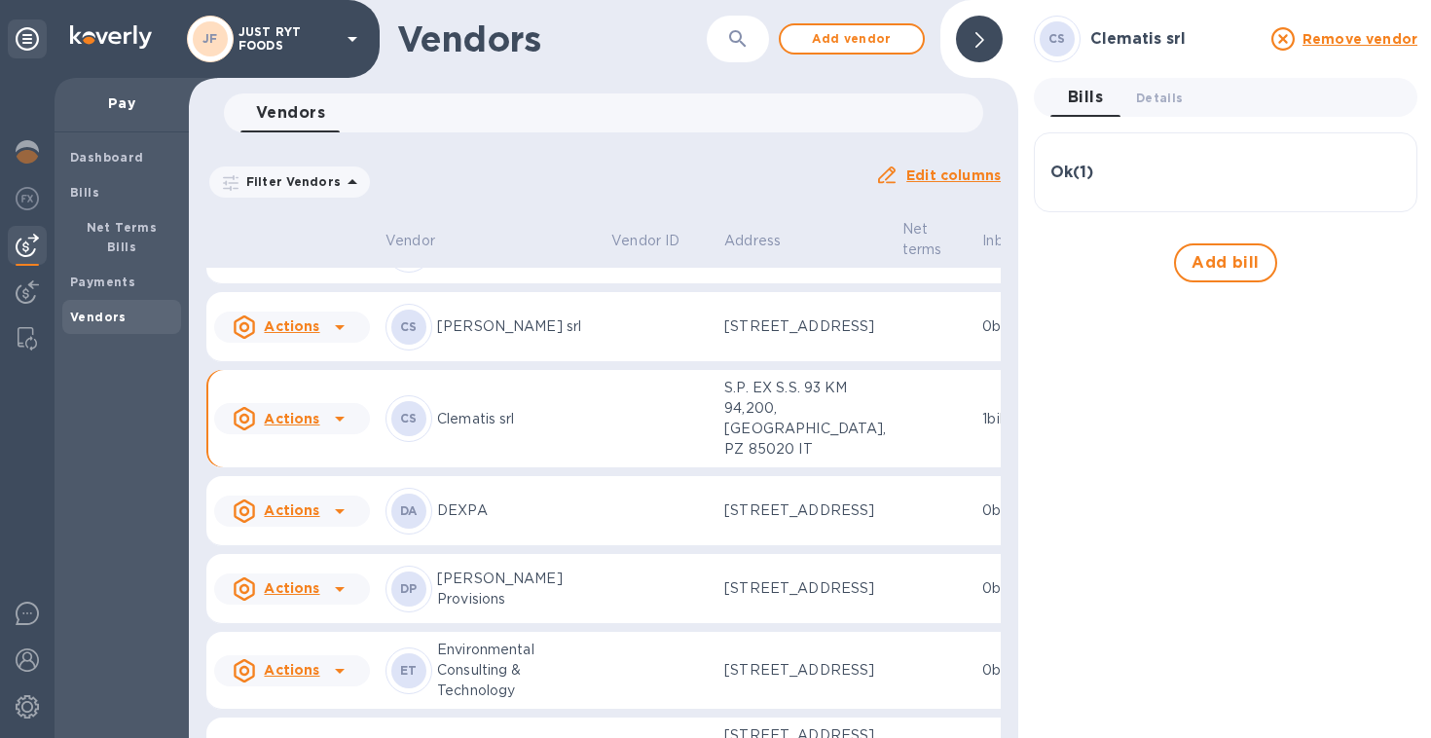
click at [1138, 36] on h3 "Clematis srl" at bounding box center [1174, 39] width 169 height 18
click at [1057, 37] on b "CS" at bounding box center [1057, 38] width 18 height 15
click at [1151, 92] on span "Details 0" at bounding box center [1159, 98] width 47 height 20
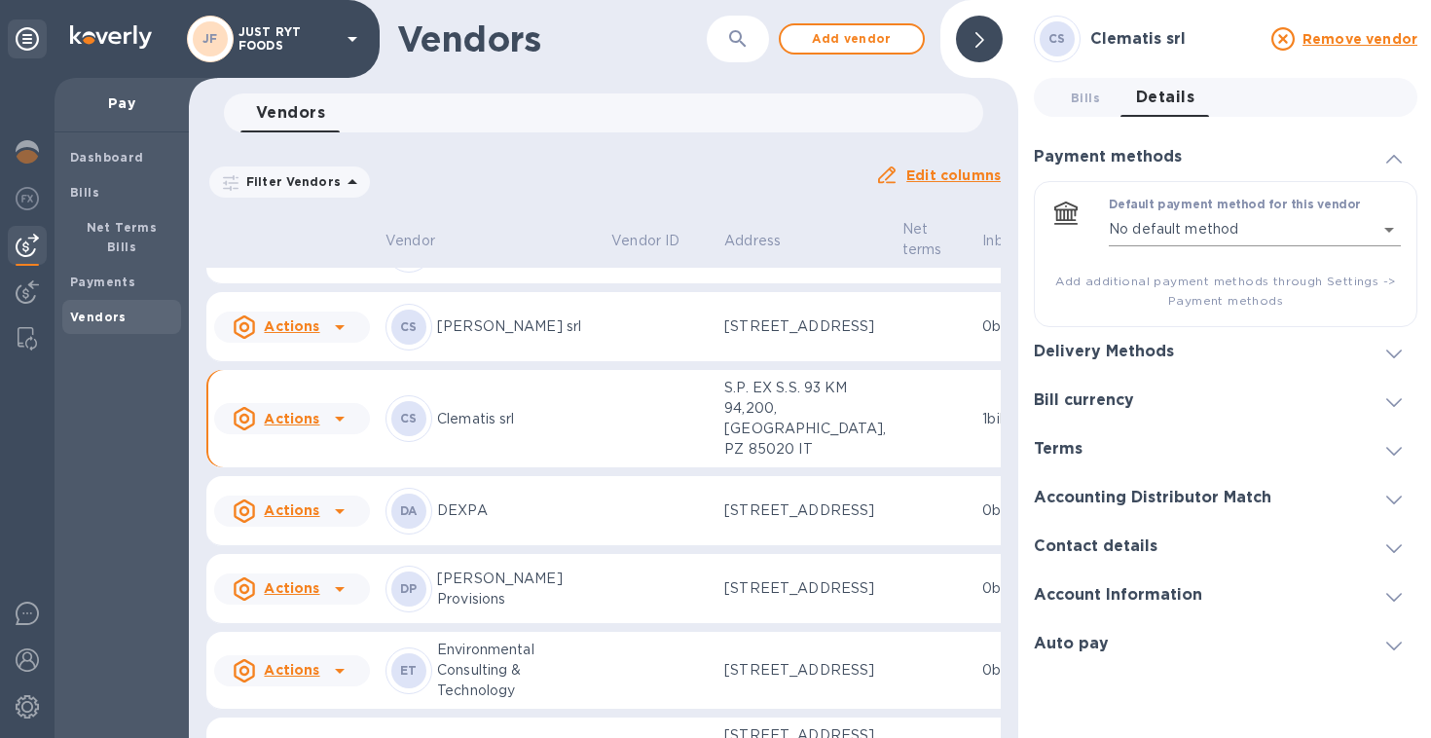
click at [1379, 227] on body "JF JUST RYT FOODS Pay Dashboard Bills Net Terms Bills Payments Vendors Vendors …" at bounding box center [715, 369] width 1431 height 738
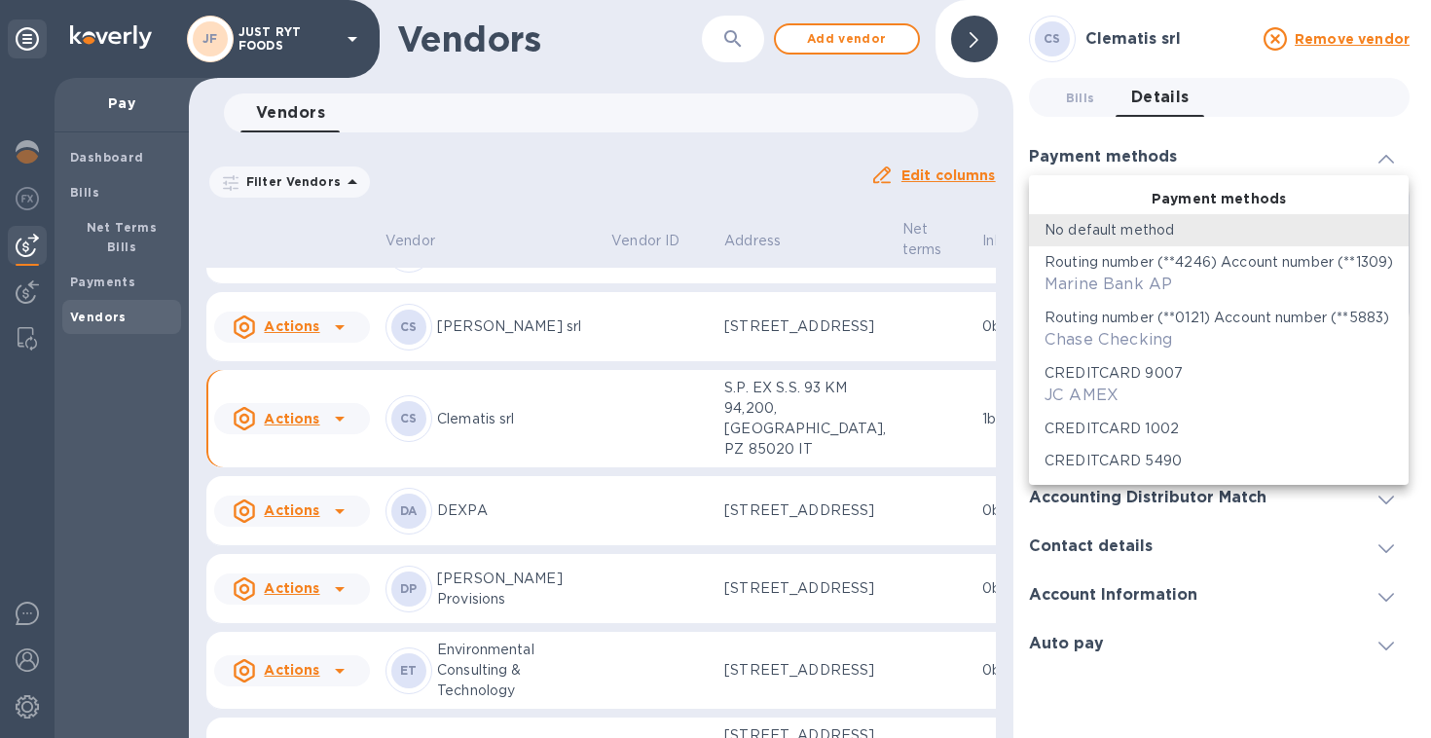
click at [1253, 142] on div at bounding box center [715, 369] width 1431 height 738
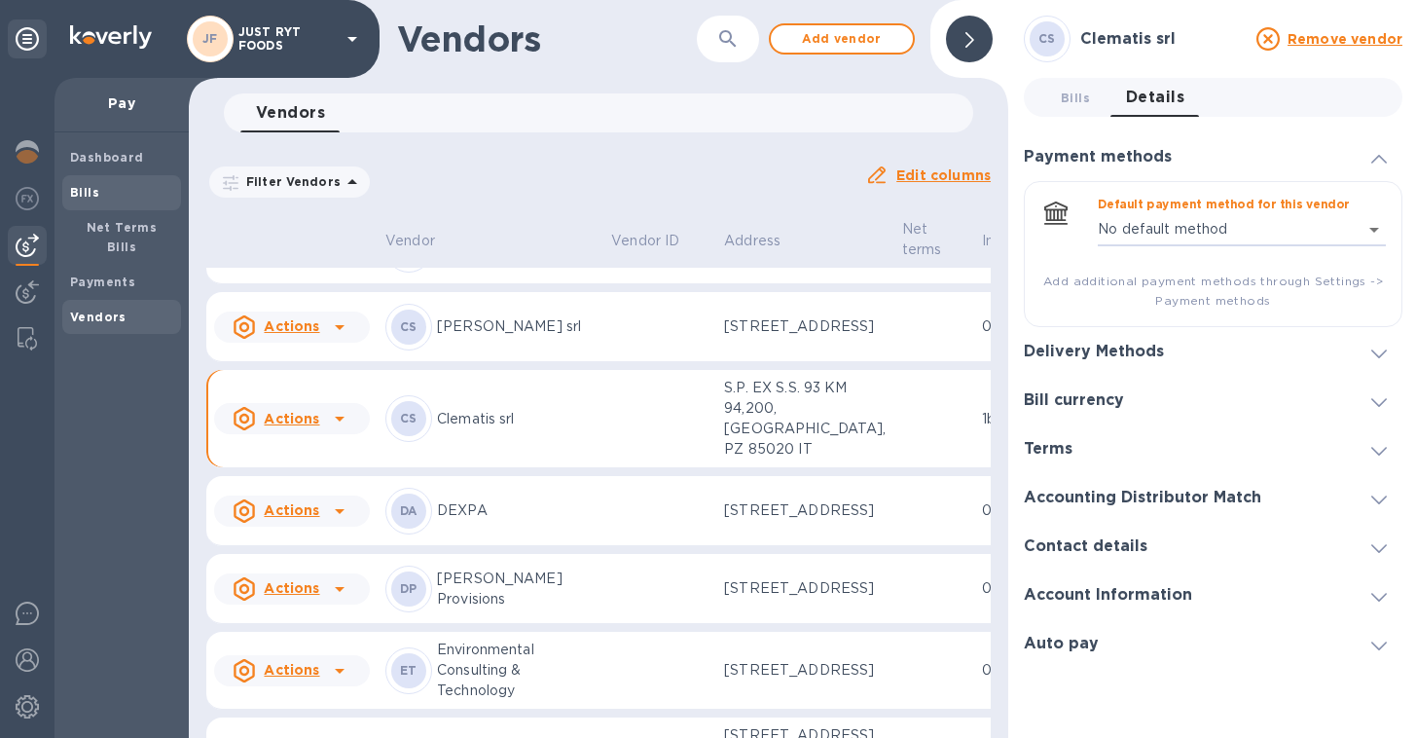
click at [84, 192] on b "Bills" at bounding box center [84, 192] width 29 height 15
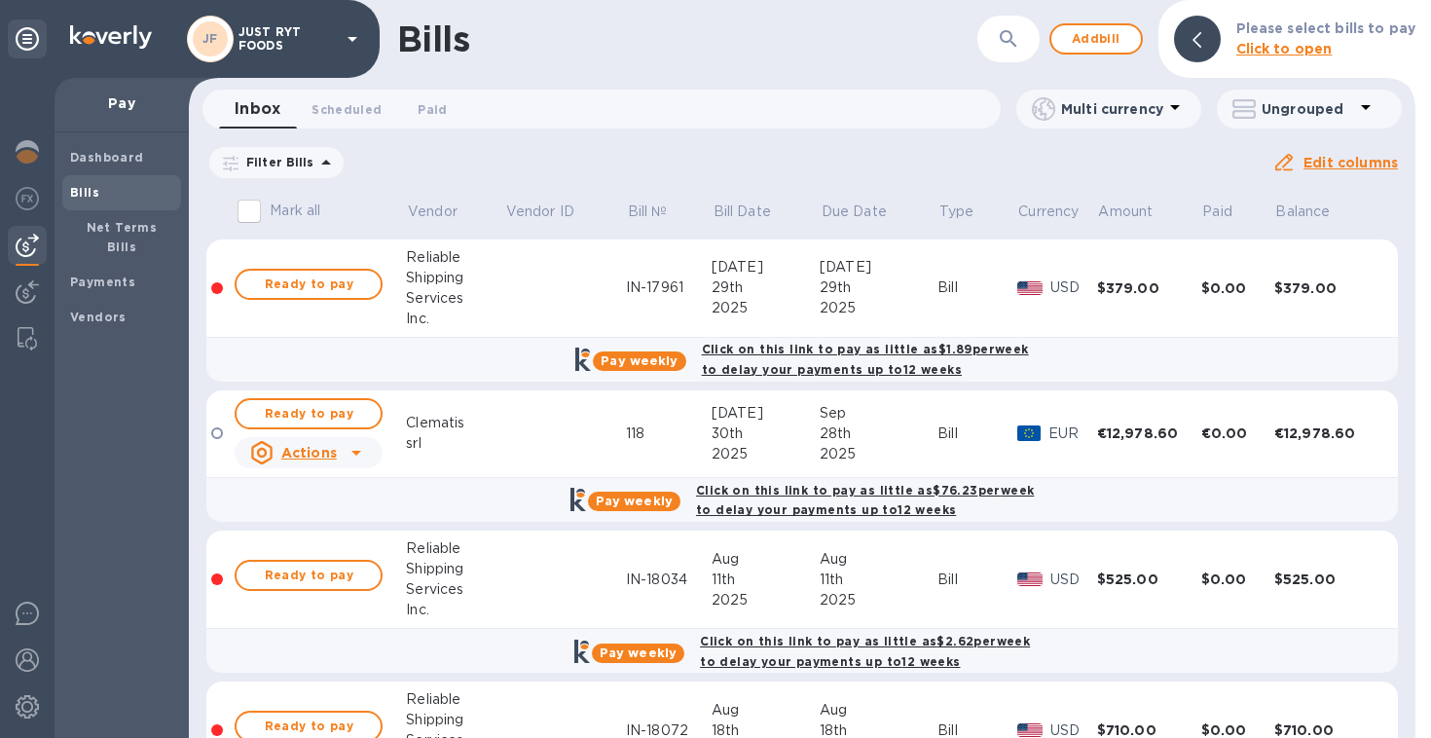
click at [0, 0] on icon at bounding box center [0, 0] width 0 height 0
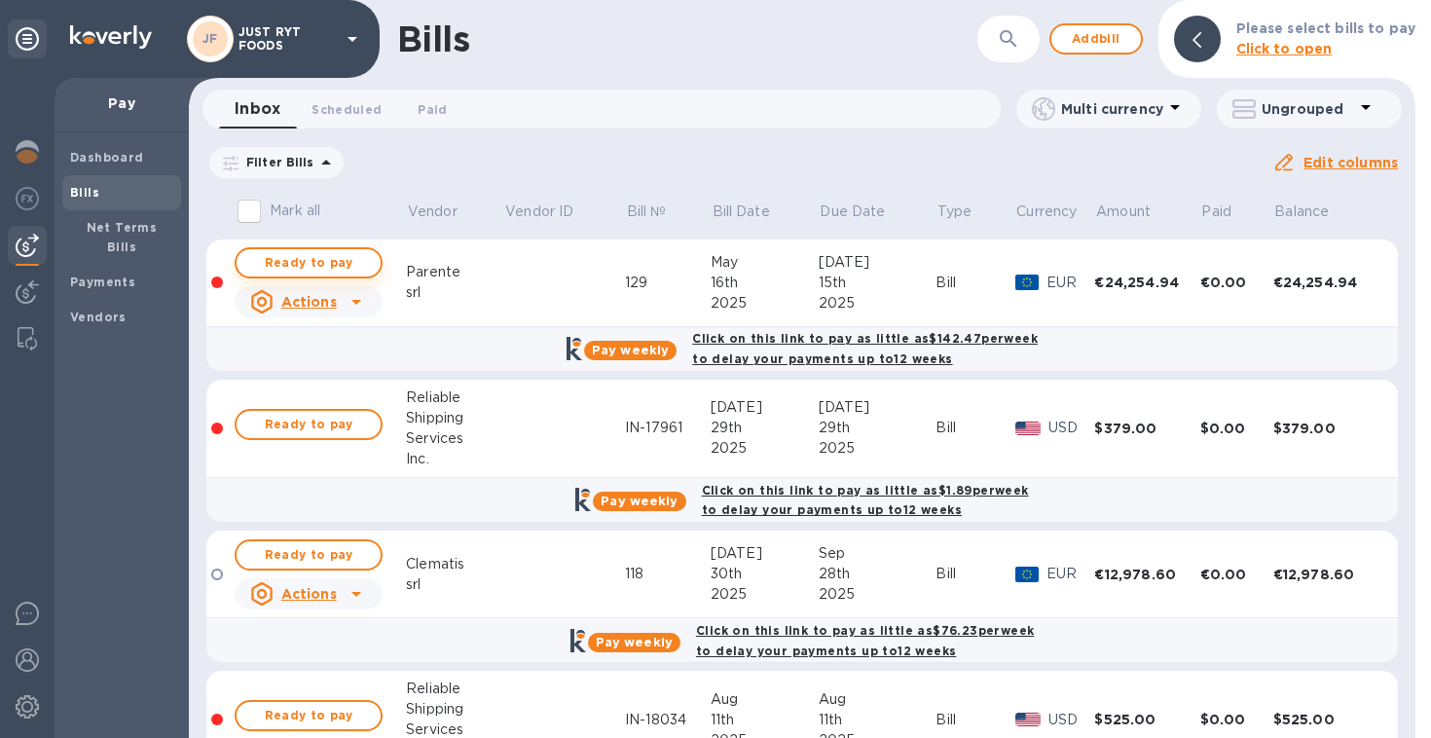
click at [326, 256] on span "Ready to pay" at bounding box center [308, 262] width 113 height 23
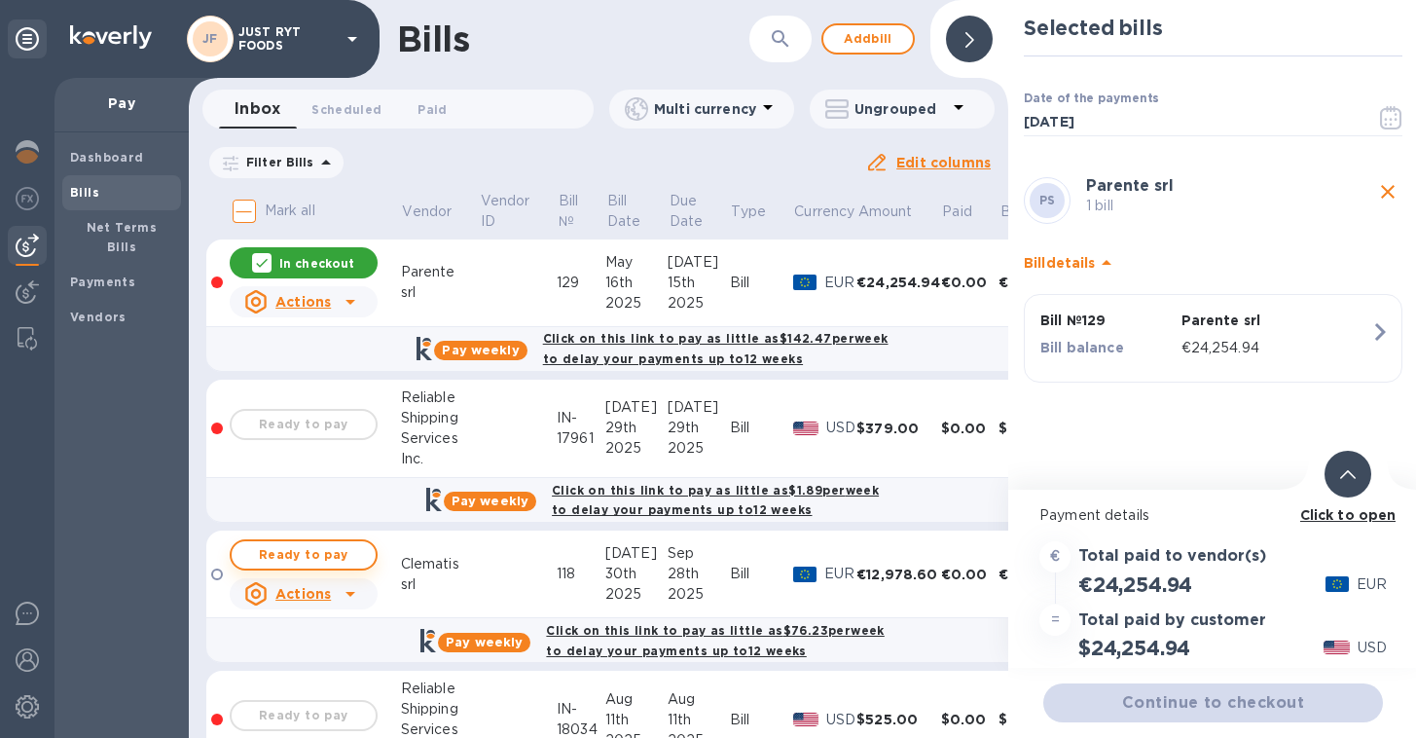
click at [323, 552] on span "Ready to pay" at bounding box center [303, 554] width 113 height 23
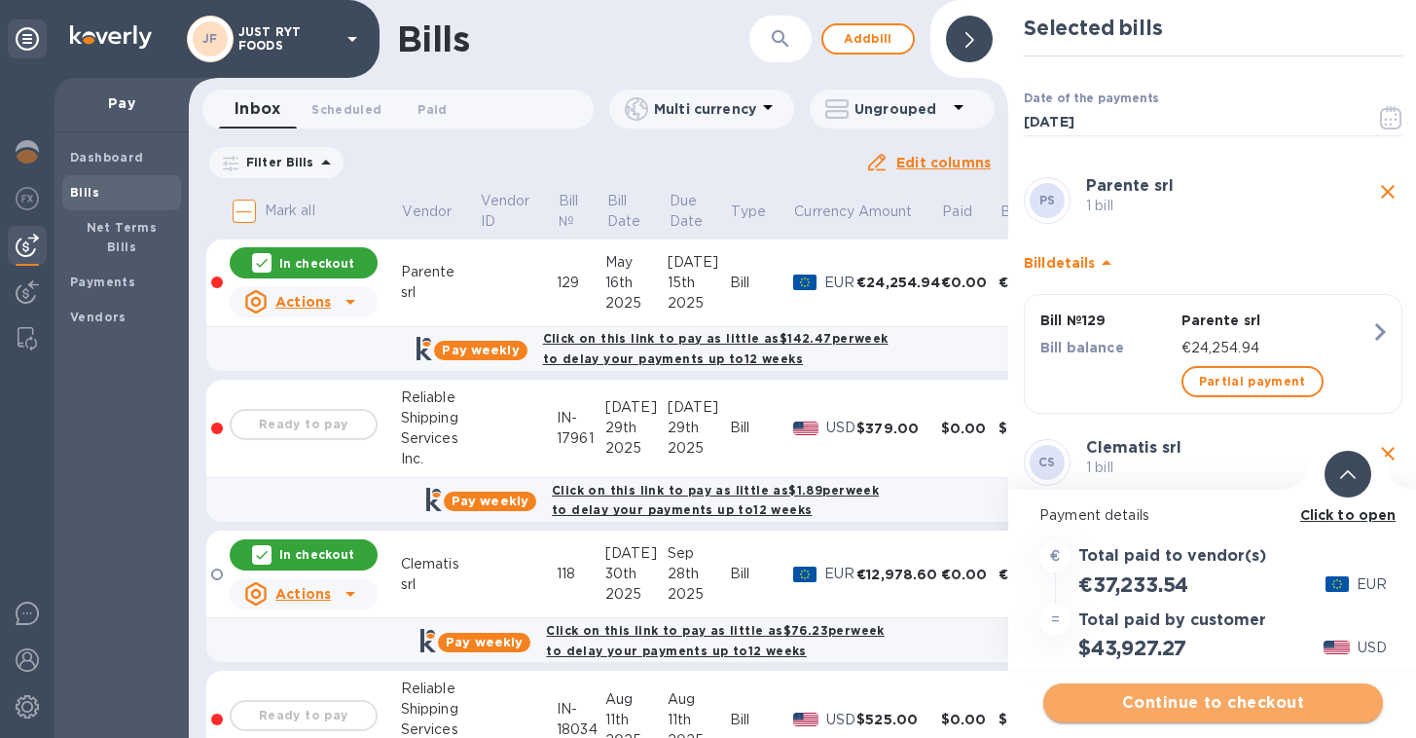
click at [1311, 702] on span "Continue to checkout" at bounding box center [1213, 702] width 308 height 23
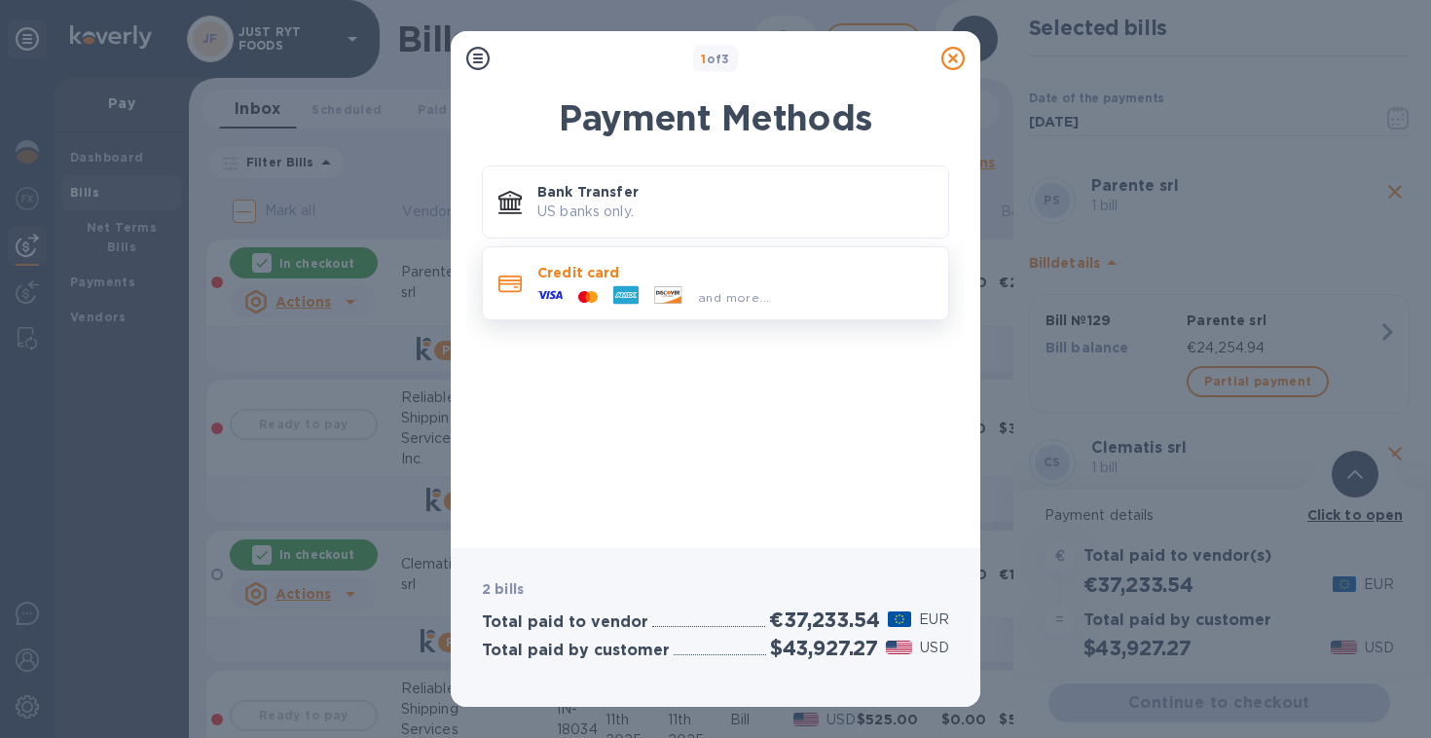
click at [706, 277] on p "Credit card" at bounding box center [734, 272] width 395 height 19
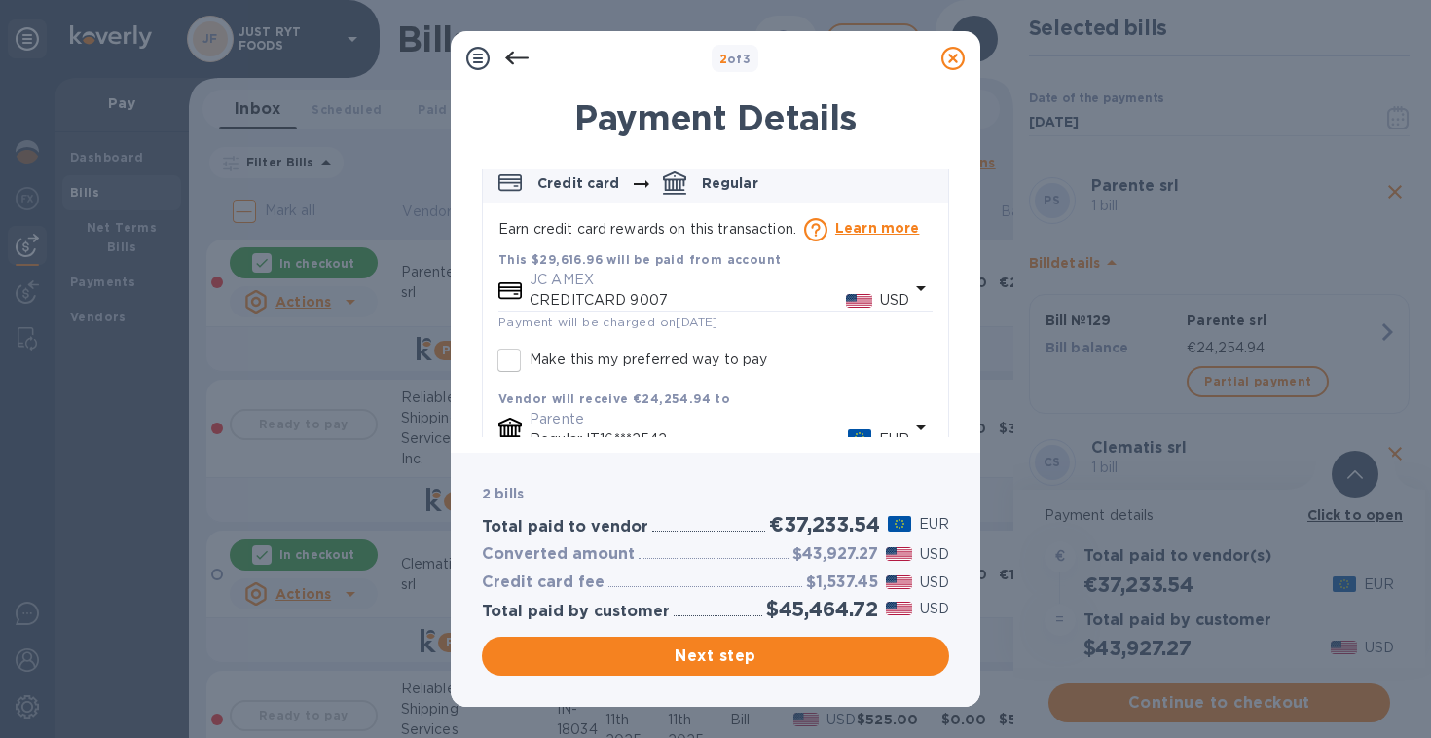
scroll to position [114, 0]
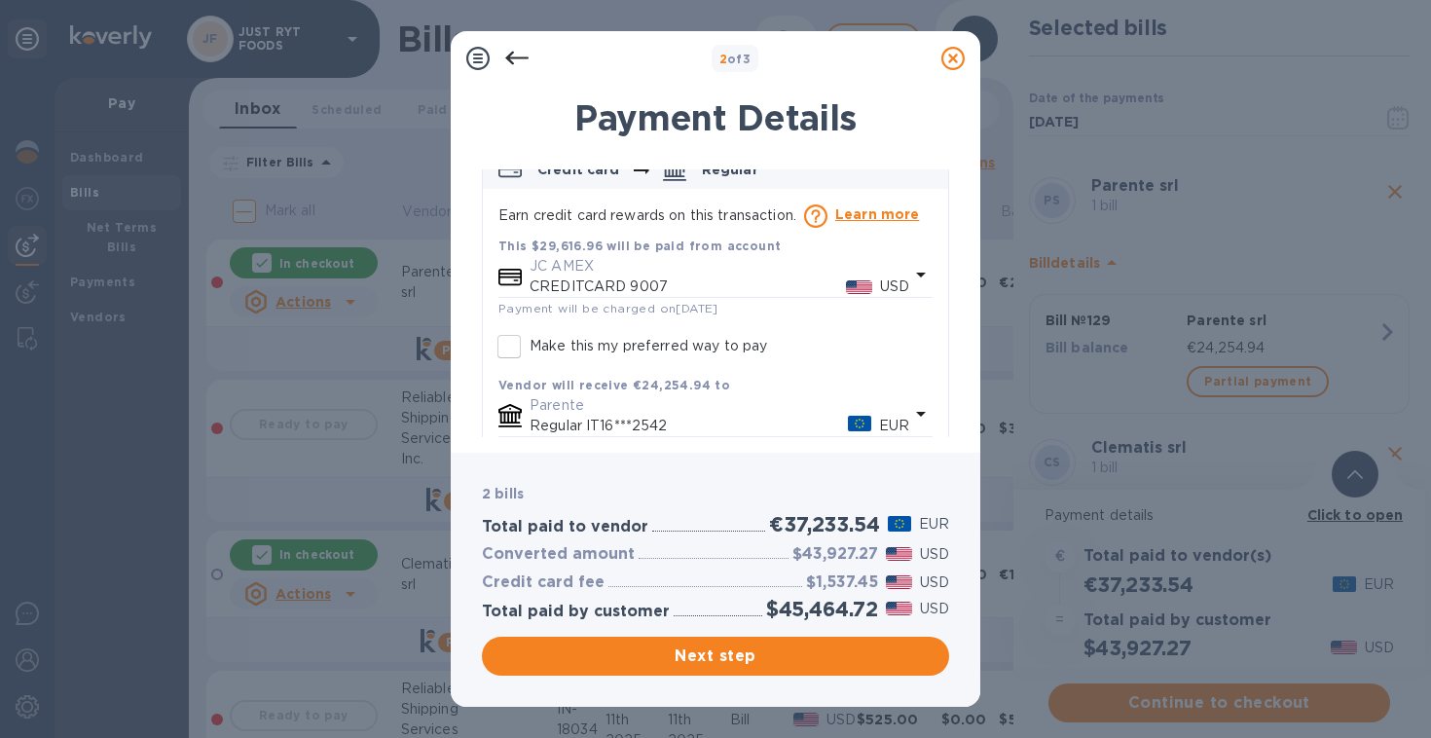
click at [599, 278] on p "CREDITCARD 9007" at bounding box center [687, 286] width 316 height 20
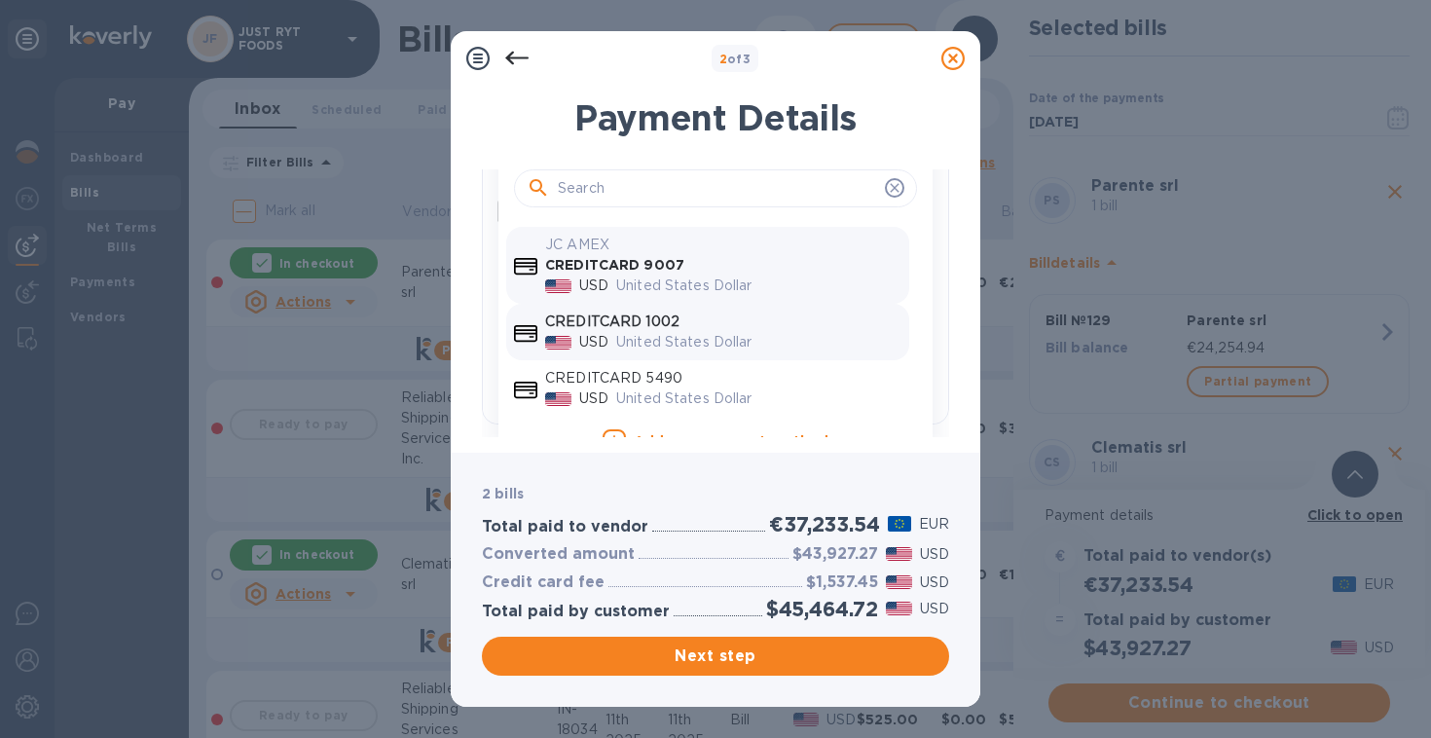
click at [629, 322] on p "CREDITCARD 1002" at bounding box center [723, 321] width 356 height 20
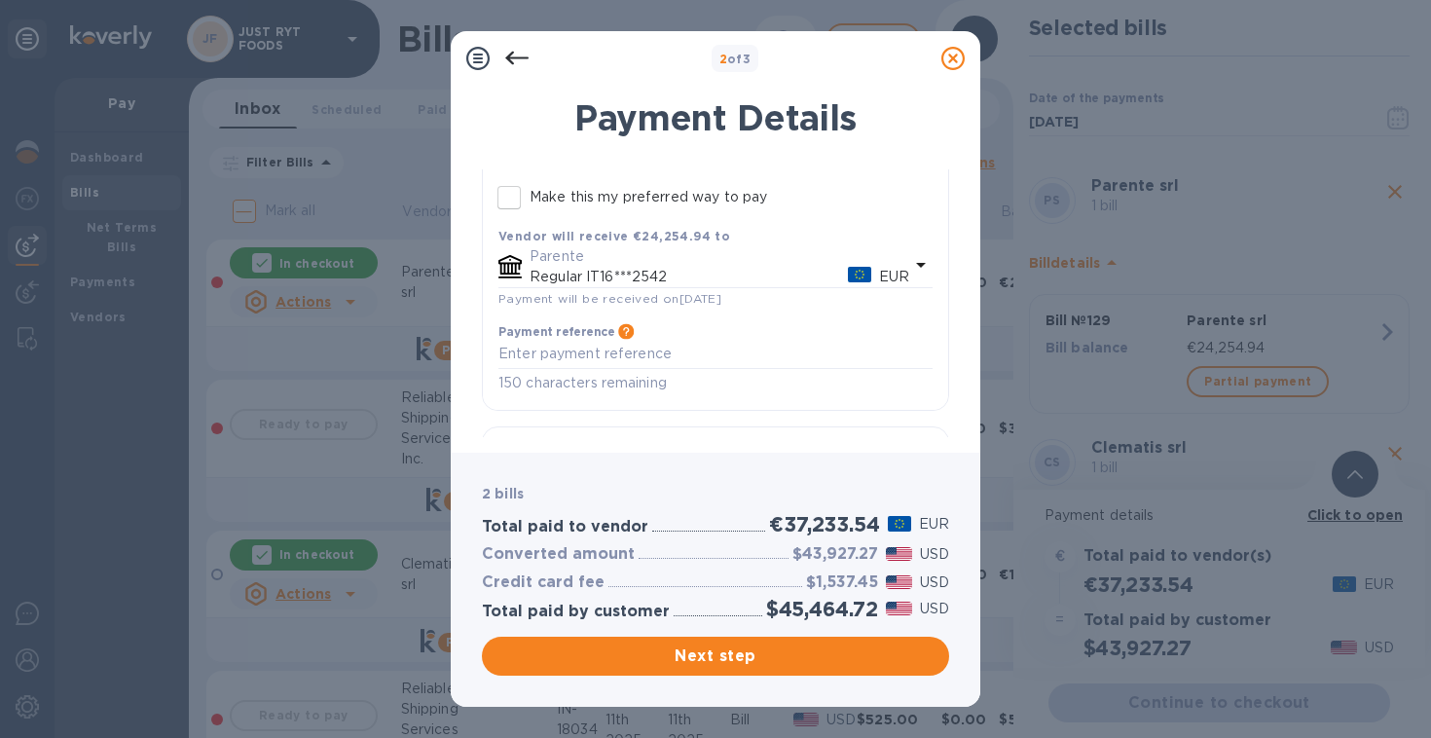
scroll to position [235, 0]
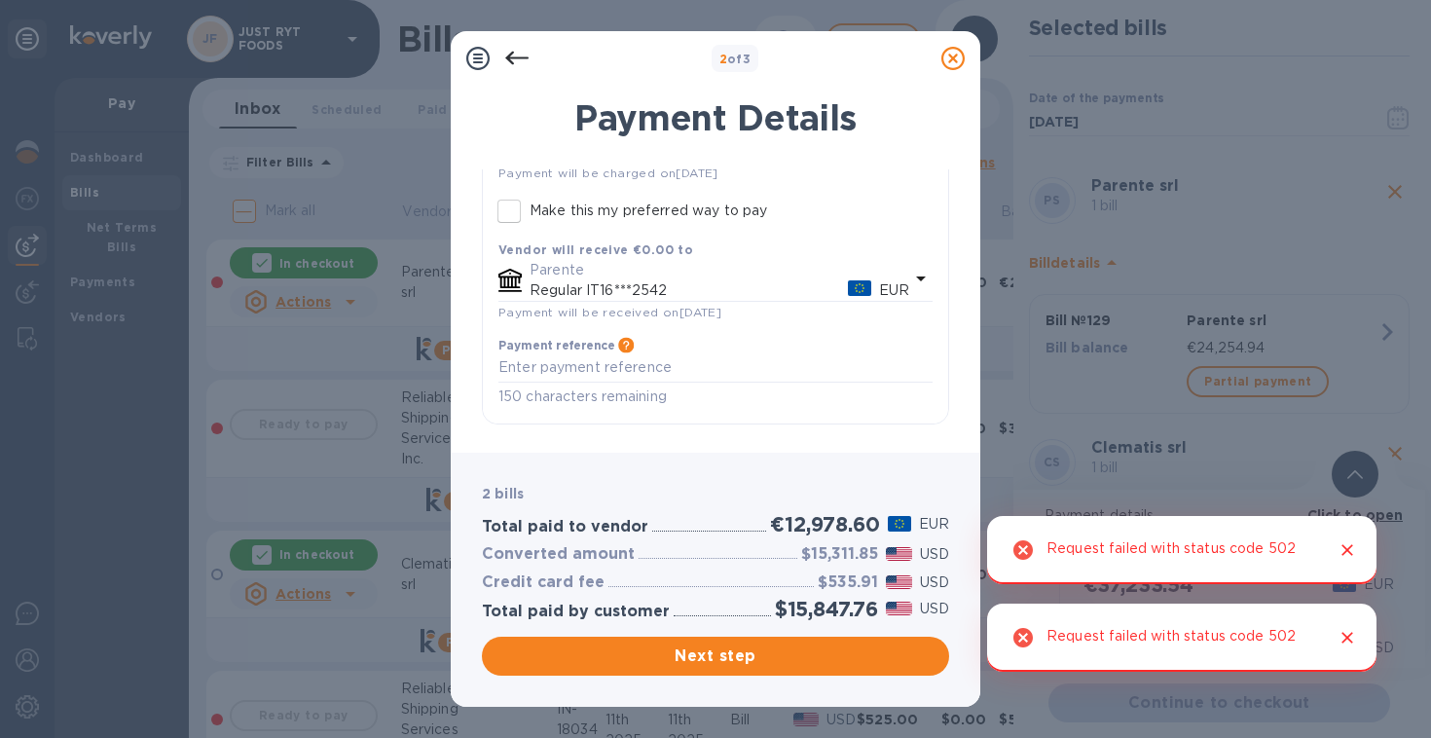
drag, startPoint x: 952, startPoint y: 258, endPoint x: 954, endPoint y: 309, distance: 51.6
click at [954, 309] on div "Payment Details PS Parente srl 1 bill Credit card Regular Earn credit card rewa…" at bounding box center [715, 263] width 529 height 379
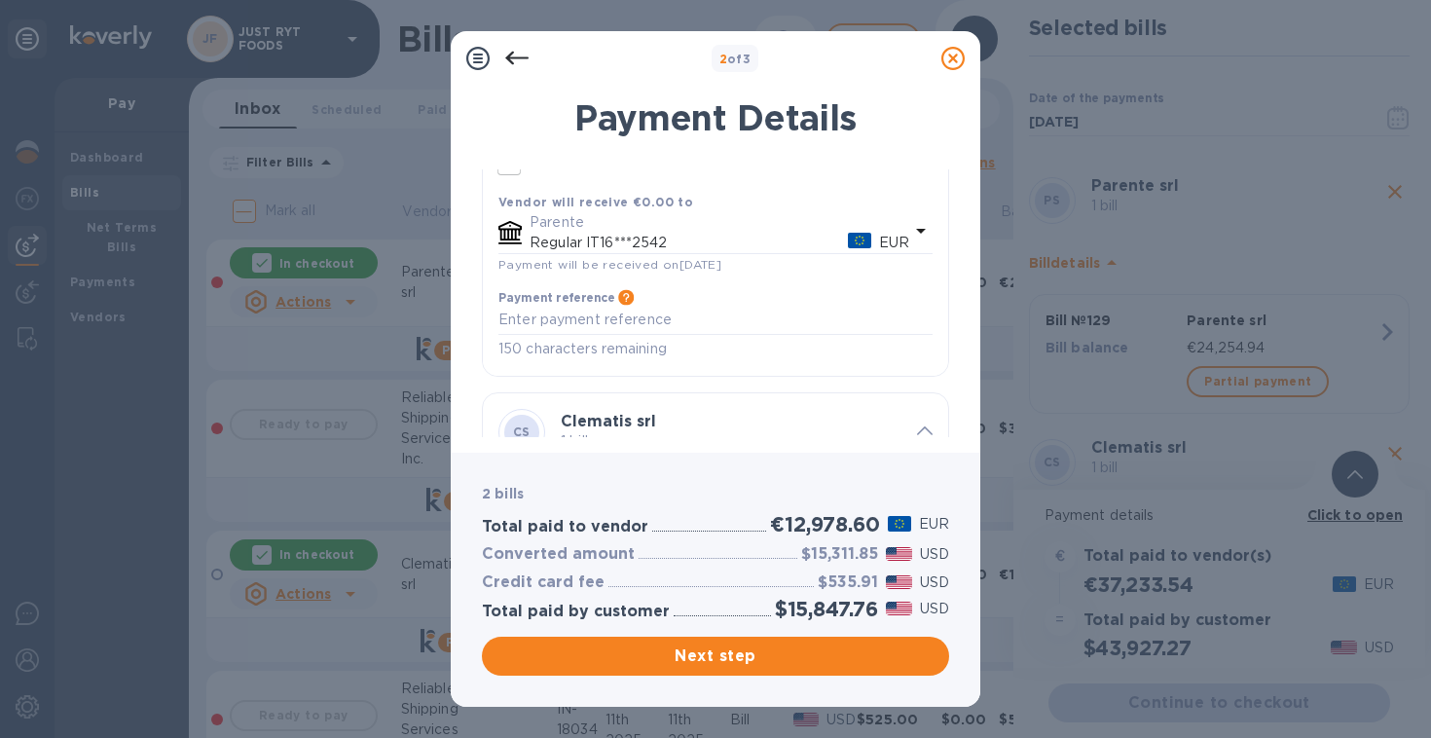
scroll to position [419, 0]
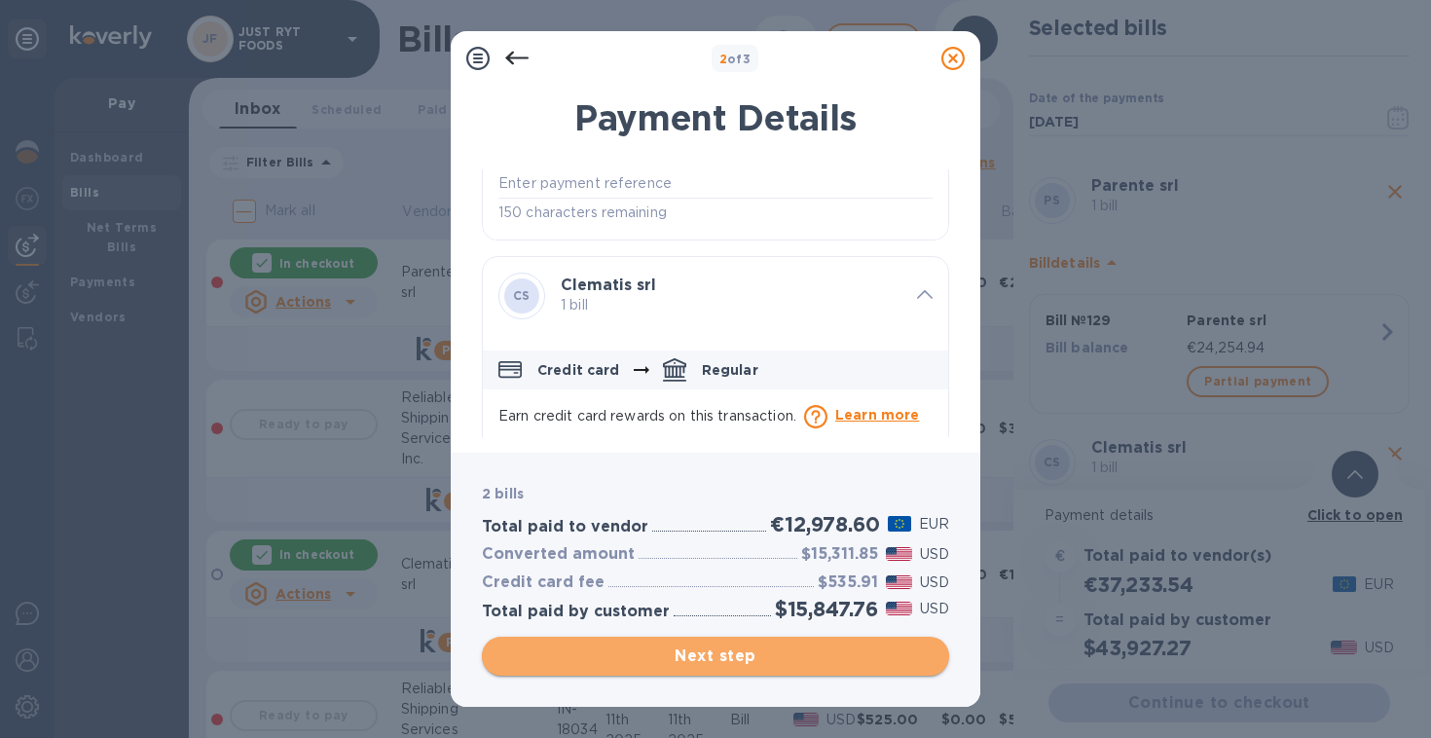
click at [764, 655] on span "Next step" at bounding box center [715, 655] width 436 height 23
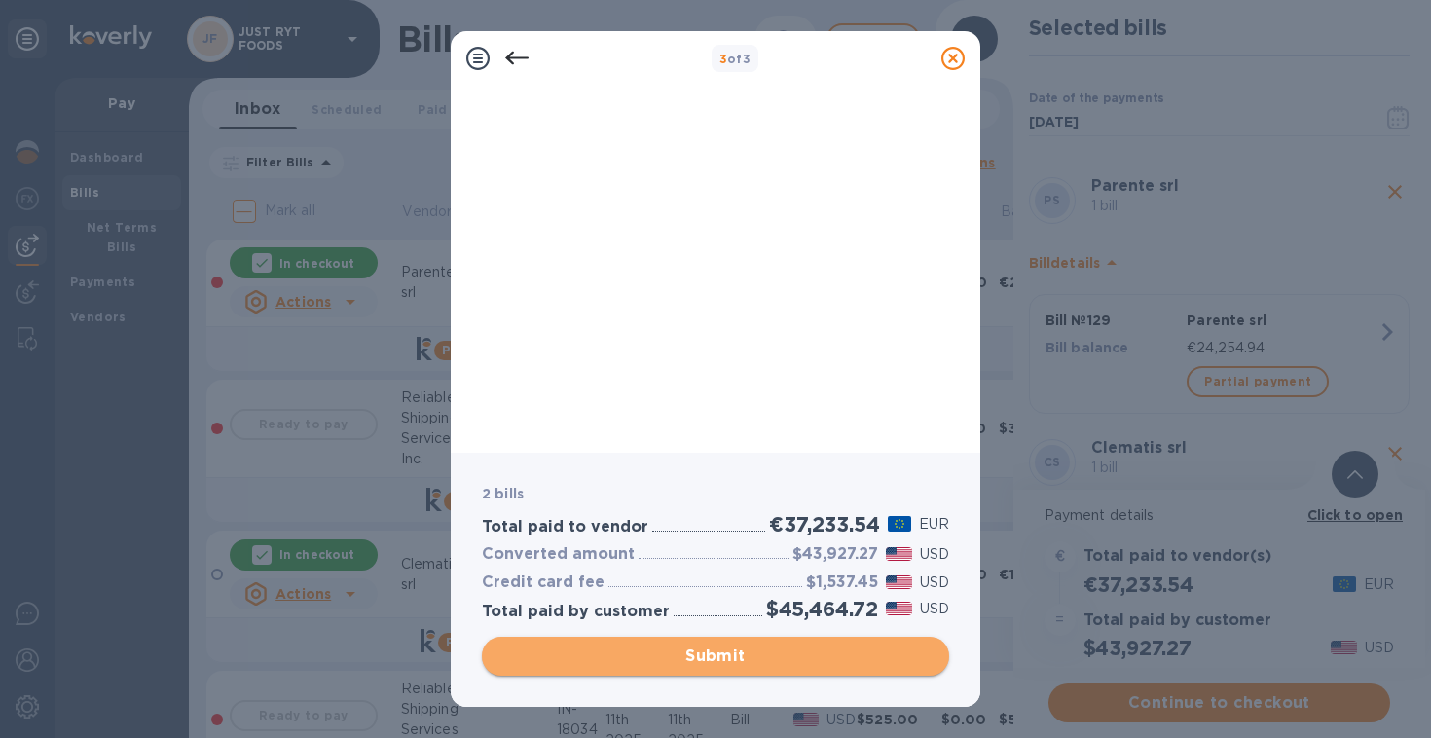
click at [762, 657] on span "Submit" at bounding box center [715, 655] width 436 height 23
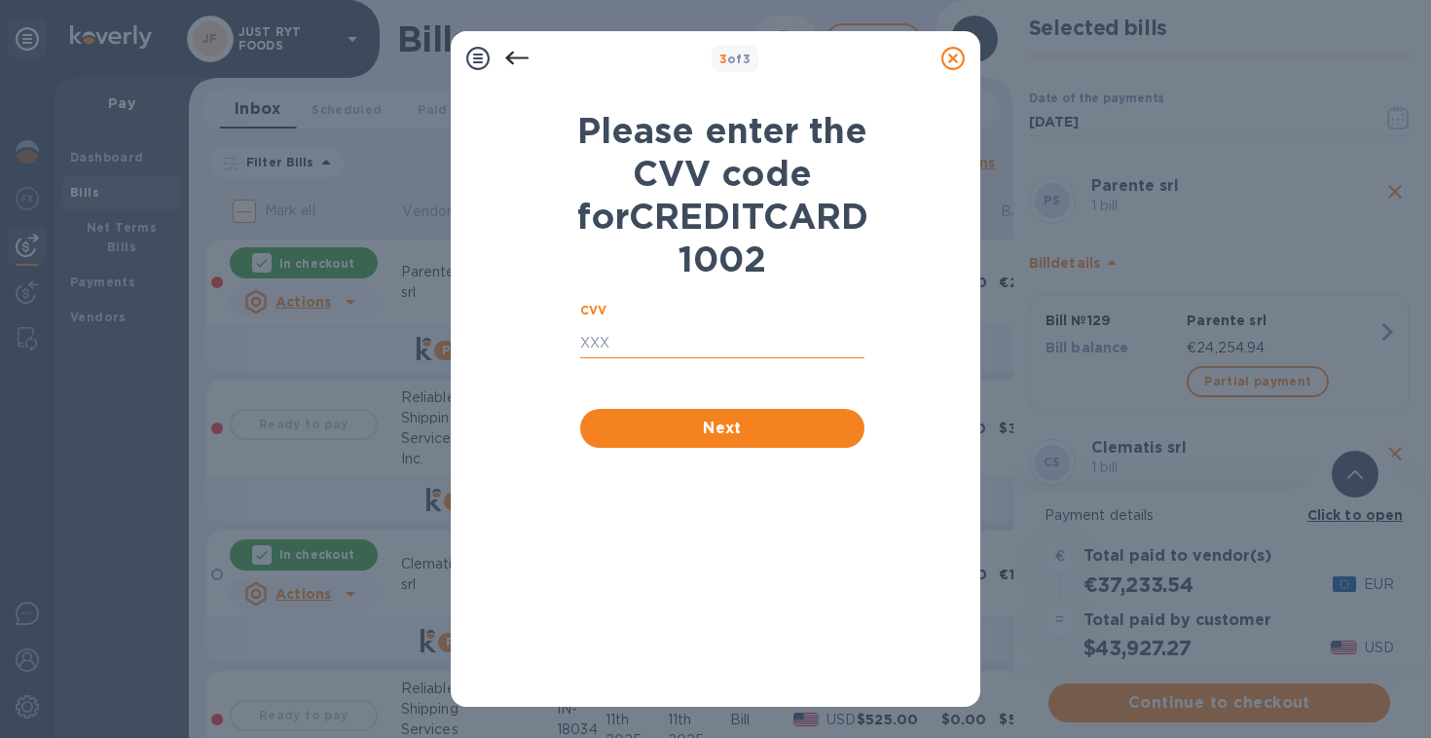
click at [644, 358] on input "text" at bounding box center [722, 343] width 284 height 29
type input "0178"
click at [673, 440] on span "Next" at bounding box center [722, 428] width 253 height 23
click at [521, 56] on icon at bounding box center [516, 58] width 23 height 23
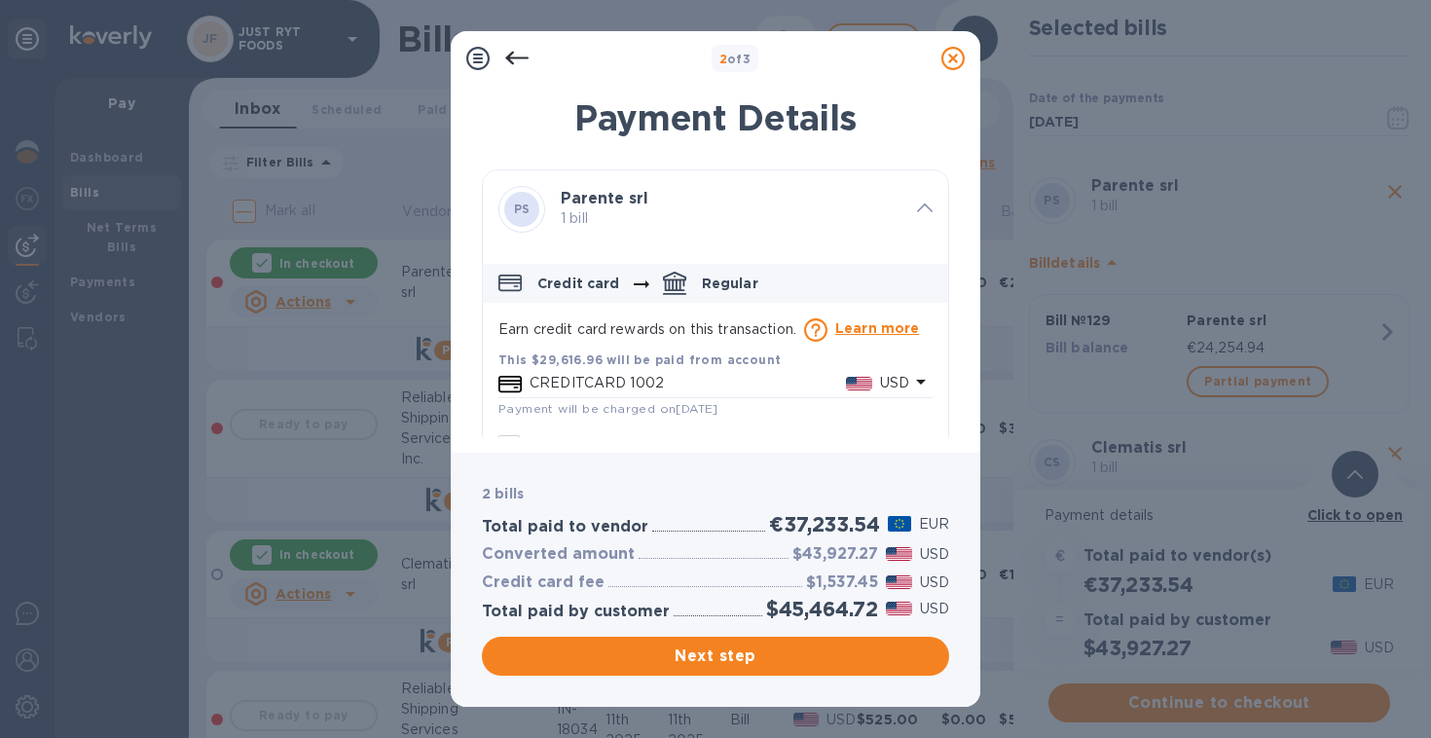
click at [956, 58] on icon at bounding box center [952, 58] width 23 height 23
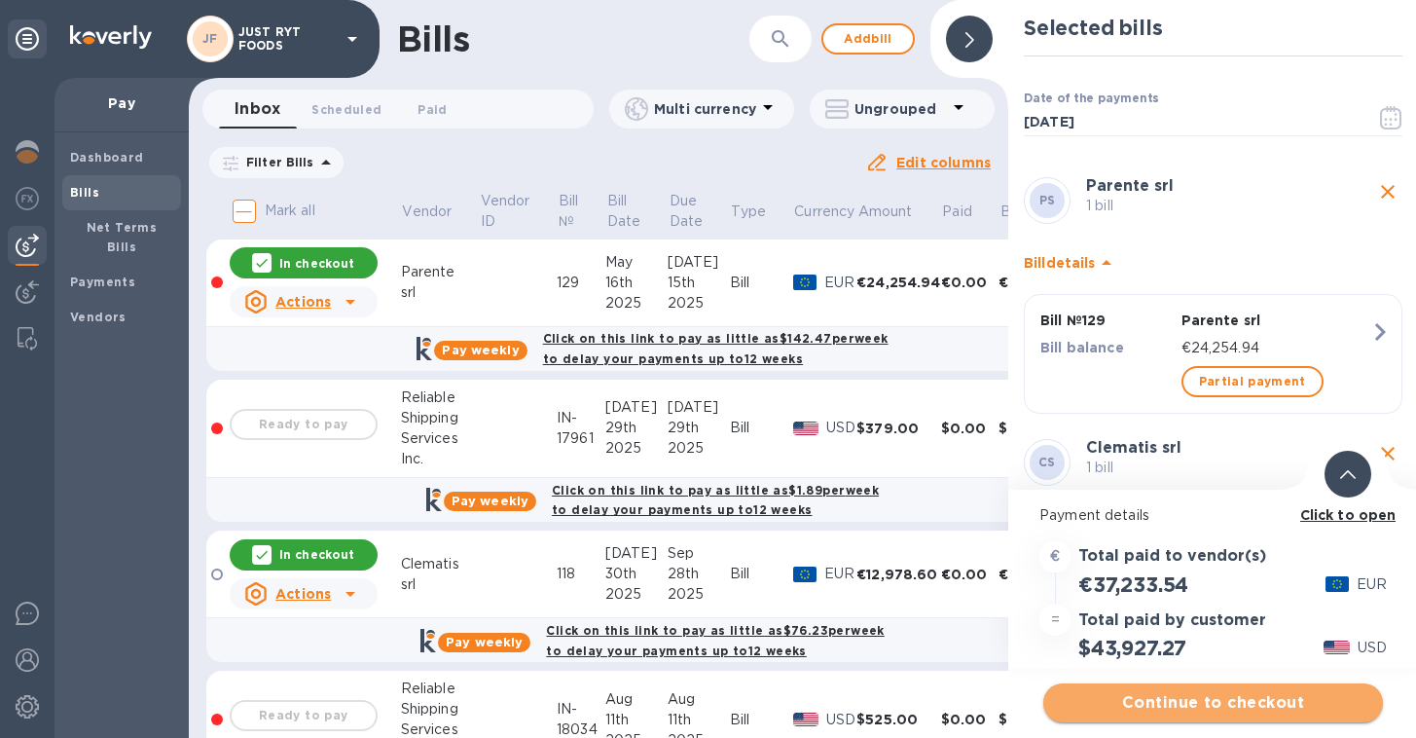
click at [1192, 693] on span "Continue to checkout" at bounding box center [1213, 702] width 308 height 23
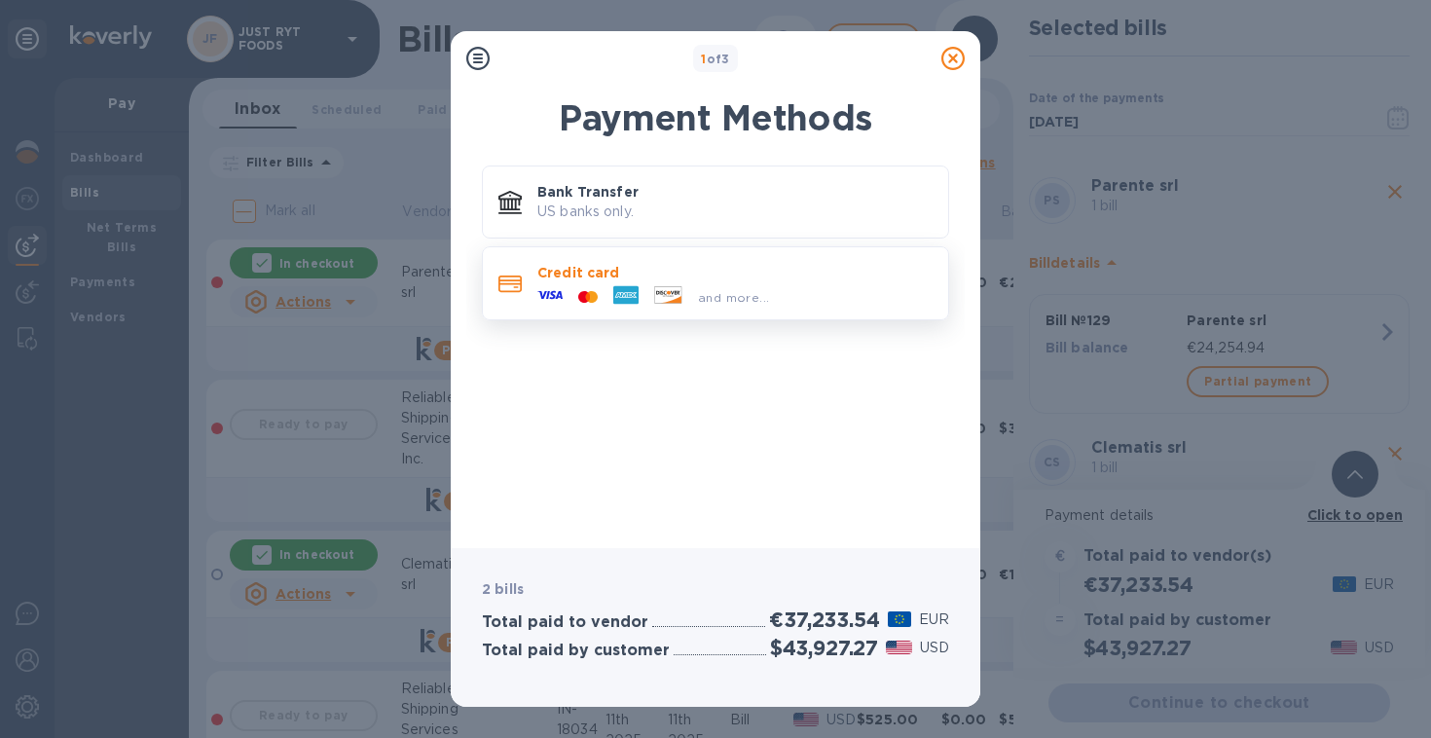
click at [665, 301] on icon at bounding box center [668, 294] width 26 height 17
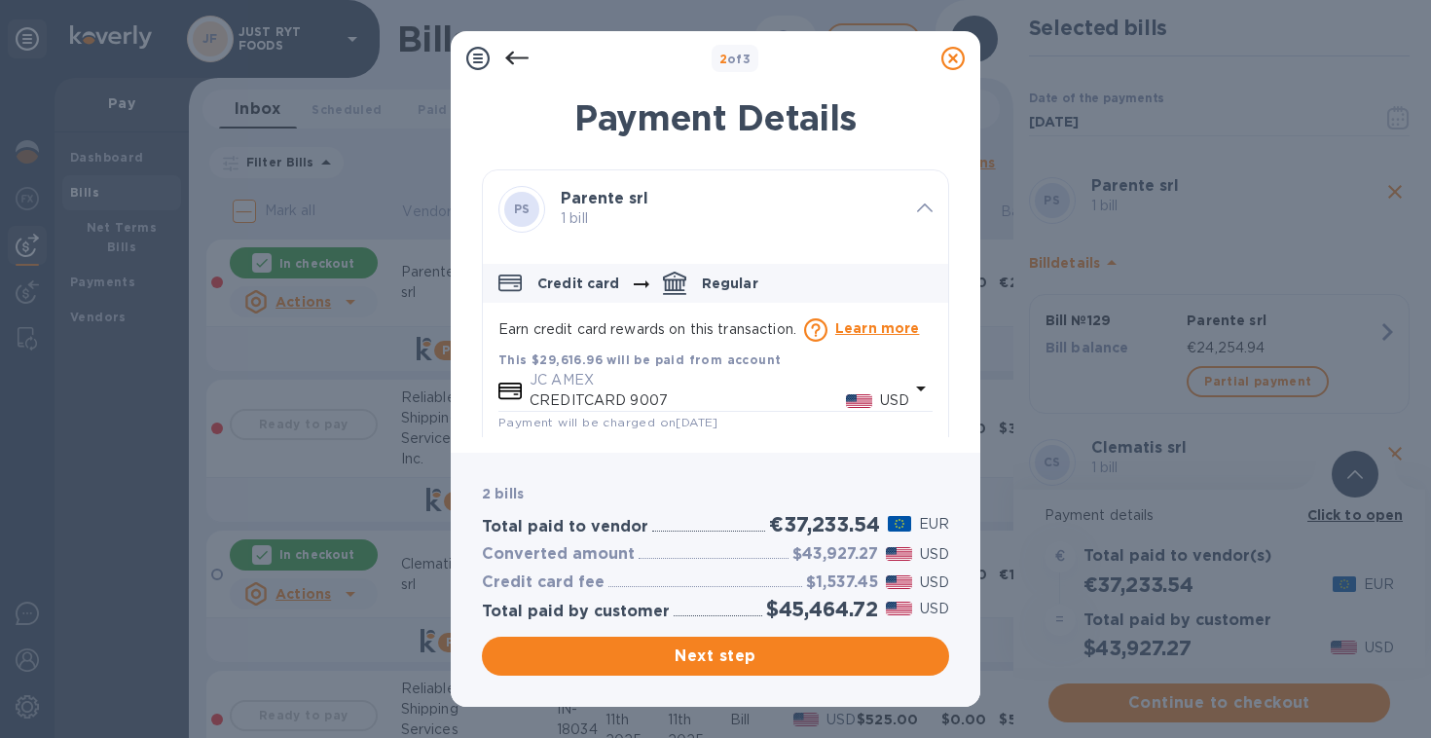
click at [909, 384] on icon "default-method" at bounding box center [920, 388] width 23 height 23
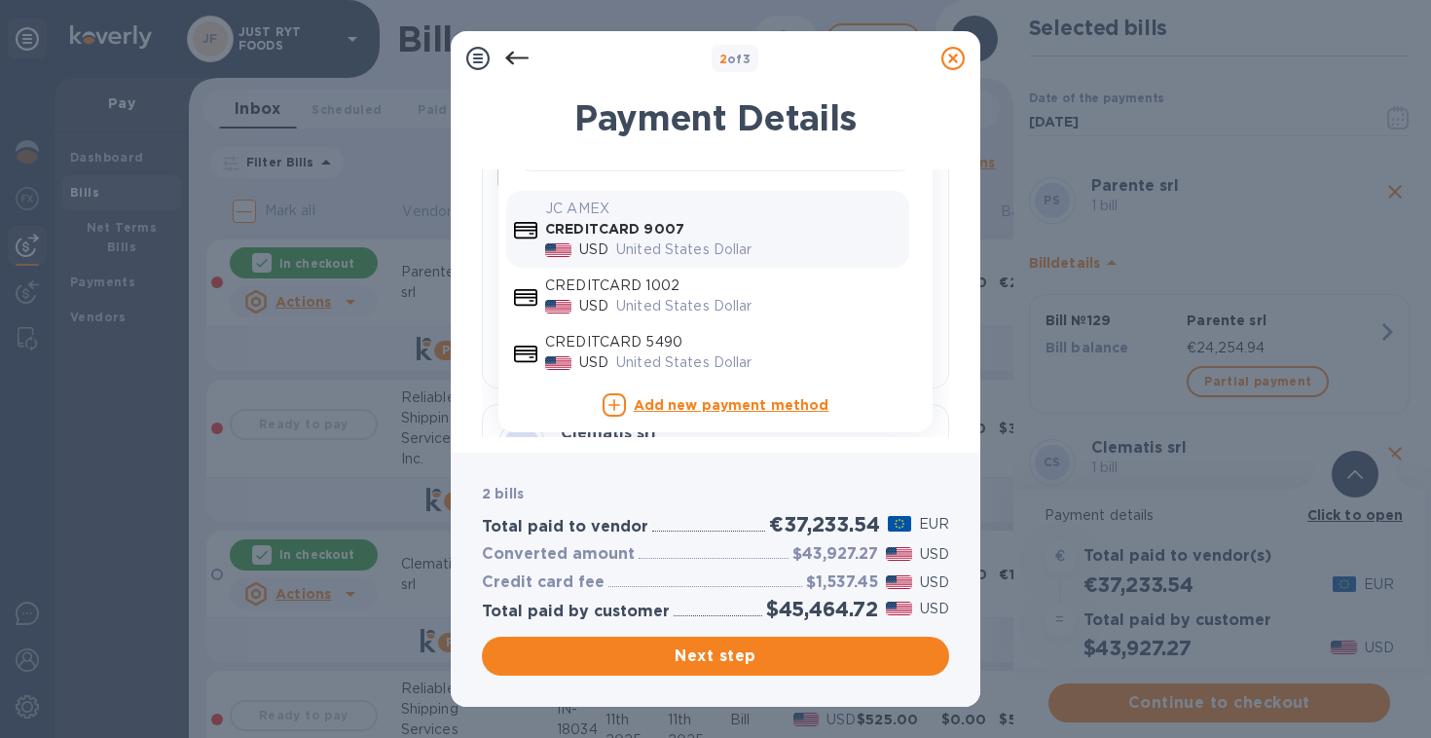
scroll to position [288, 0]
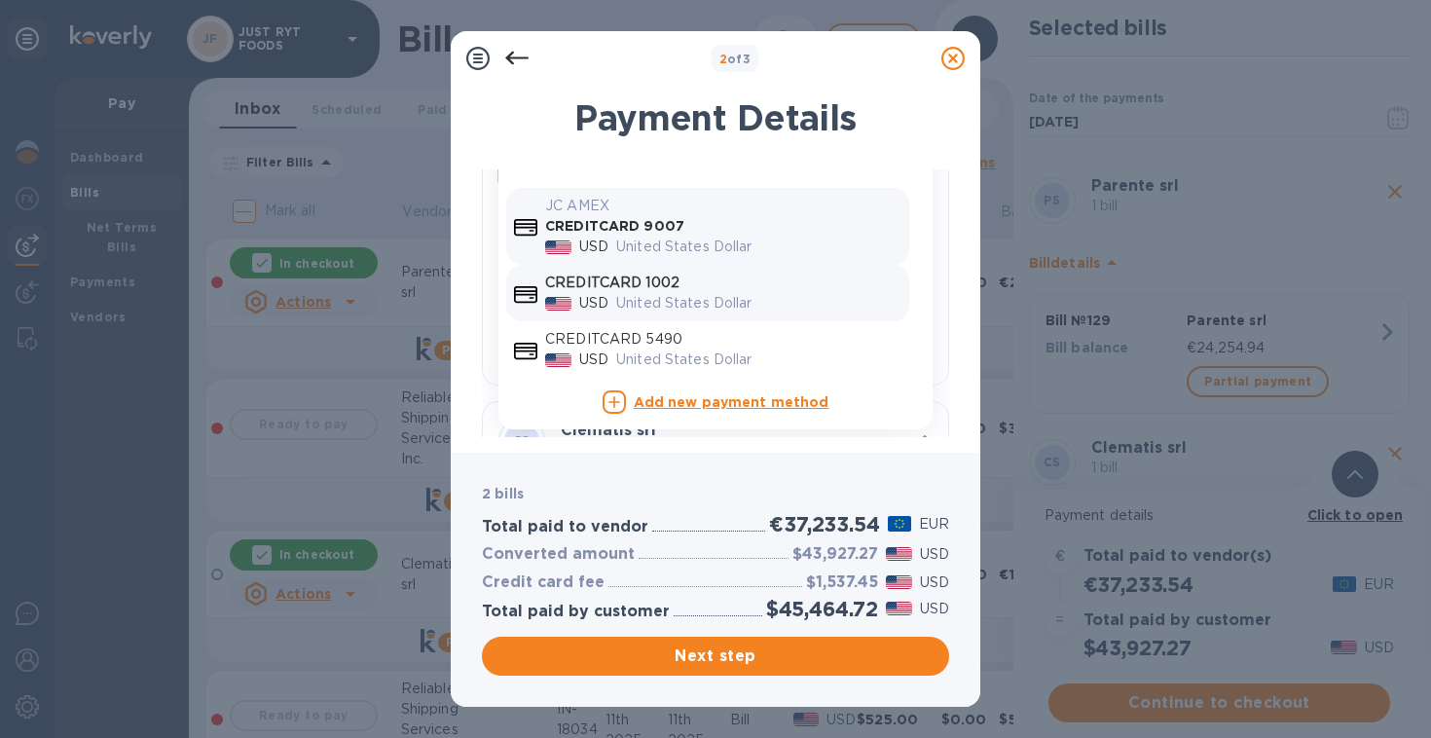
click at [652, 308] on p "United States Dollar" at bounding box center [758, 303] width 285 height 20
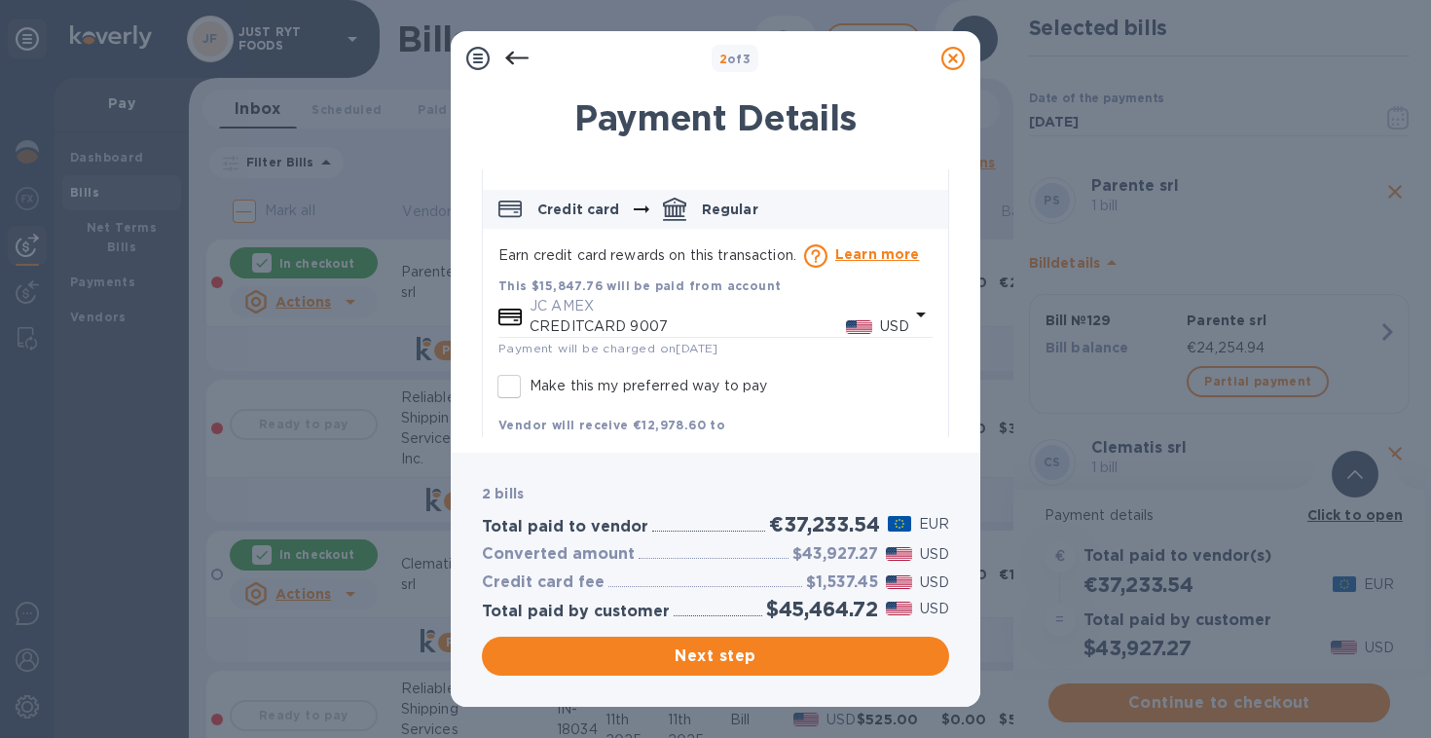
scroll to position [584, 0]
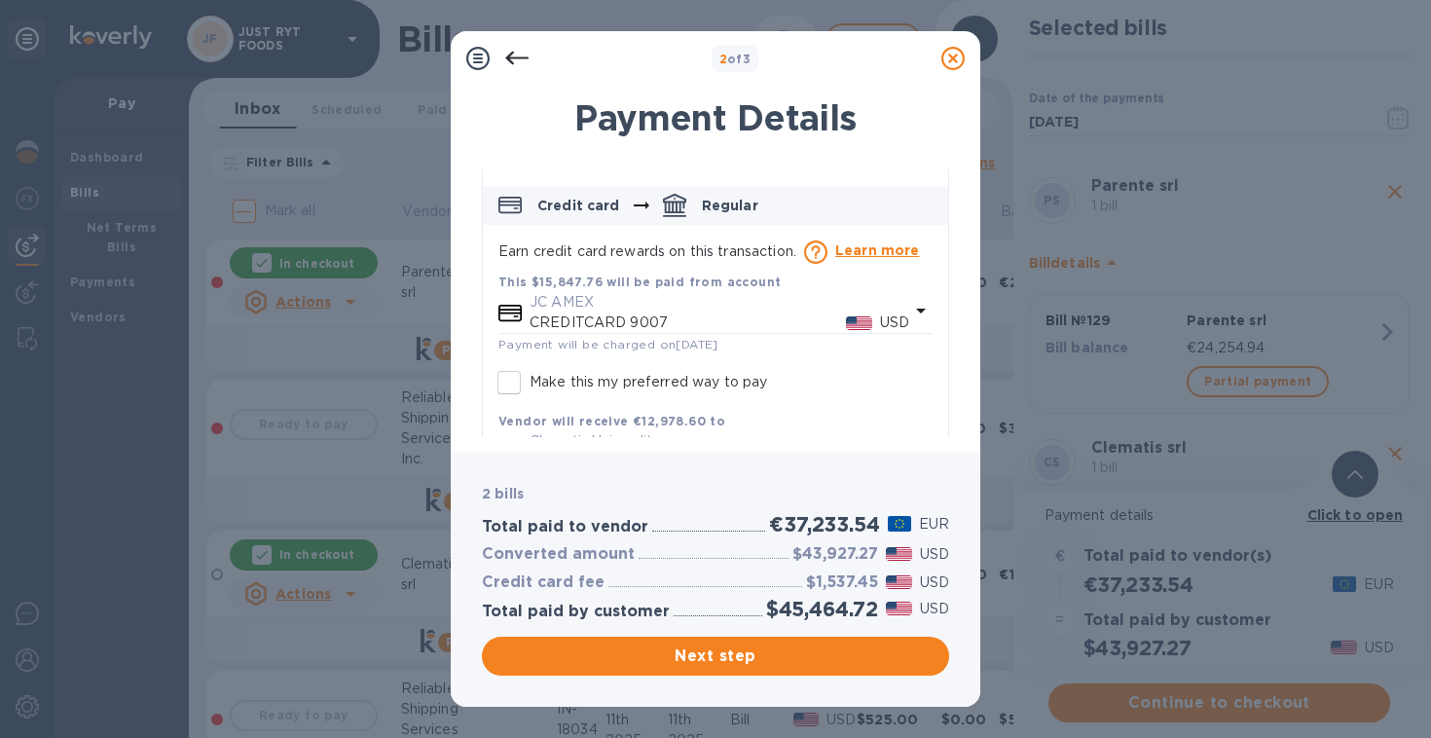
click at [775, 308] on p "JC AMEX" at bounding box center [719, 302] width 380 height 20
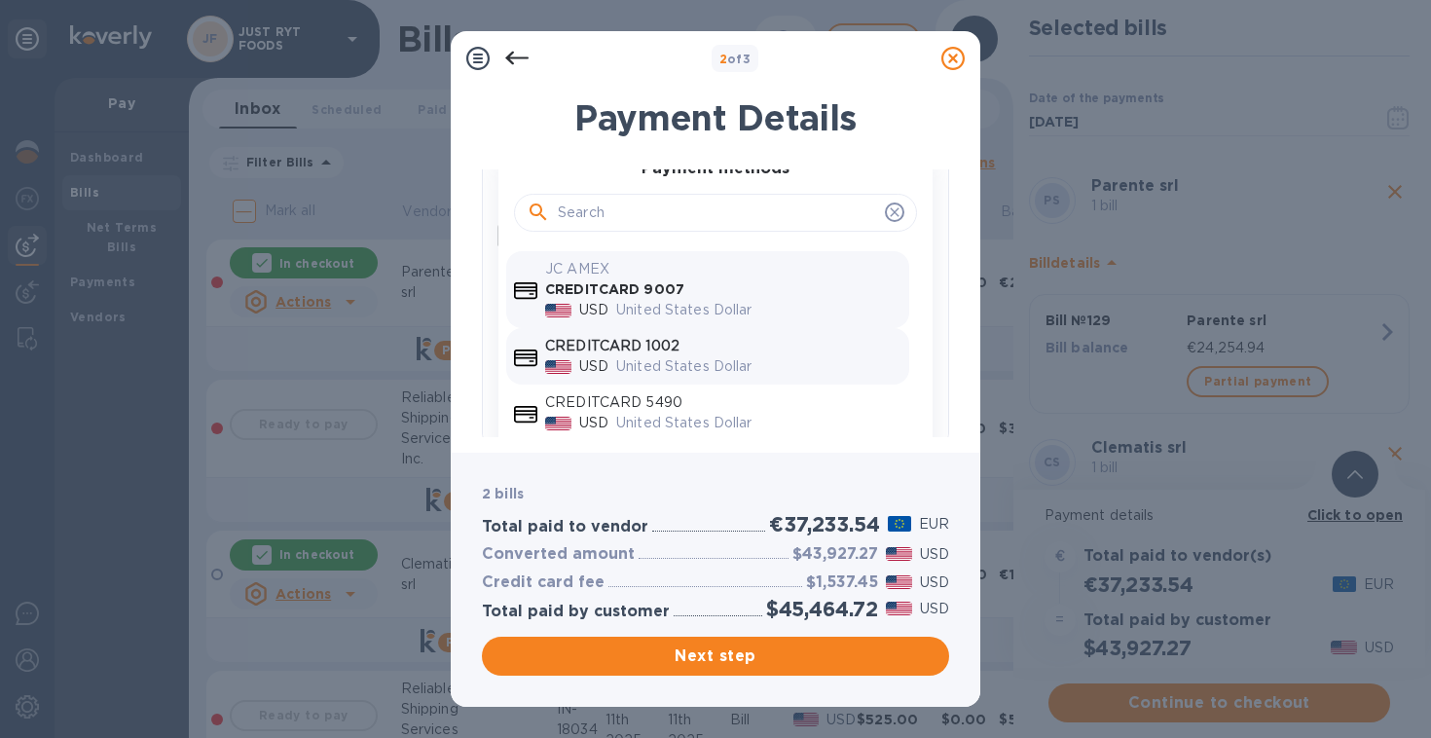
click at [673, 352] on div "United States Dollar" at bounding box center [758, 366] width 293 height 28
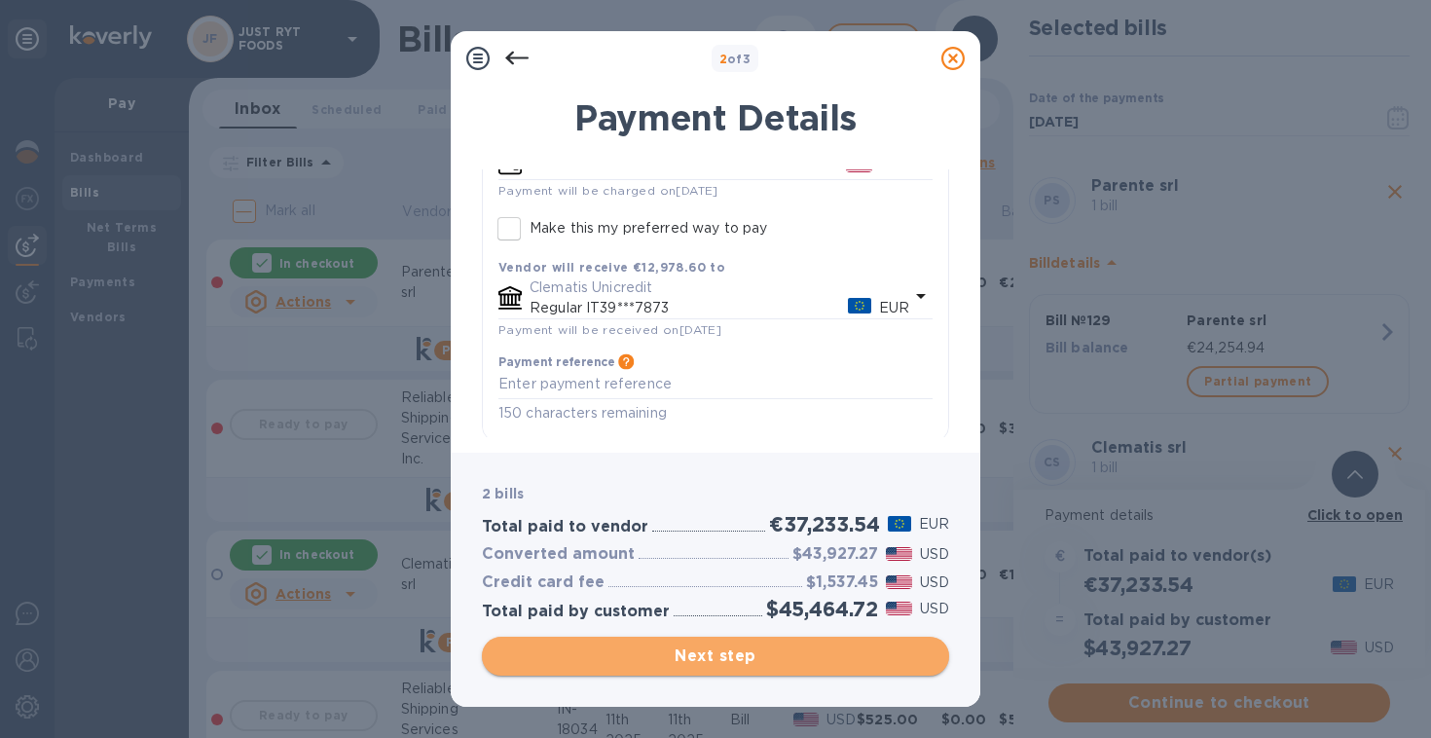
click at [693, 667] on span "Next step" at bounding box center [715, 655] width 436 height 23
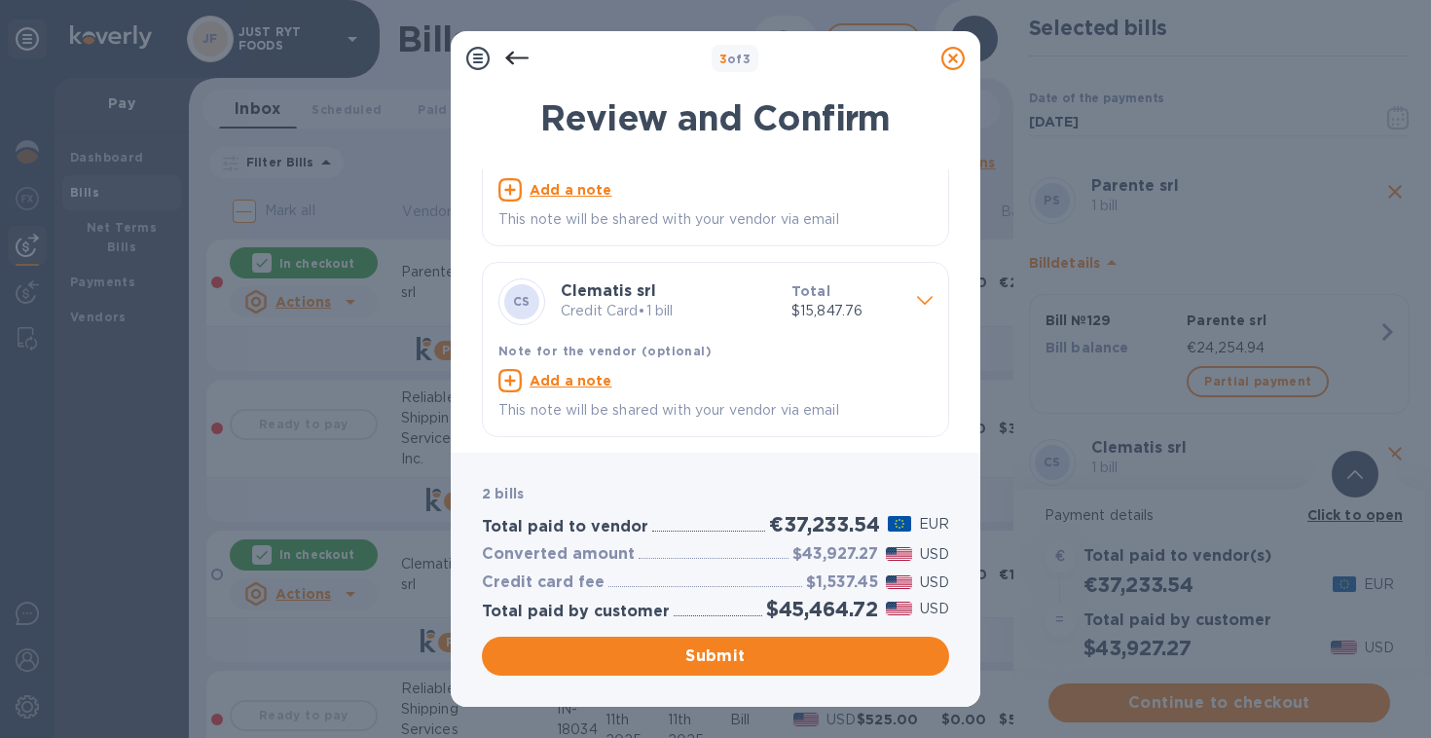
scroll to position [0, 0]
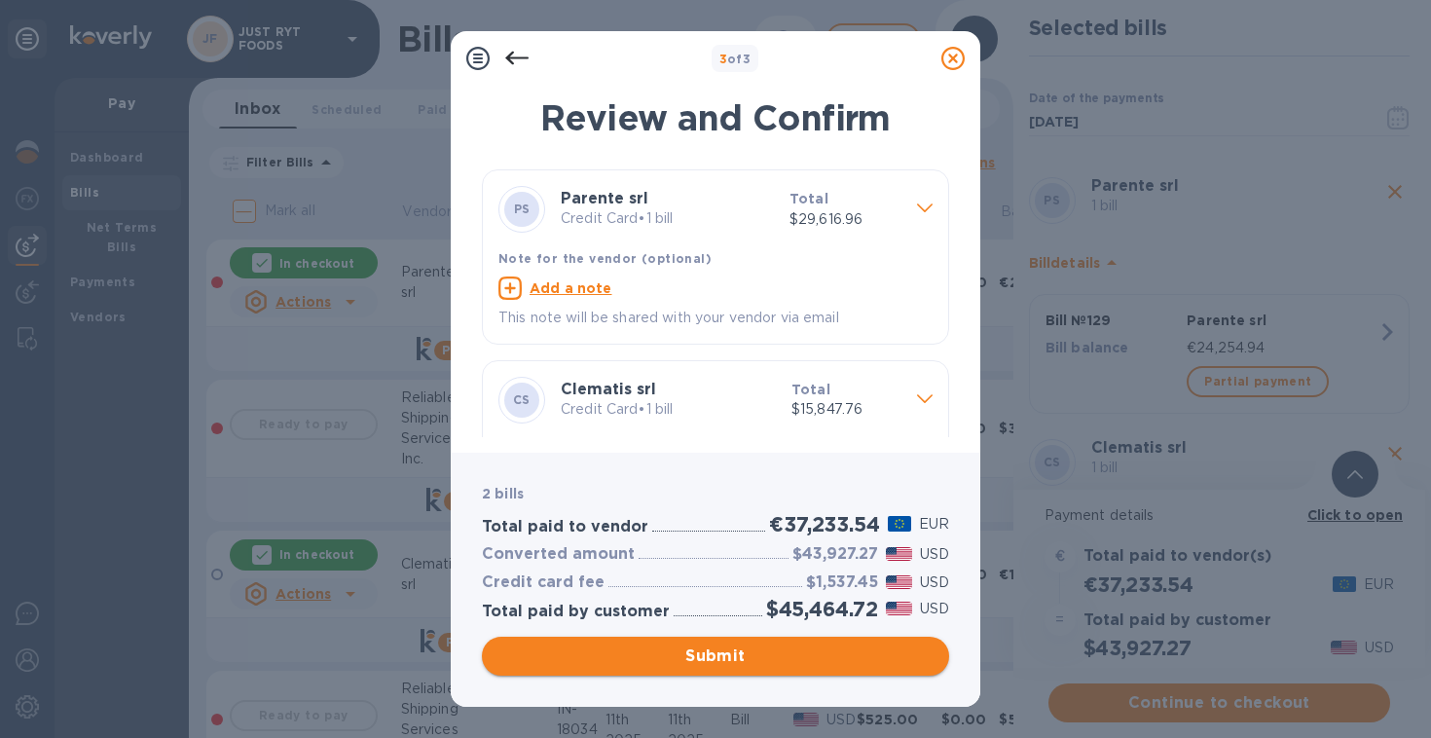
click at [740, 653] on span "Submit" at bounding box center [715, 655] width 436 height 23
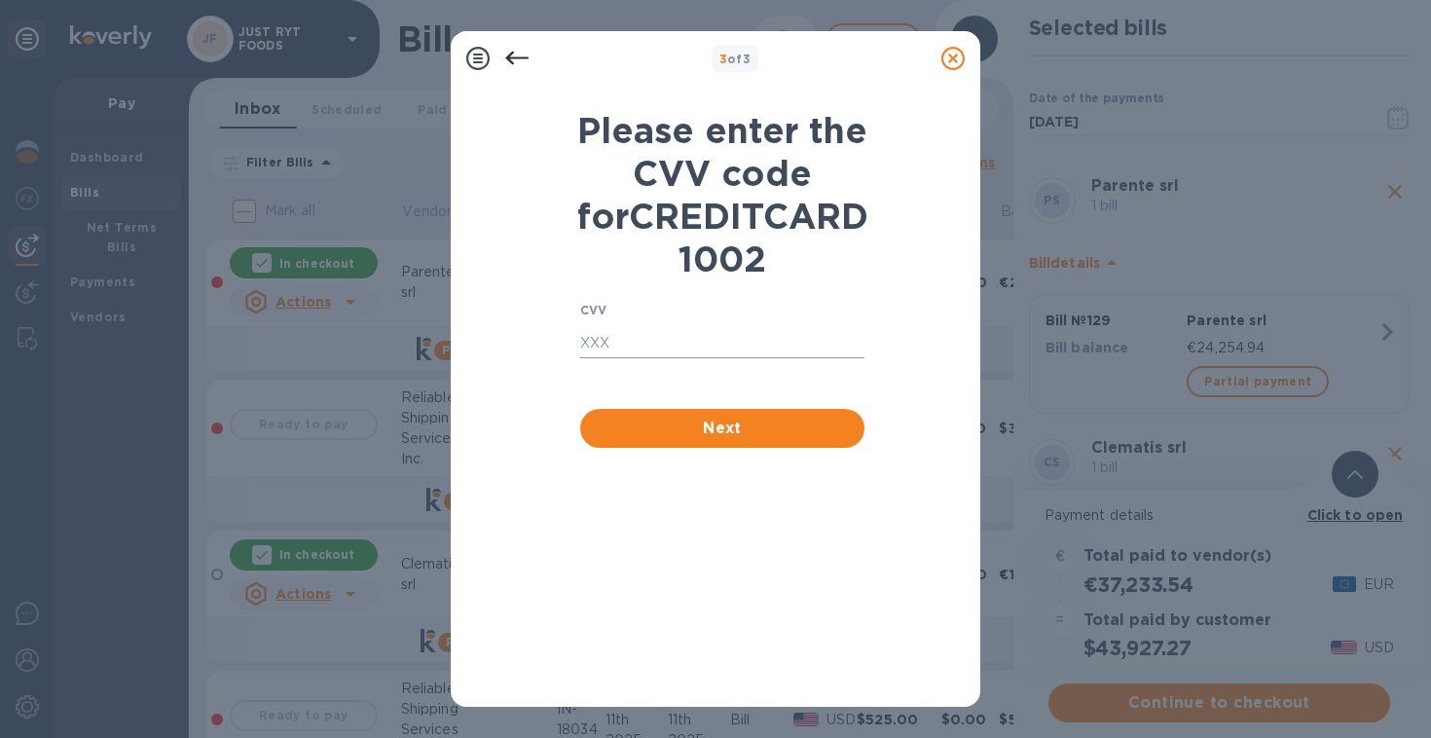
click at [616, 358] on input "text" at bounding box center [722, 343] width 284 height 29
type input "0178"
click at [661, 440] on span "Next" at bounding box center [722, 428] width 253 height 23
click at [649, 358] on input "text" at bounding box center [722, 343] width 284 height 29
type input "0178"
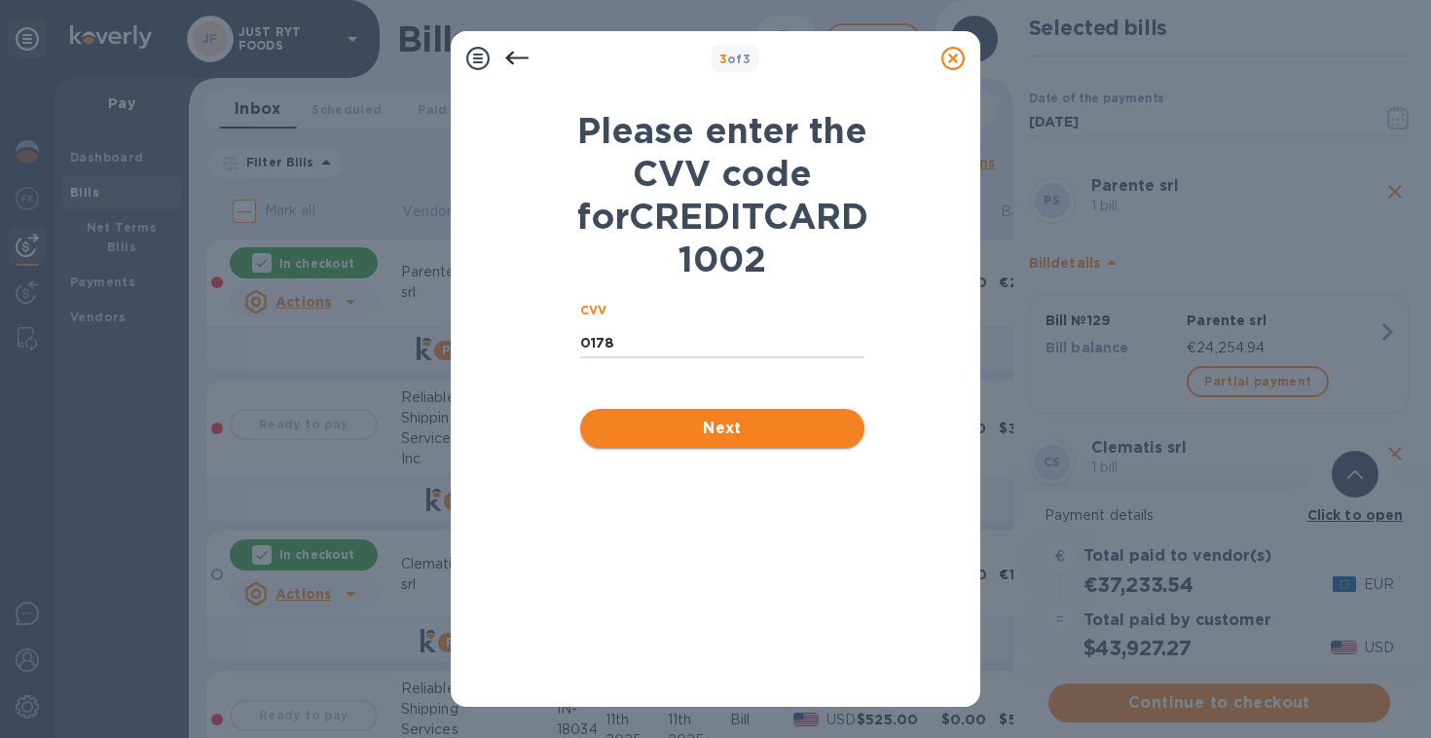
click at [674, 440] on span "Next" at bounding box center [722, 428] width 253 height 23
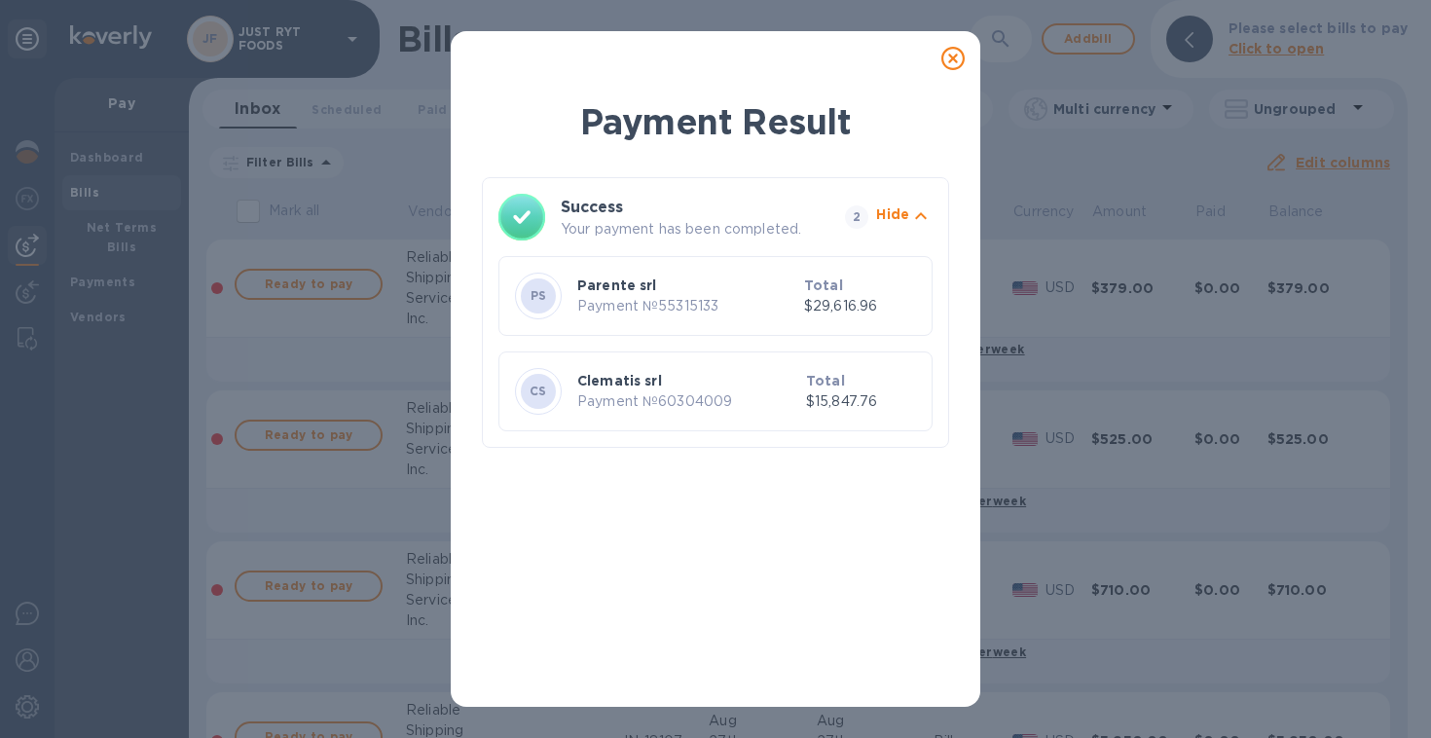
click at [949, 58] on icon at bounding box center [952, 58] width 23 height 23
